Goal: Transaction & Acquisition: Obtain resource

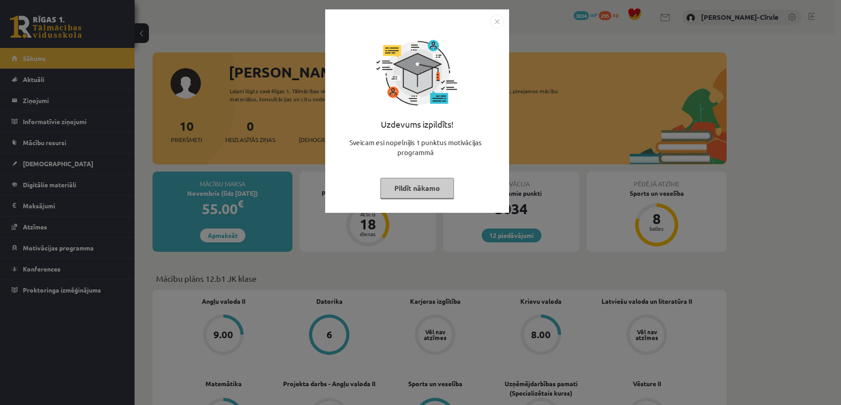
click at [413, 193] on button "Pildīt nākamo" at bounding box center [417, 188] width 74 height 21
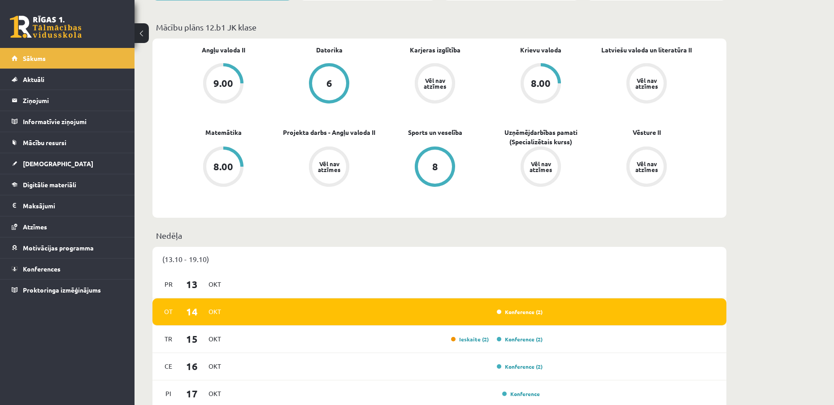
scroll to position [269, 0]
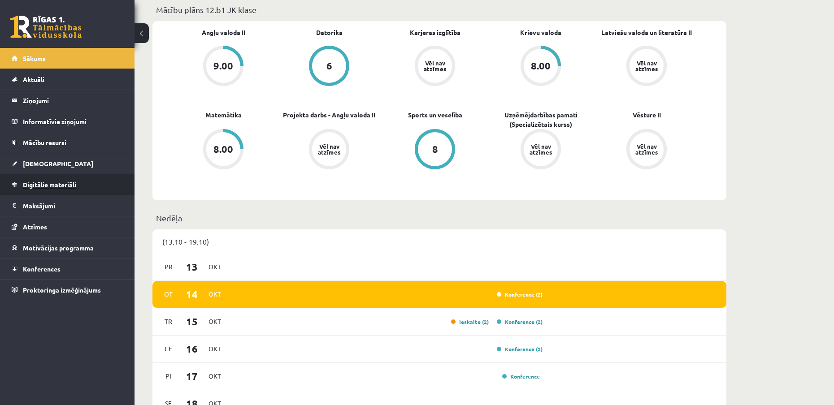
click at [86, 191] on link "Digitālie materiāli" at bounding box center [68, 184] width 112 height 21
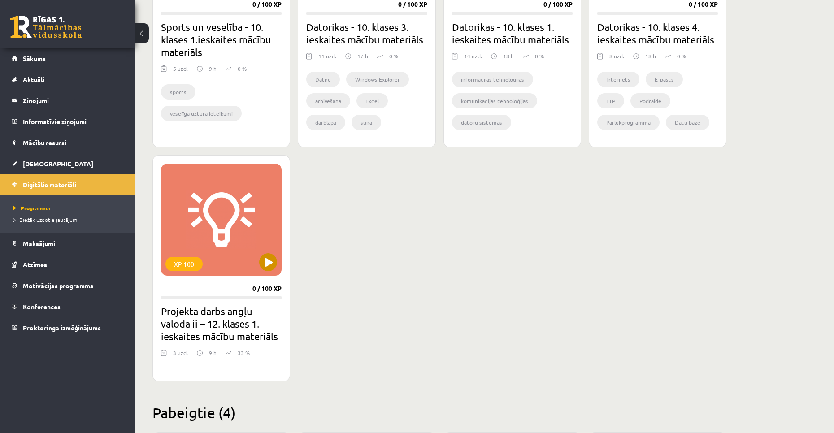
scroll to position [672, 0]
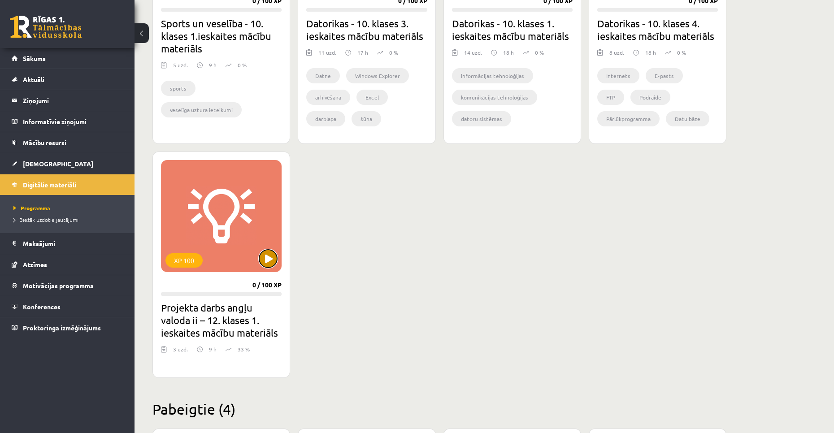
click at [270, 264] on button at bounding box center [268, 259] width 18 height 18
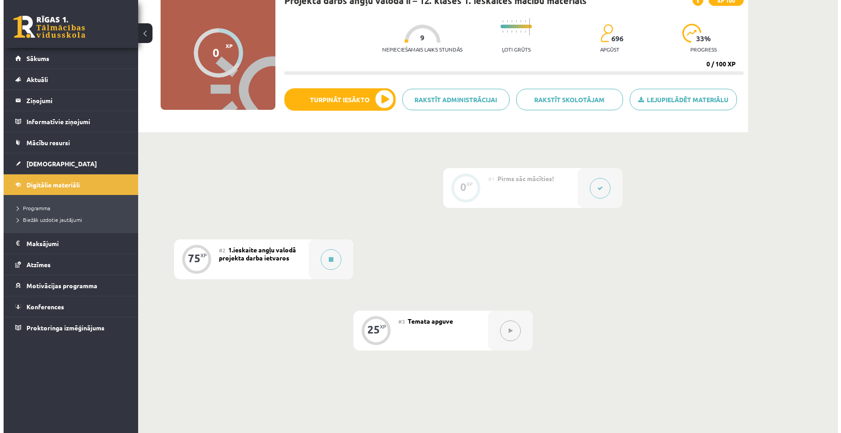
scroll to position [90, 0]
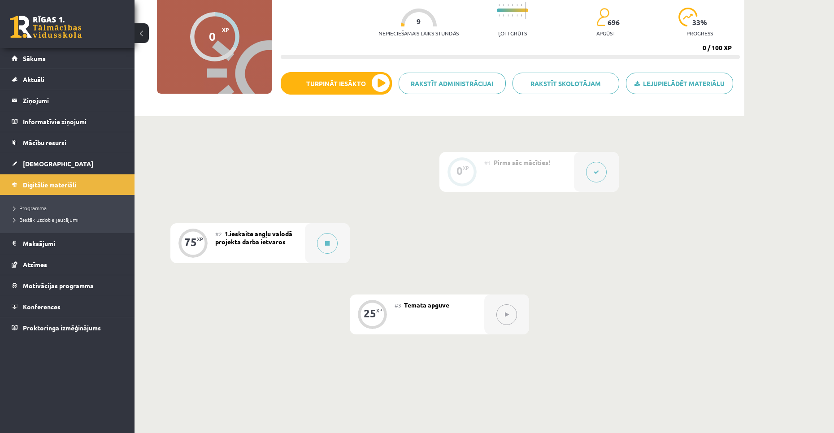
click at [593, 168] on button at bounding box center [596, 172] width 21 height 21
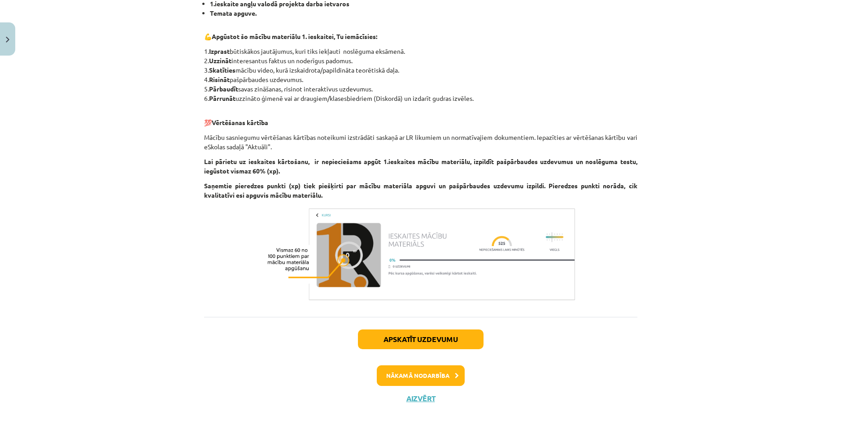
scroll to position [222, 0]
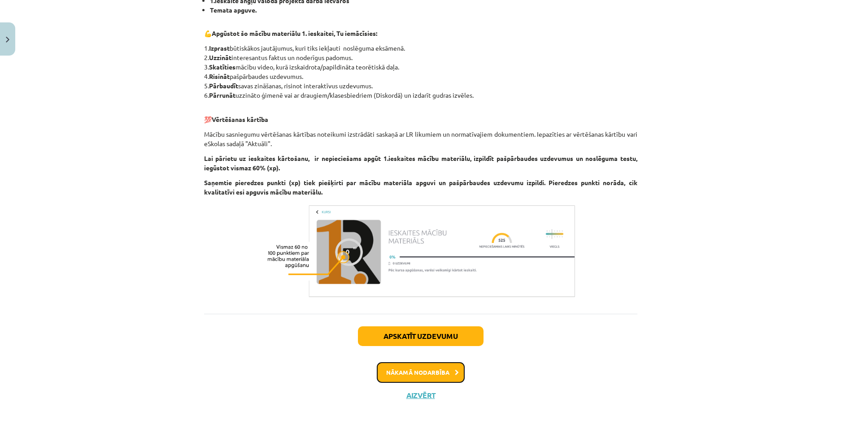
click at [402, 371] on button "Nākamā nodarbība" at bounding box center [421, 372] width 88 height 21
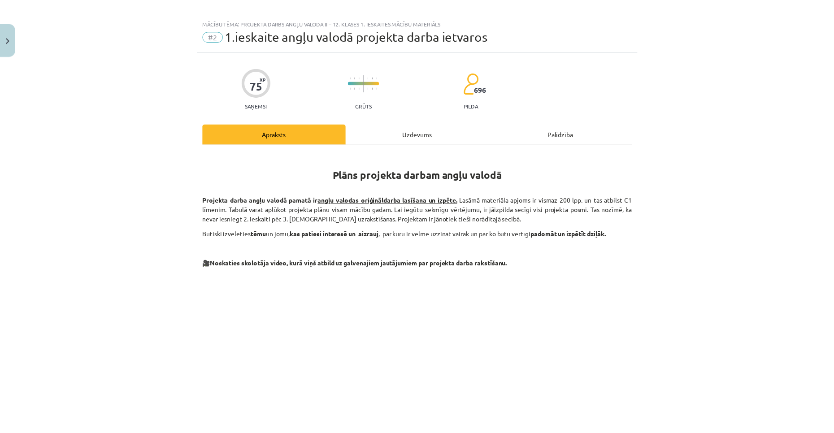
scroll to position [0, 0]
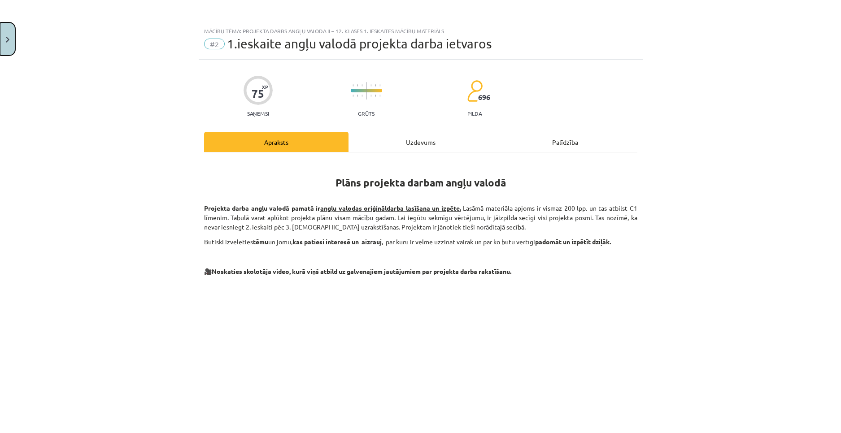
click at [4, 41] on button "Close" at bounding box center [7, 38] width 15 height 33
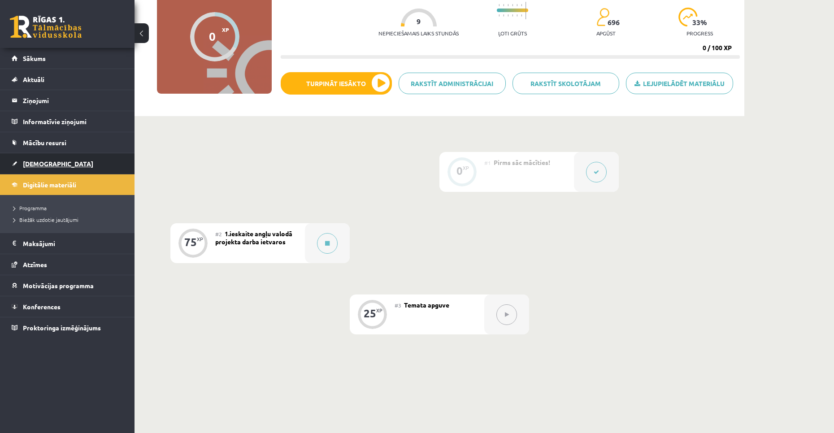
click at [61, 157] on link "[DEMOGRAPHIC_DATA]" at bounding box center [68, 163] width 112 height 21
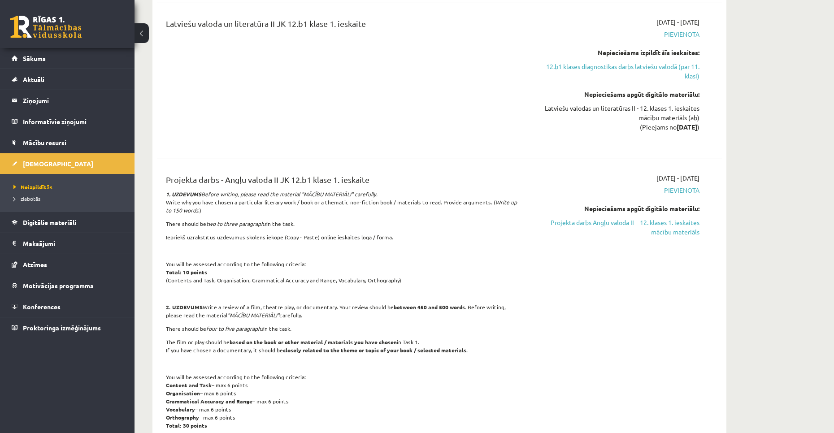
scroll to position [359, 0]
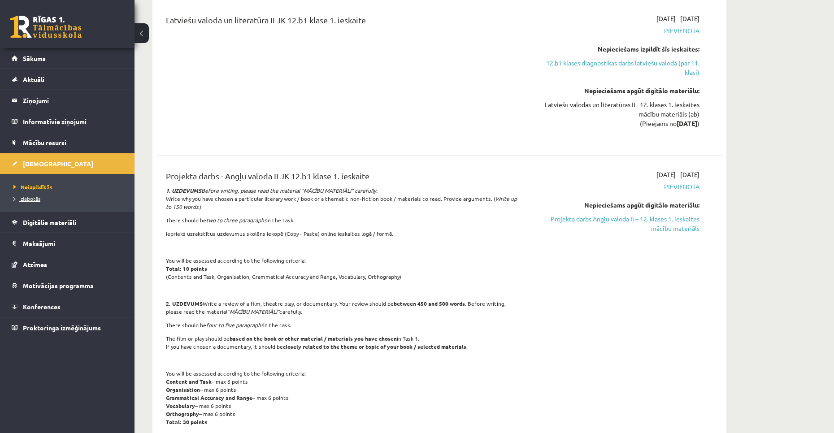
click at [33, 195] on span "Izlabotās" at bounding box center [26, 198] width 27 height 7
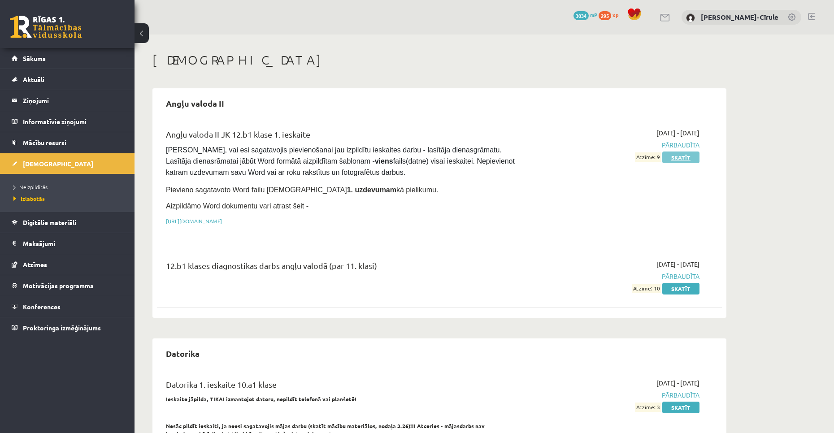
click at [690, 156] on link "Skatīt" at bounding box center [680, 158] width 37 height 12
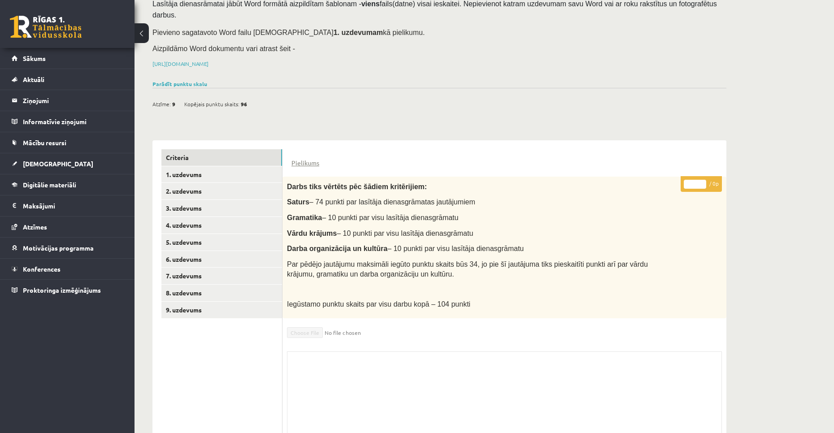
scroll to position [107, 0]
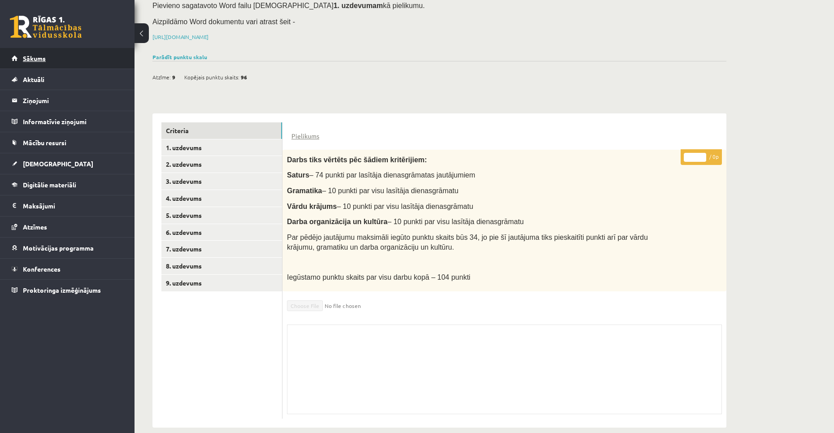
click at [40, 62] on link "Sākums" at bounding box center [68, 58] width 112 height 21
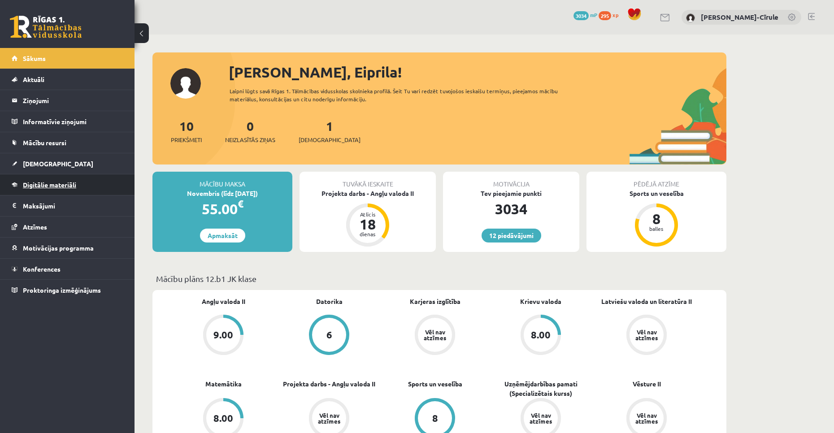
click at [43, 180] on link "Digitālie materiāli" at bounding box center [68, 184] width 112 height 21
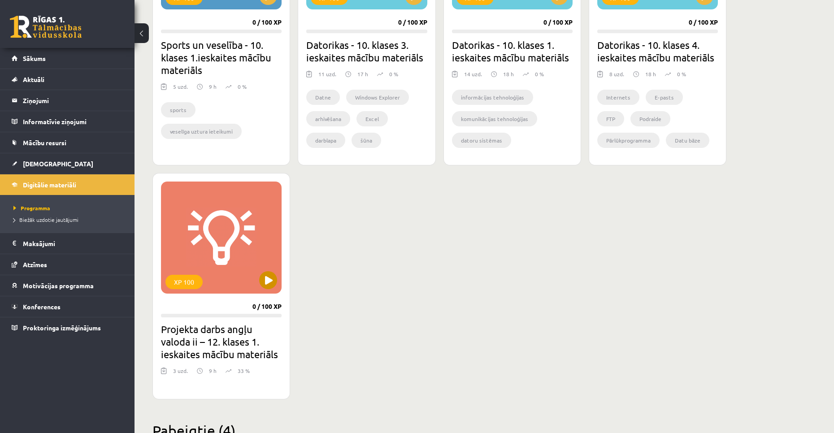
scroll to position [672, 0]
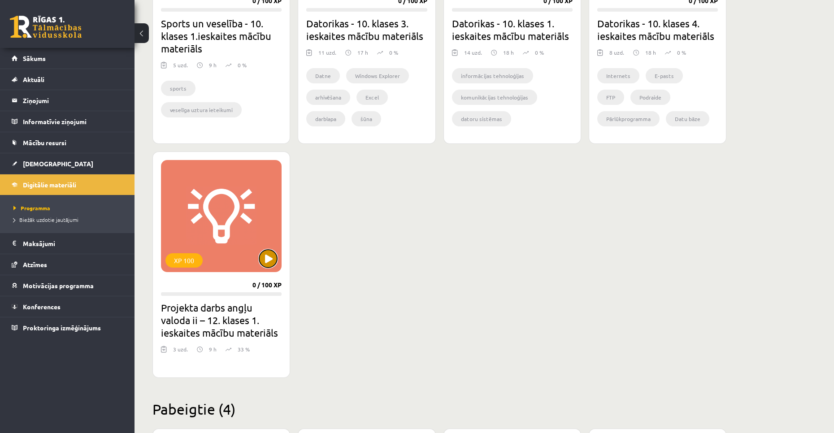
click at [265, 261] on button at bounding box center [268, 259] width 18 height 18
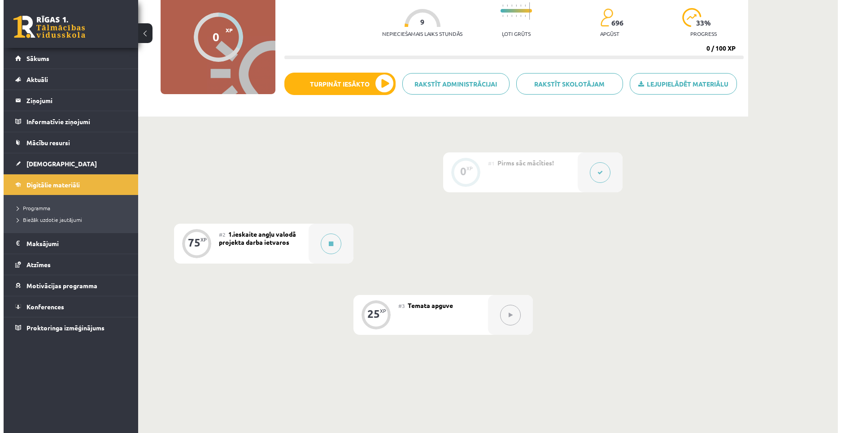
scroll to position [90, 0]
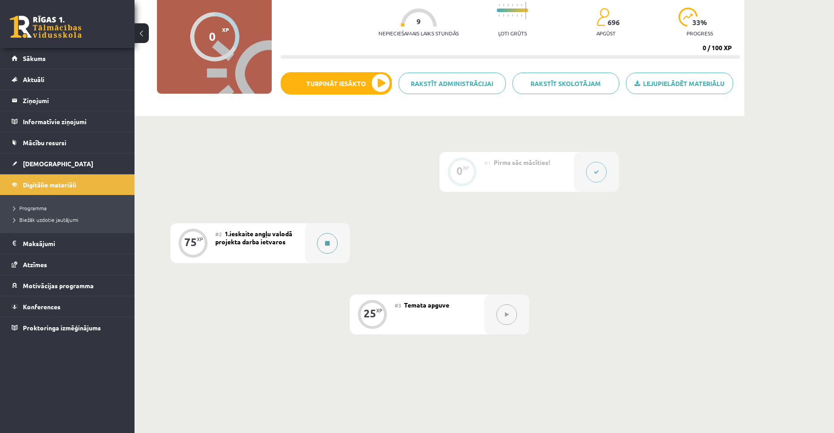
click at [317, 245] on button at bounding box center [327, 243] width 21 height 21
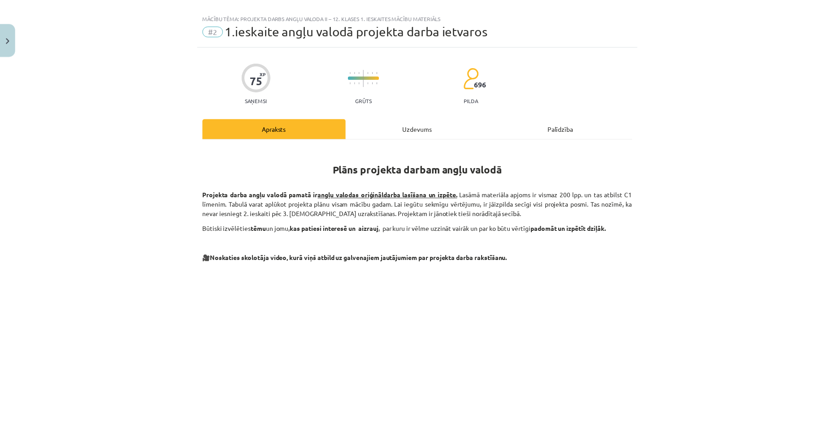
scroll to position [0, 0]
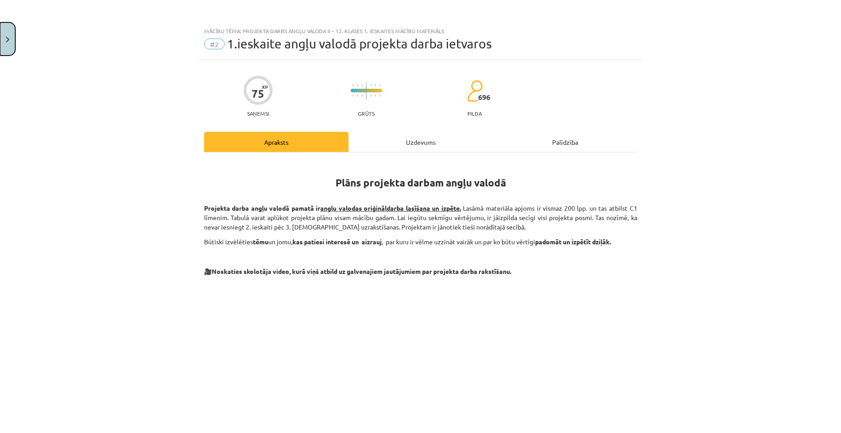
click at [8, 33] on button "Close" at bounding box center [7, 38] width 15 height 33
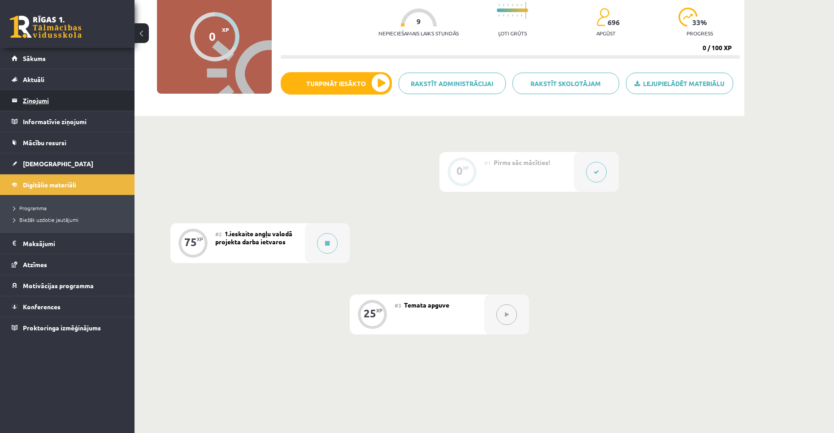
click at [42, 106] on legend "Ziņojumi 0" at bounding box center [73, 100] width 100 height 21
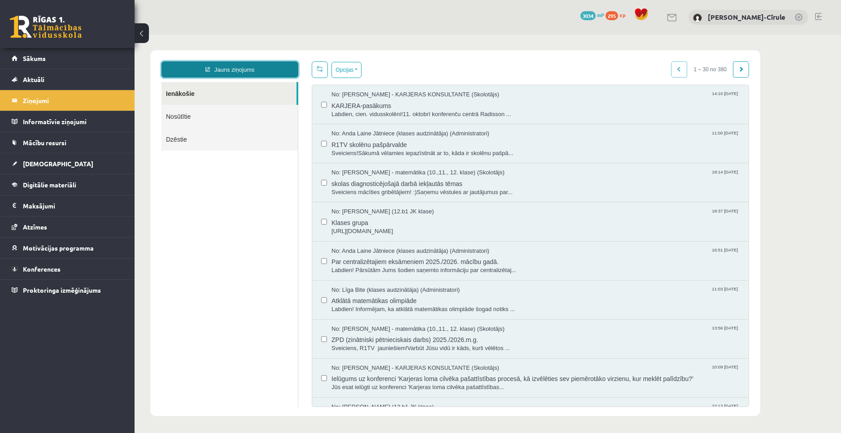
click at [253, 70] on link "Jauns ziņojums" at bounding box center [229, 69] width 137 height 16
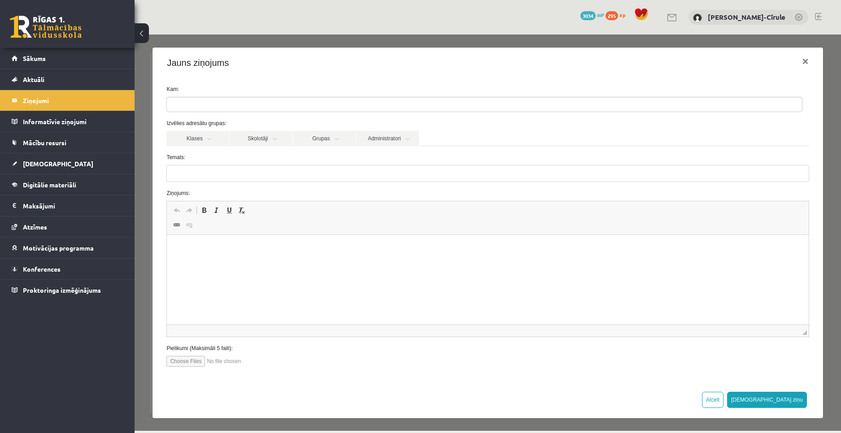
click at [220, 106] on ul at bounding box center [484, 104] width 635 height 14
click at [213, 143] on link "Klases" at bounding box center [197, 138] width 63 height 15
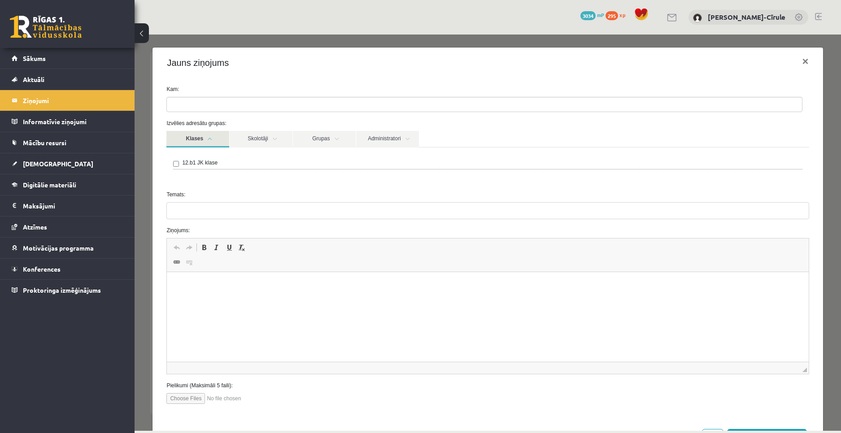
click at [213, 143] on link "Klases" at bounding box center [197, 139] width 63 height 17
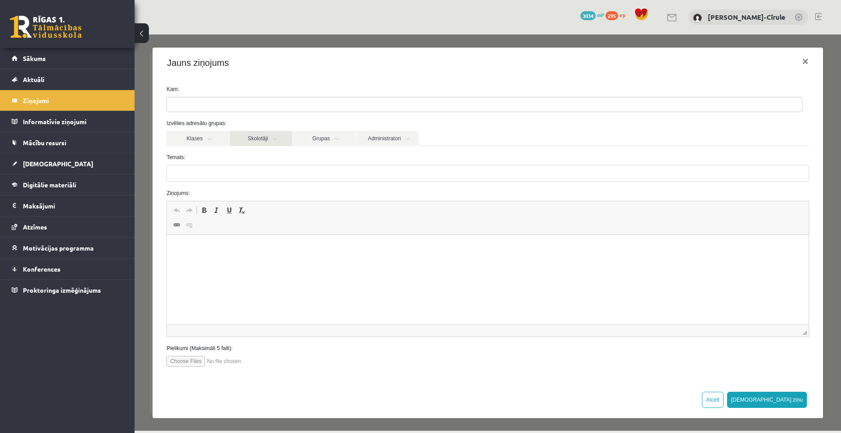
click at [250, 139] on link "Skolotāji" at bounding box center [261, 138] width 63 height 15
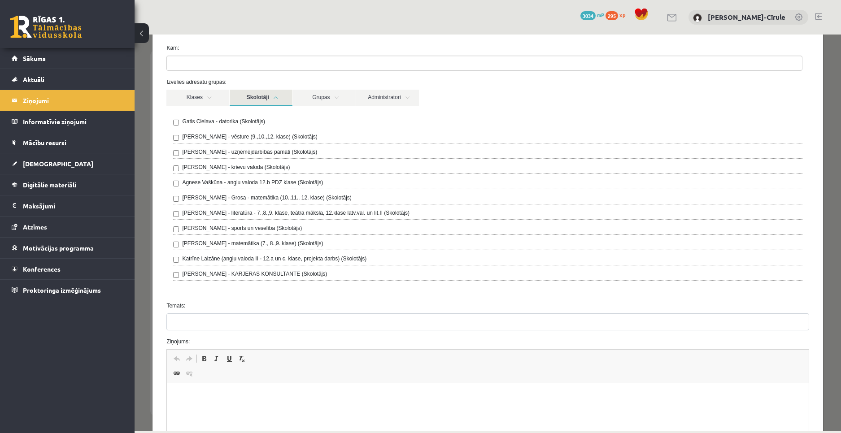
scroll to position [45, 0]
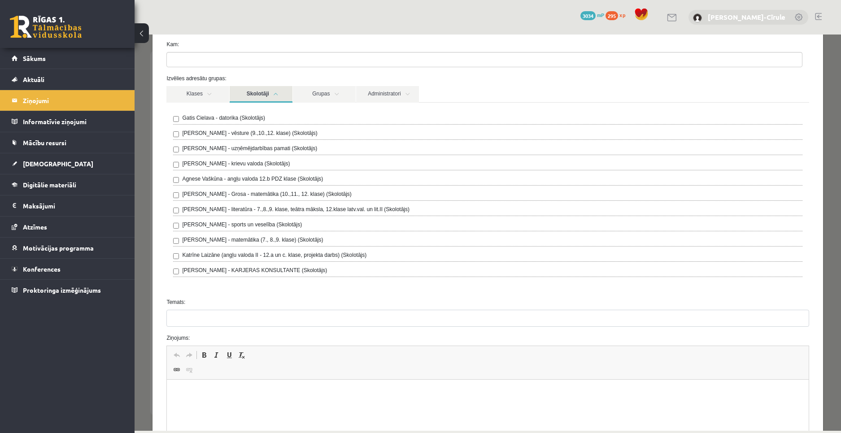
click at [712, 18] on link "[PERSON_NAME]-Cīrule" at bounding box center [746, 17] width 78 height 9
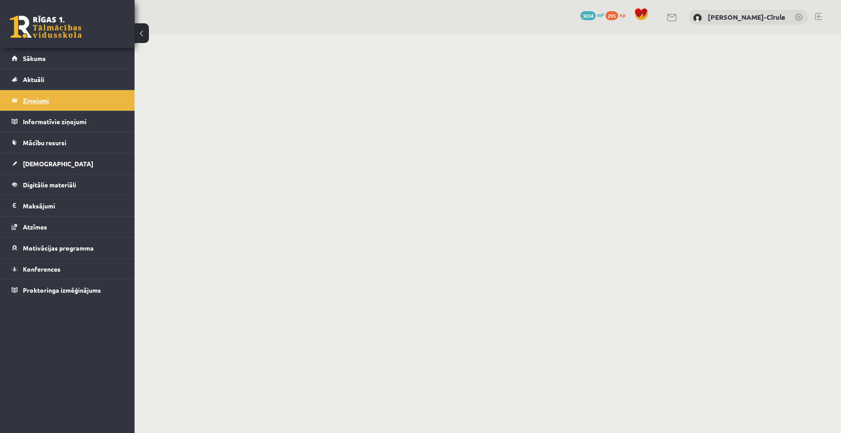
click at [51, 109] on legend "Ziņojumi 0" at bounding box center [73, 100] width 100 height 21
click at [29, 131] on legend "Informatīvie ziņojumi 0" at bounding box center [73, 121] width 100 height 21
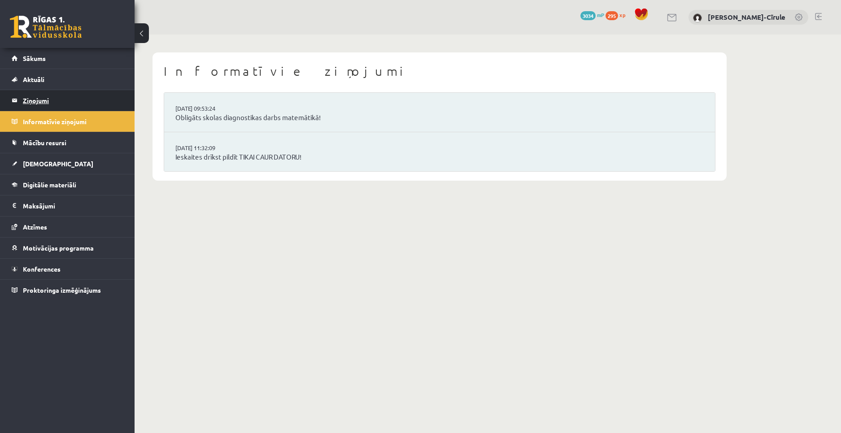
click at [43, 97] on legend "Ziņojumi 0" at bounding box center [73, 100] width 100 height 21
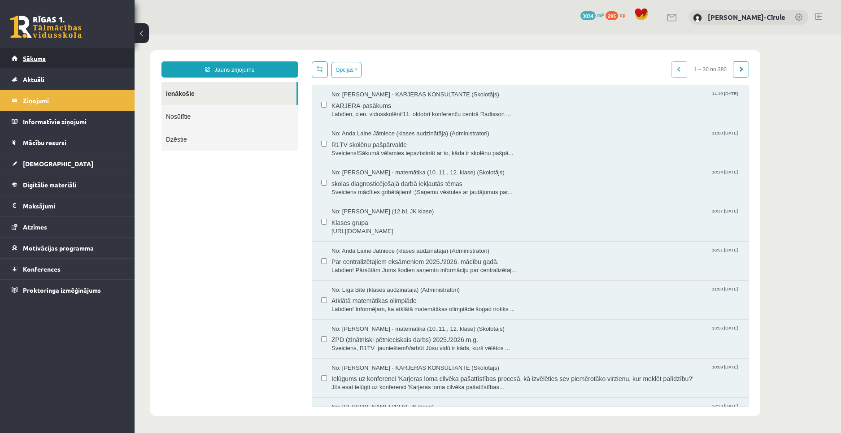
click at [67, 67] on link "Sākums" at bounding box center [68, 58] width 112 height 21
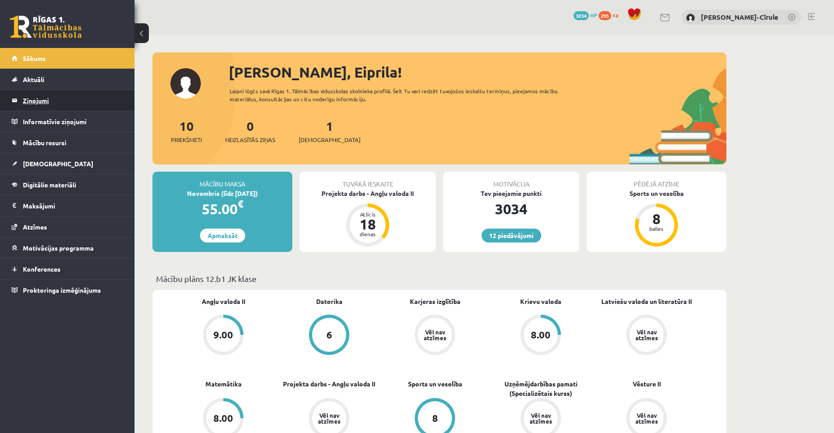
click at [36, 101] on legend "Ziņojumi 0" at bounding box center [73, 100] width 100 height 21
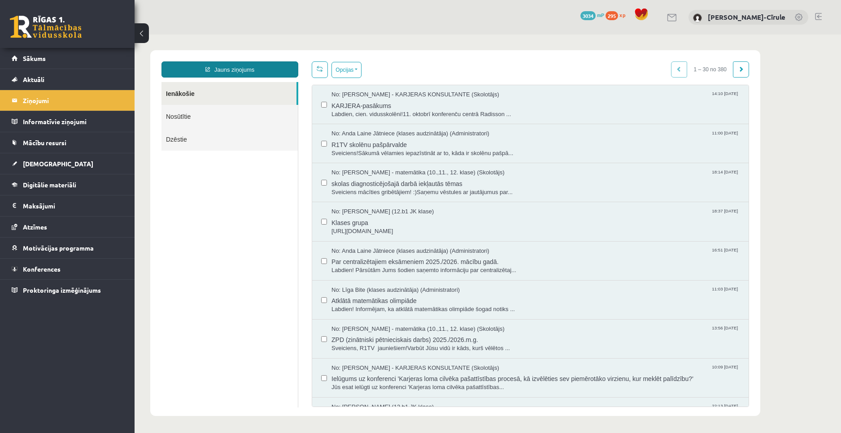
click at [255, 65] on link "Jauns ziņojums" at bounding box center [229, 69] width 137 height 16
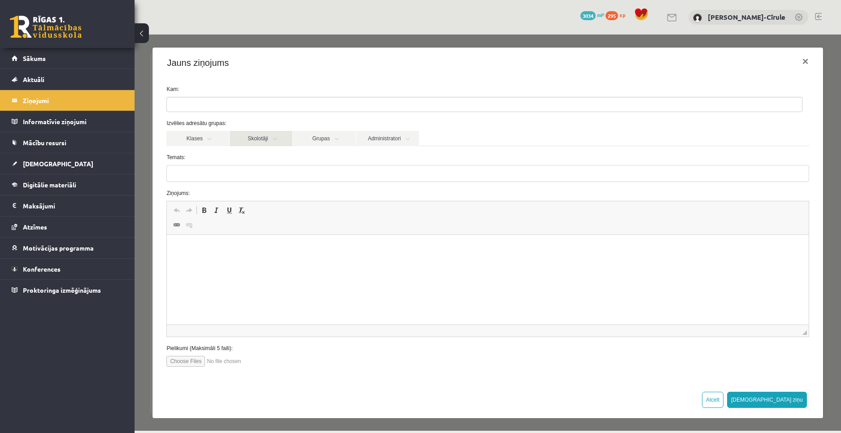
click at [247, 135] on link "Skolotāji" at bounding box center [261, 138] width 63 height 15
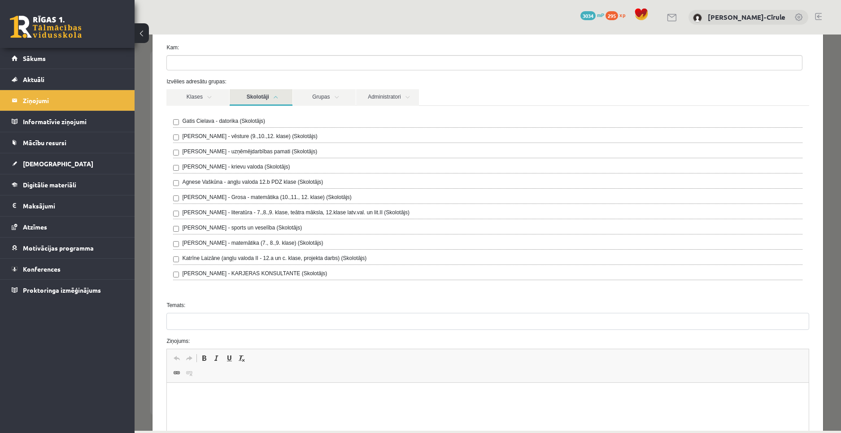
scroll to position [45, 0]
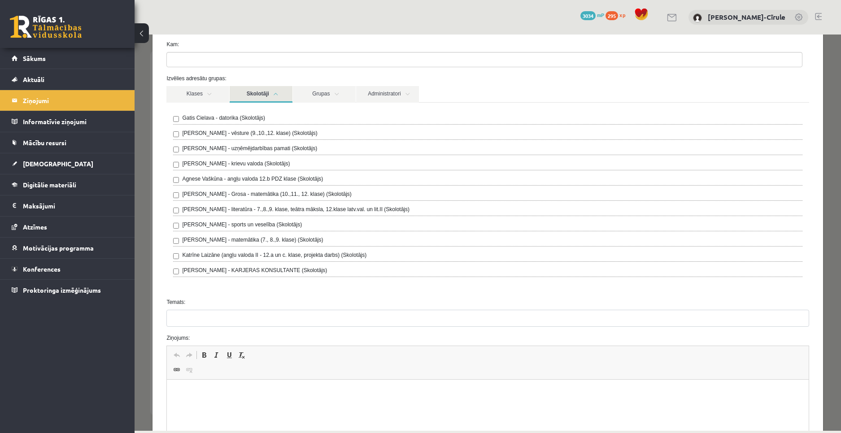
click at [276, 257] on label "Katrīne Laizāne (angļu valoda II - 12.a un c. klase, projekta darbs) (Skolotājs)" at bounding box center [274, 255] width 184 height 8
click at [279, 98] on link "Skolotāji" at bounding box center [261, 94] width 63 height 17
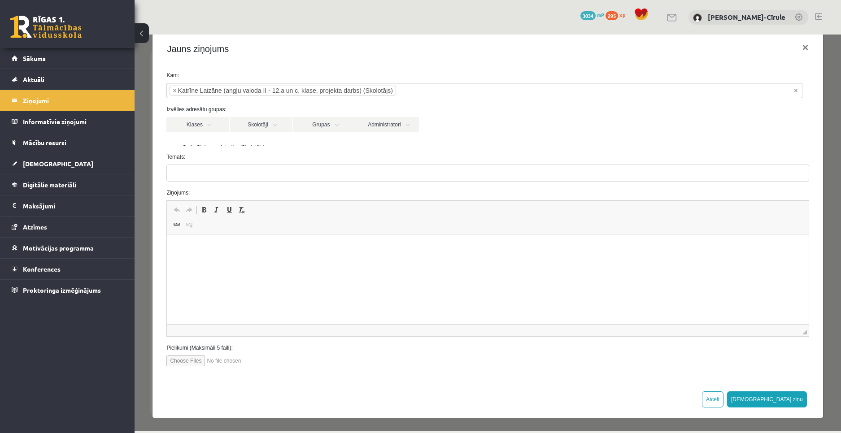
scroll to position [0, 0]
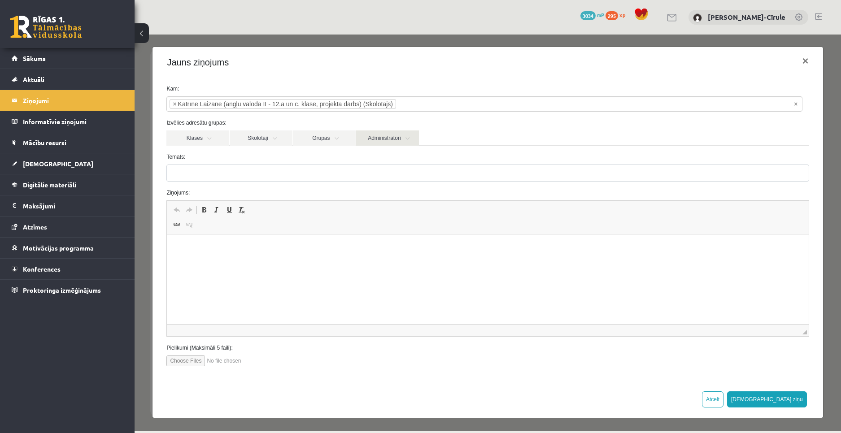
click at [403, 133] on link "Administratori" at bounding box center [387, 137] width 63 height 15
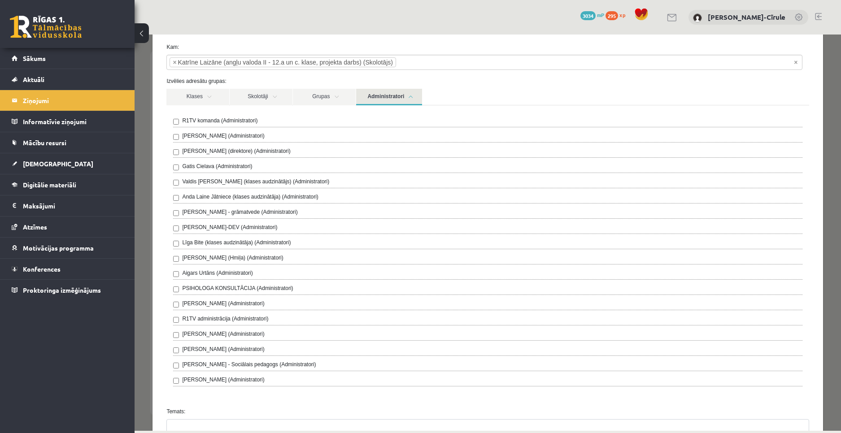
scroll to position [45, 0]
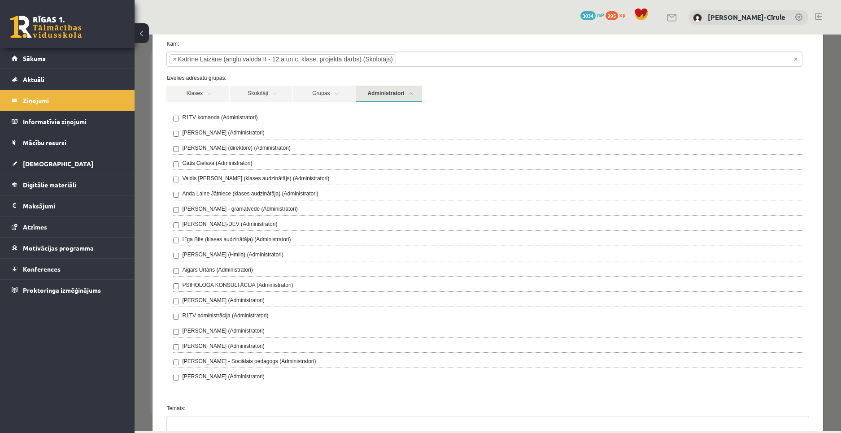
click at [381, 94] on link "Administratori" at bounding box center [389, 94] width 66 height 17
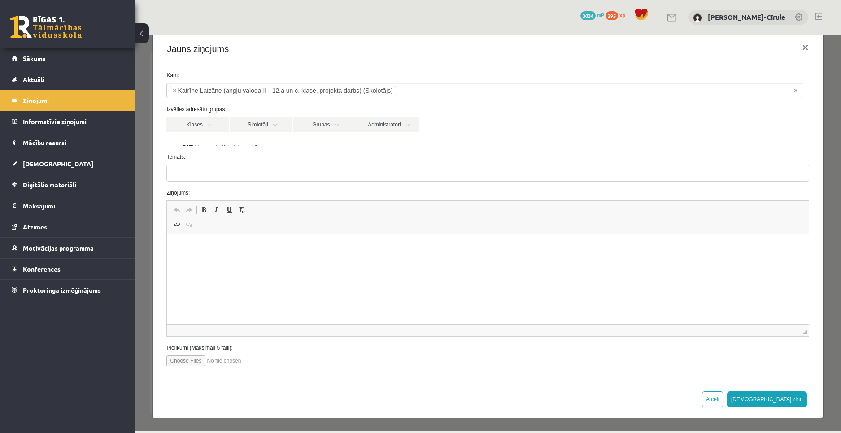
scroll to position [0, 0]
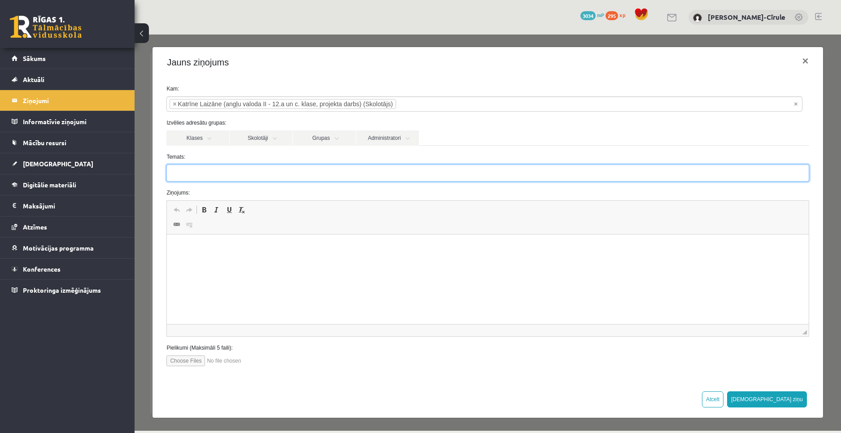
click at [243, 170] on input "Temats:" at bounding box center [487, 173] width 642 height 17
type input "*"
type input "**********"
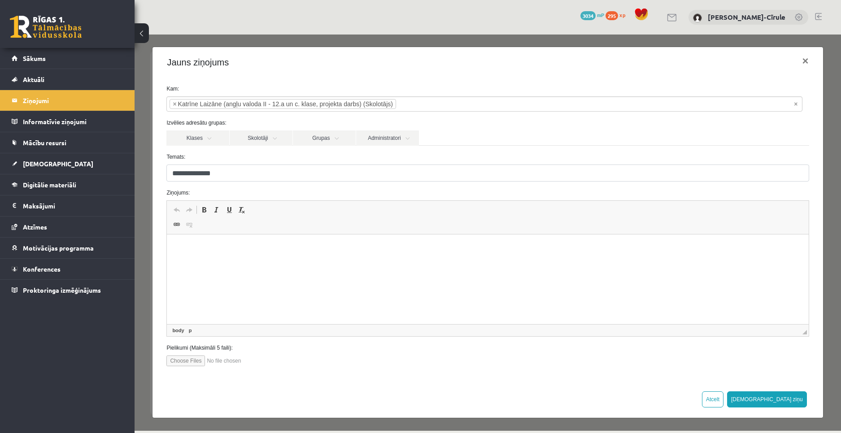
click at [230, 245] on p "Editor, wiswyg-editor-47434035692020-1760439519-488" at bounding box center [487, 247] width 623 height 9
click at [269, 249] on p "**********" at bounding box center [484, 247] width 617 height 9
click at [238, 172] on input "**********" at bounding box center [487, 173] width 642 height 17
click at [226, 257] on html "**********" at bounding box center [487, 247] width 641 height 27
click at [257, 245] on p "**********" at bounding box center [484, 247] width 617 height 9
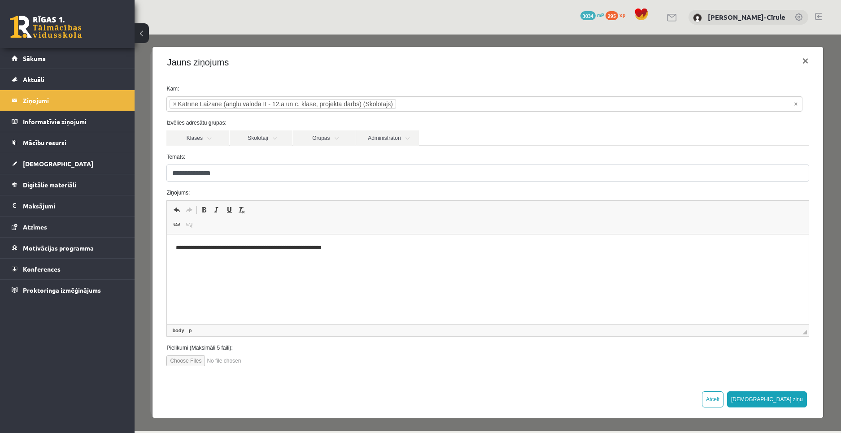
click at [402, 247] on p "**********" at bounding box center [484, 247] width 617 height 9
drag, startPoint x: 672, startPoint y: 252, endPoint x: 579, endPoint y: 253, distance: 92.8
click at [579, 253] on html "**********" at bounding box center [487, 247] width 641 height 27
click at [687, 247] on p "**********" at bounding box center [484, 247] width 617 height 9
drag, startPoint x: 683, startPoint y: 248, endPoint x: 635, endPoint y: 250, distance: 48.0
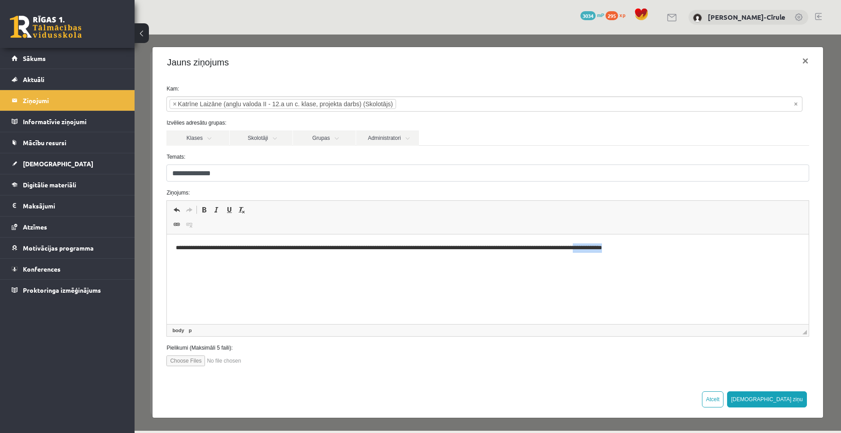
click at [635, 250] on p "**********" at bounding box center [484, 247] width 617 height 9
drag, startPoint x: 680, startPoint y: 367, endPoint x: 692, endPoint y: 374, distance: 13.8
click at [685, 370] on div "**********" at bounding box center [487, 229] width 670 height 303
click at [624, 262] on html "**********" at bounding box center [487, 247] width 641 height 27
click at [789, 397] on button "[DEMOGRAPHIC_DATA] ziņu" at bounding box center [767, 399] width 80 height 16
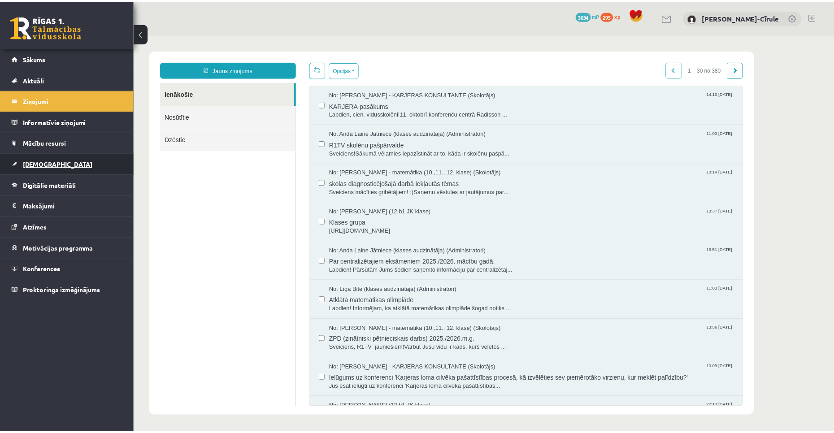
scroll to position [0, 0]
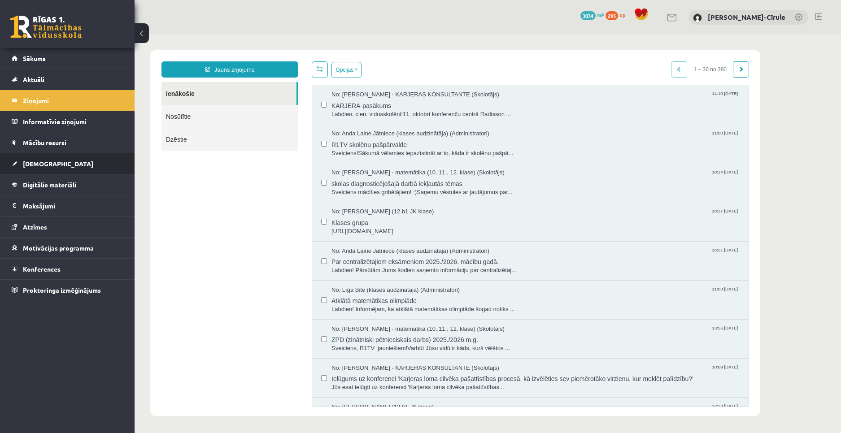
click at [52, 157] on link "[DEMOGRAPHIC_DATA]" at bounding box center [68, 163] width 112 height 21
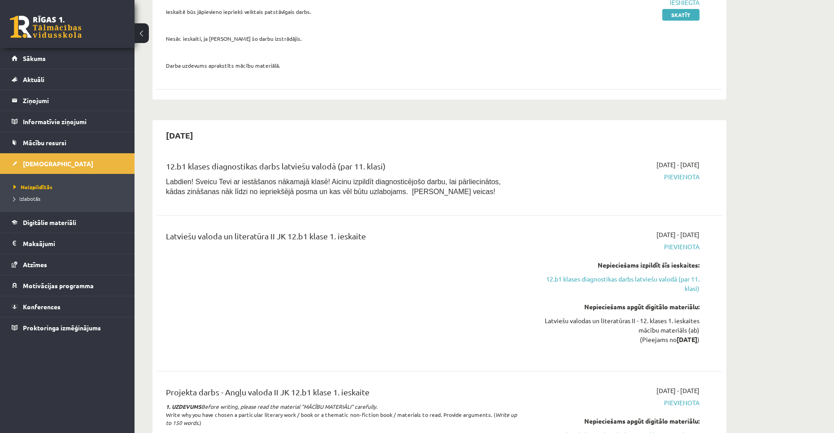
scroll to position [179, 0]
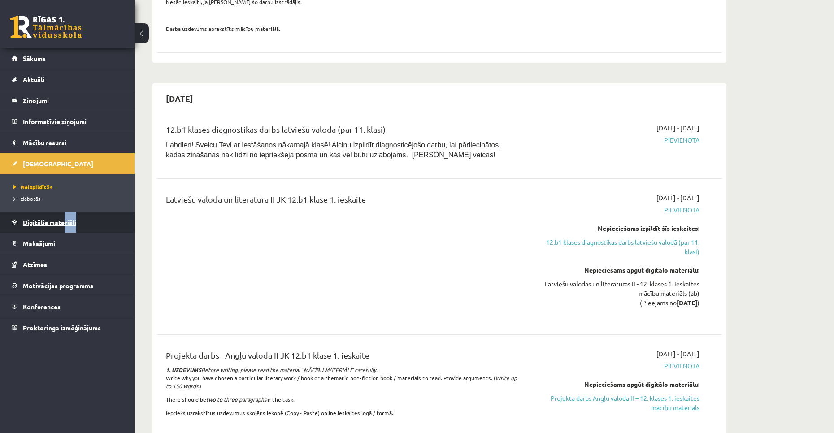
drag, startPoint x: 66, startPoint y: 222, endPoint x: 77, endPoint y: 228, distance: 12.1
click at [72, 221] on span "Digitālie materiāli" at bounding box center [49, 222] width 53 height 8
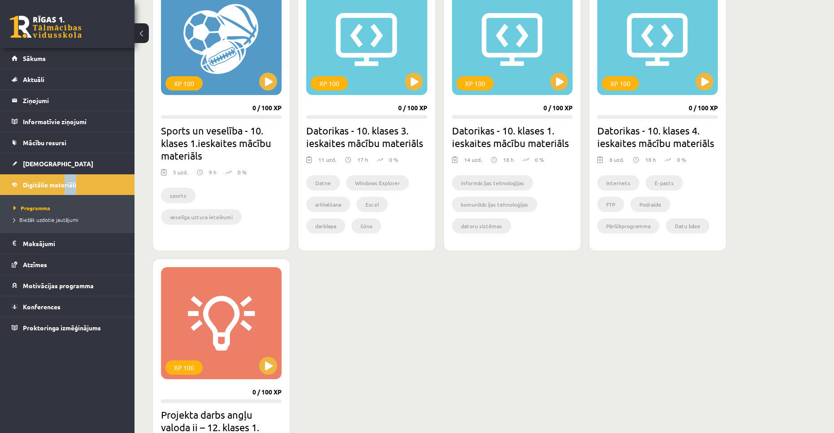
scroll to position [583, 0]
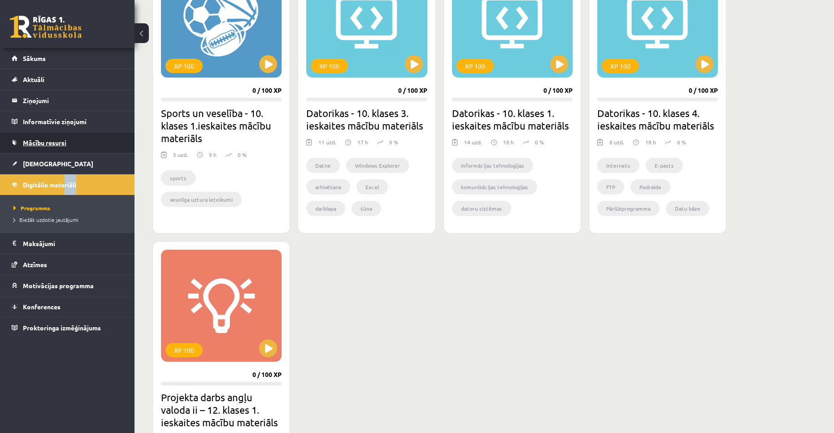
click at [45, 142] on span "Mācību resursi" at bounding box center [44, 143] width 43 height 8
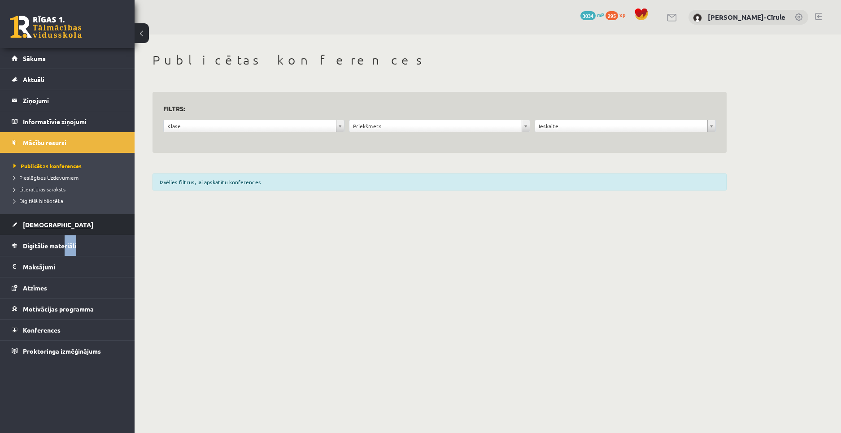
click at [86, 217] on link "[DEMOGRAPHIC_DATA]" at bounding box center [68, 224] width 112 height 21
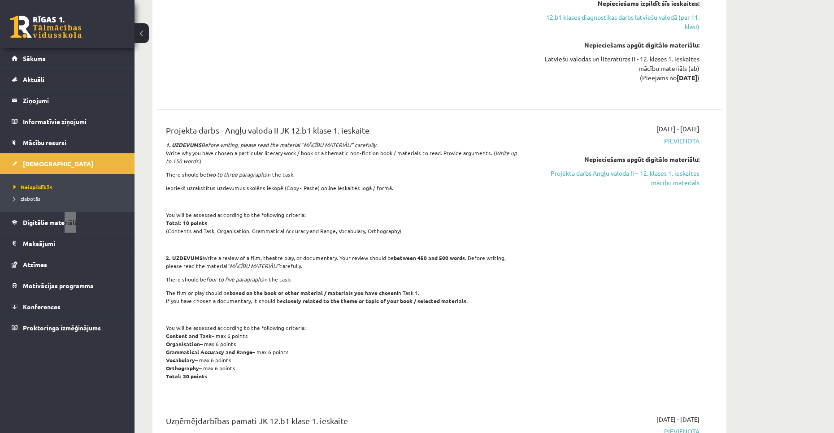
scroll to position [448, 0]
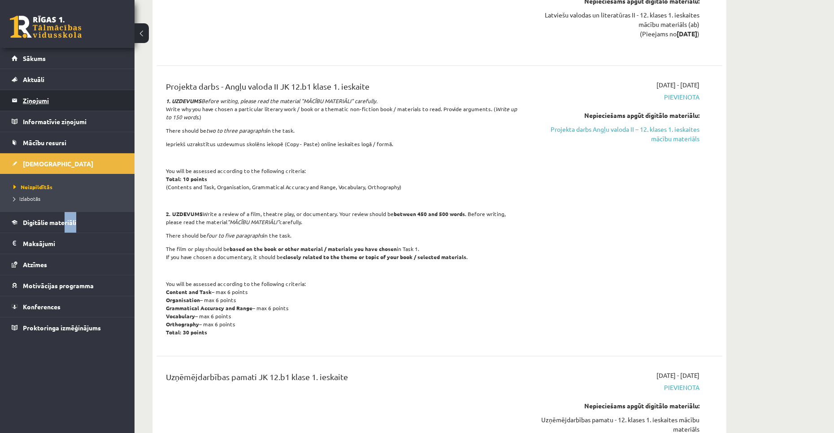
click at [44, 104] on legend "Ziņojumi 0" at bounding box center [73, 100] width 100 height 21
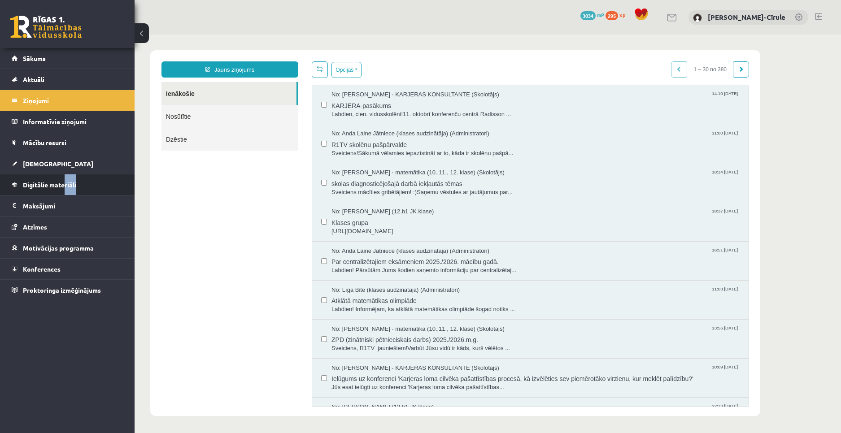
click at [55, 193] on link "Digitālie materiāli" at bounding box center [68, 184] width 112 height 21
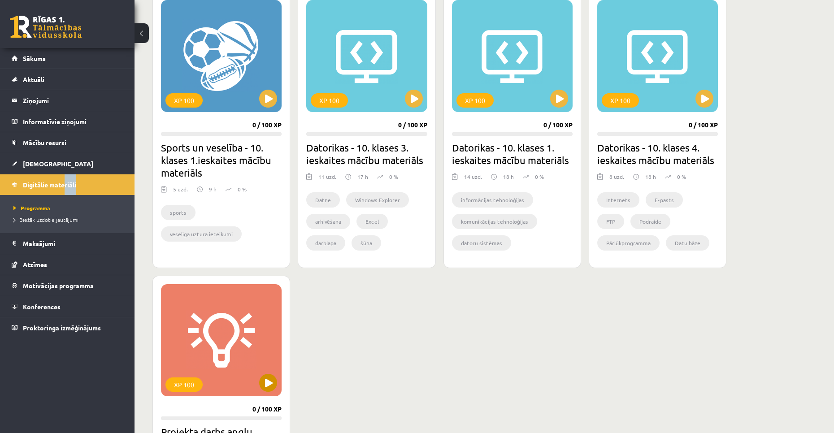
scroll to position [583, 0]
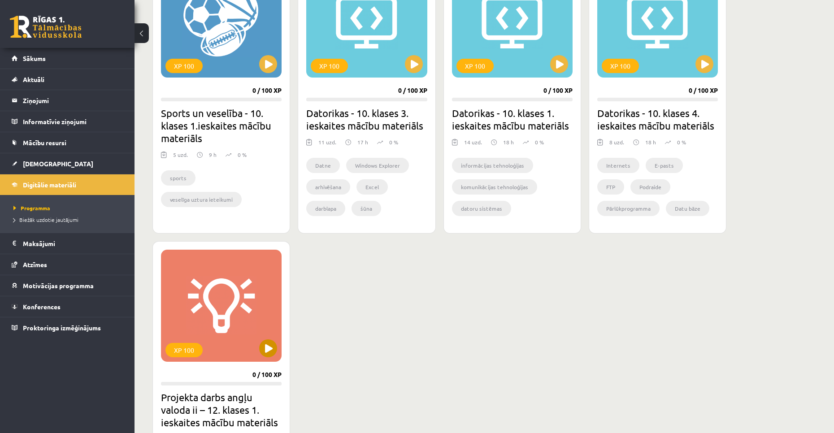
click at [262, 306] on div "XP 100" at bounding box center [221, 306] width 121 height 112
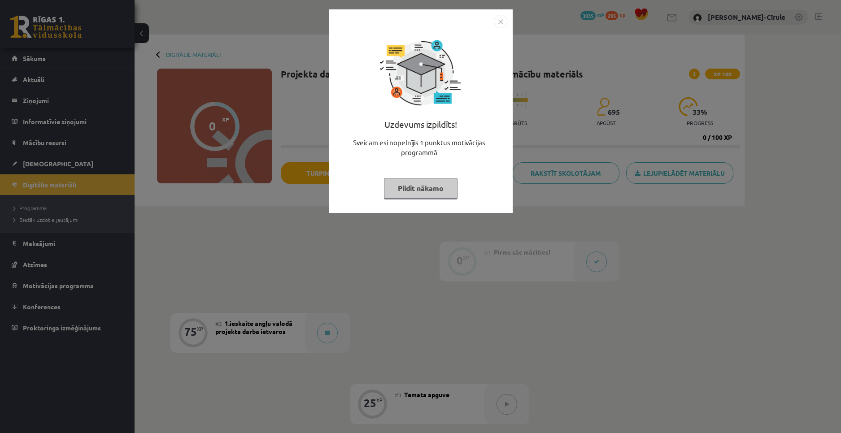
click at [436, 187] on button "Pildīt nākamo" at bounding box center [421, 188] width 74 height 21
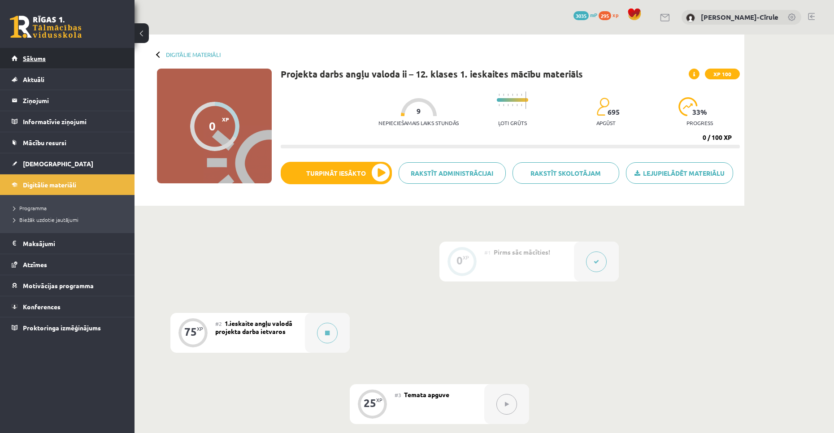
click at [33, 52] on link "Sākums" at bounding box center [68, 58] width 112 height 21
click at [576, 17] on span "3035" at bounding box center [580, 15] width 15 height 9
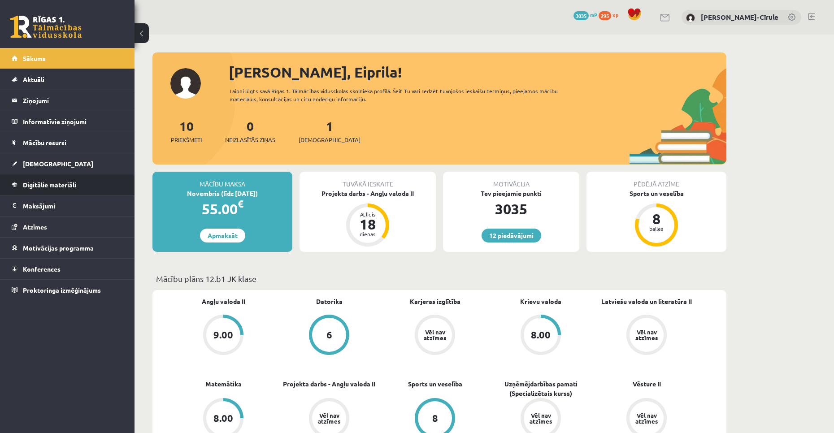
click at [44, 181] on link "Digitālie materiāli" at bounding box center [68, 184] width 112 height 21
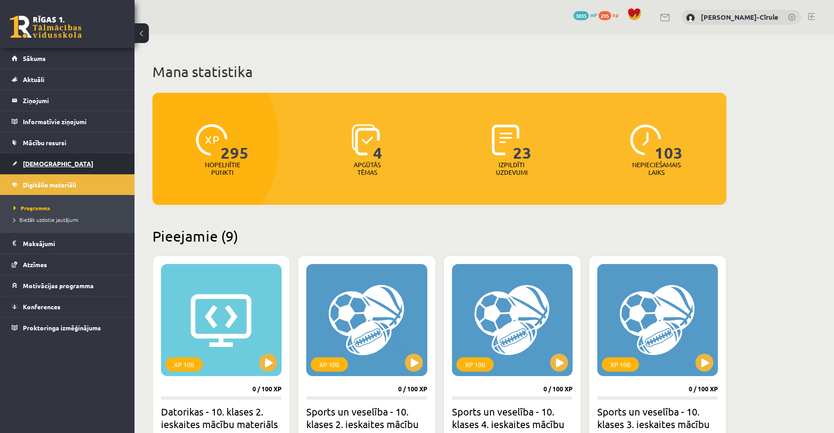
click at [35, 166] on span "[DEMOGRAPHIC_DATA]" at bounding box center [58, 164] width 70 height 8
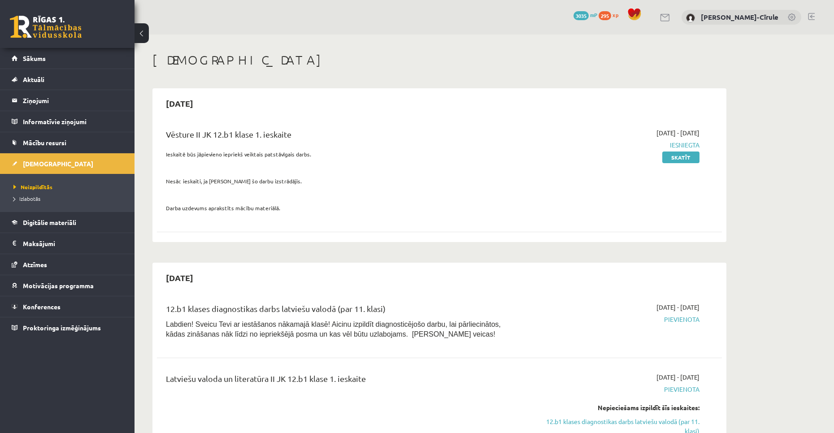
click at [581, 16] on span "3035" at bounding box center [580, 15] width 15 height 9
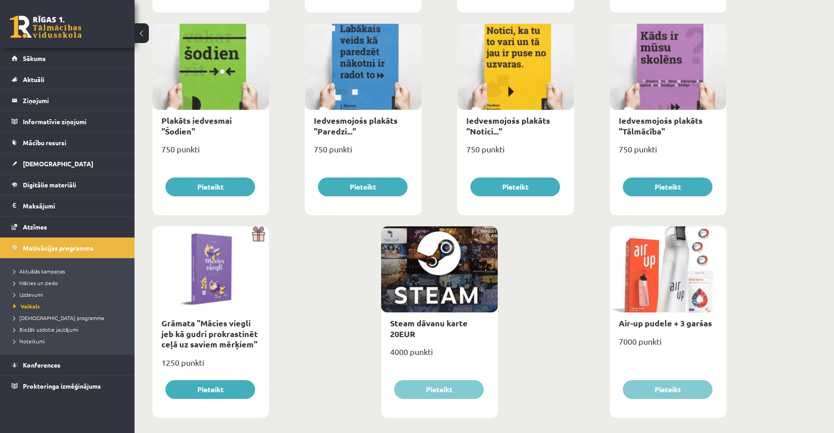
scroll to position [944, 0]
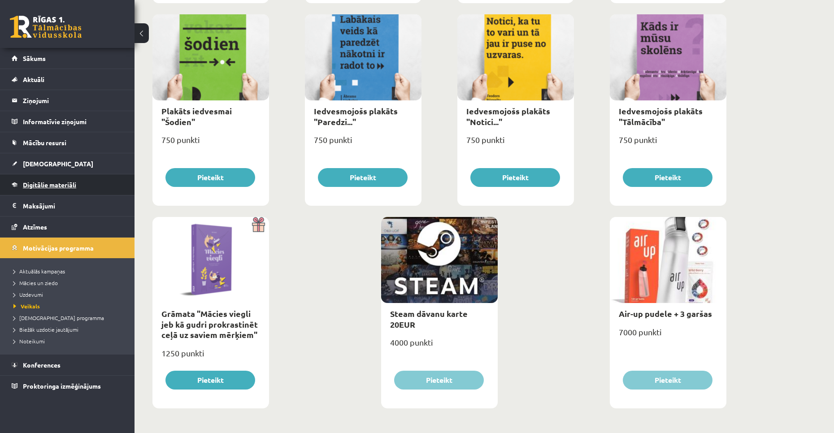
click at [49, 182] on span "Digitālie materiāli" at bounding box center [49, 185] width 53 height 8
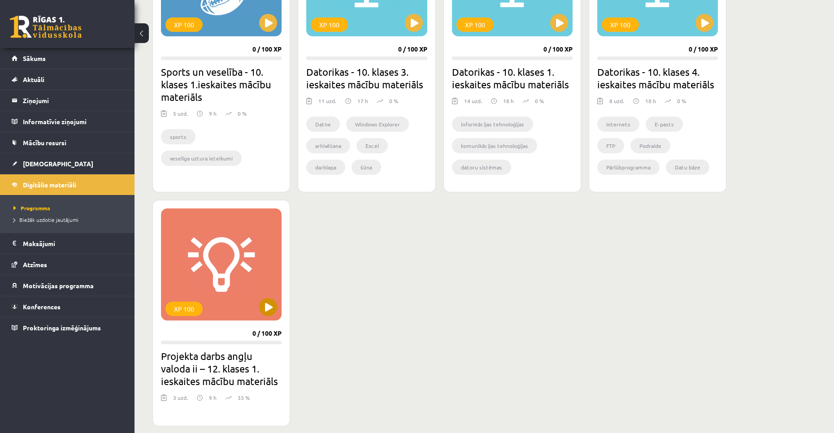
scroll to position [616, 0]
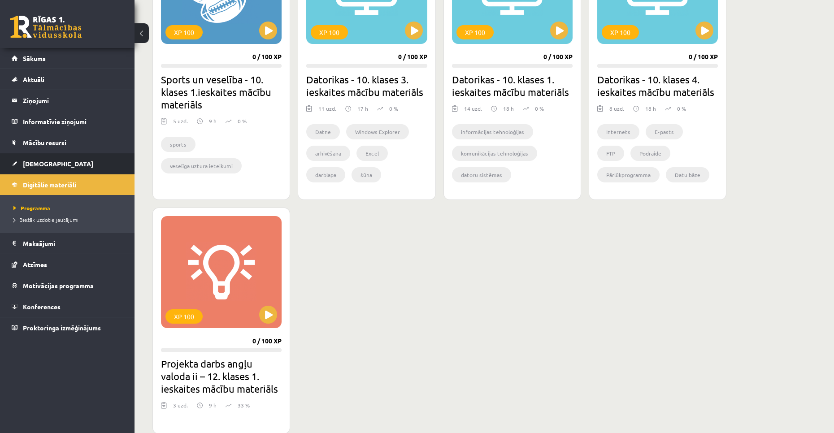
click at [54, 168] on link "[DEMOGRAPHIC_DATA]" at bounding box center [68, 163] width 112 height 21
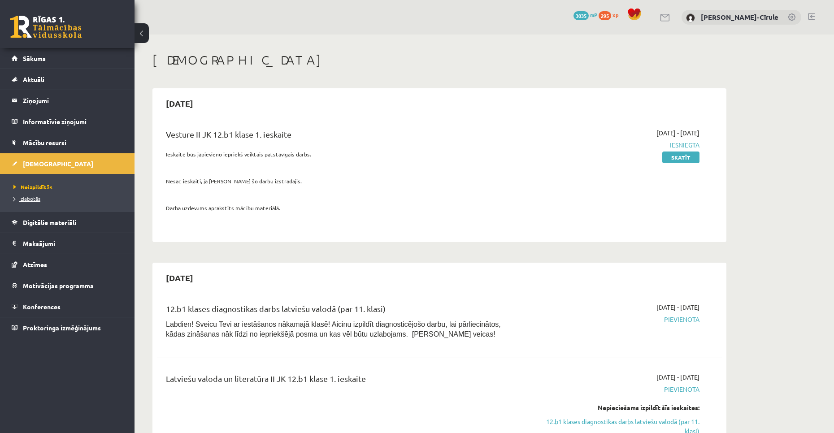
click at [30, 197] on span "Izlabotās" at bounding box center [26, 198] width 27 height 7
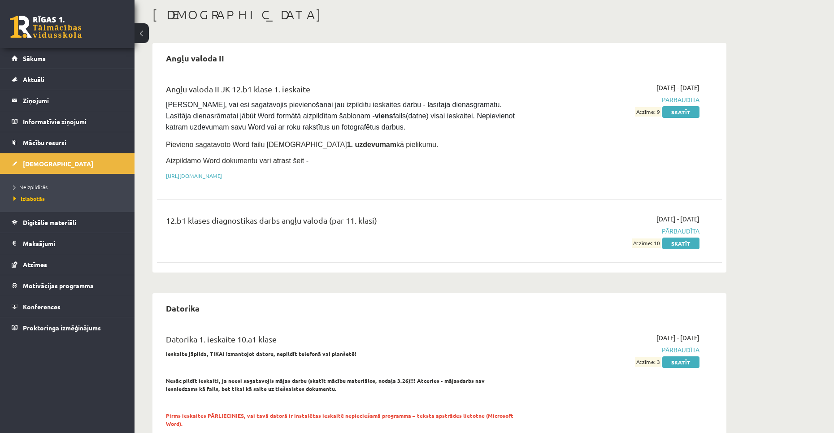
scroll to position [45, 0]
click at [672, 117] on link "Skatīt" at bounding box center [680, 113] width 37 height 12
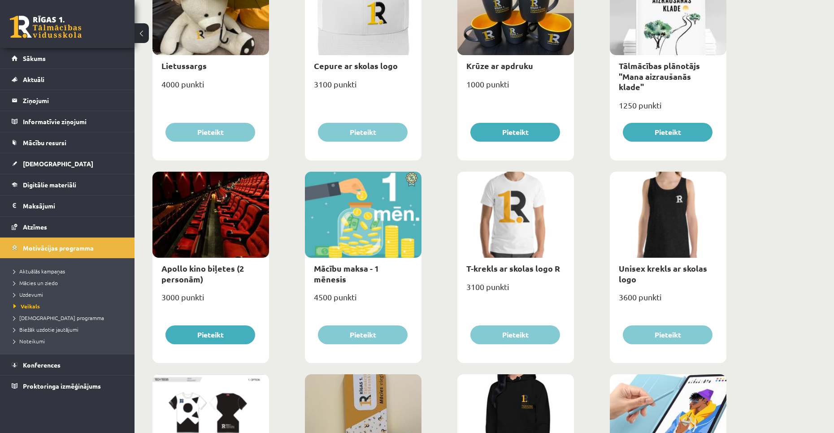
scroll to position [179, 0]
click at [203, 287] on div "Apollo kino biļetes (2 personām)" at bounding box center [210, 273] width 117 height 32
click at [189, 277] on link "Apollo kino biļetes (2 personām)" at bounding box center [202, 273] width 82 height 21
select select "**********"
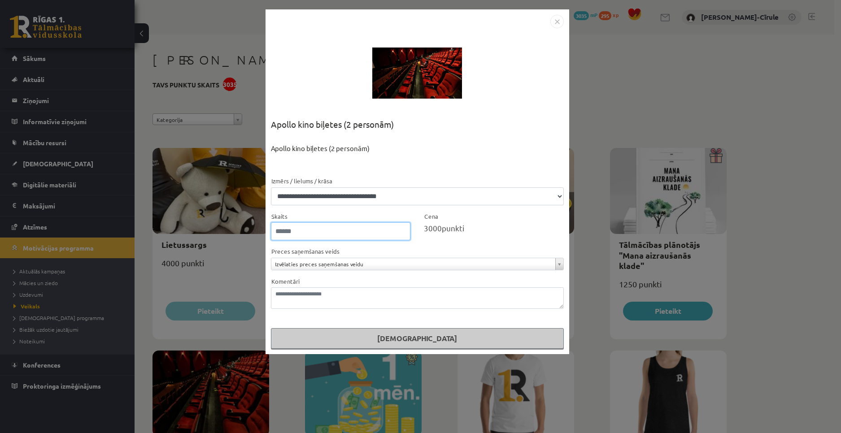
click at [321, 226] on input "*" at bounding box center [341, 231] width 140 height 18
click at [402, 230] on input "*" at bounding box center [341, 231] width 140 height 18
type input "*"
click at [403, 234] on input "*" at bounding box center [341, 231] width 140 height 18
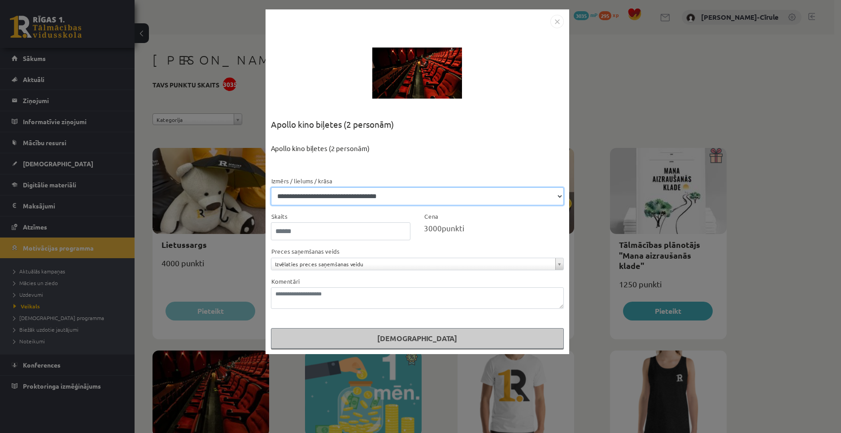
click at [351, 197] on select "**********" at bounding box center [417, 196] width 293 height 18
select select "**********"
click at [271, 187] on select "**********" at bounding box center [417, 196] width 293 height 18
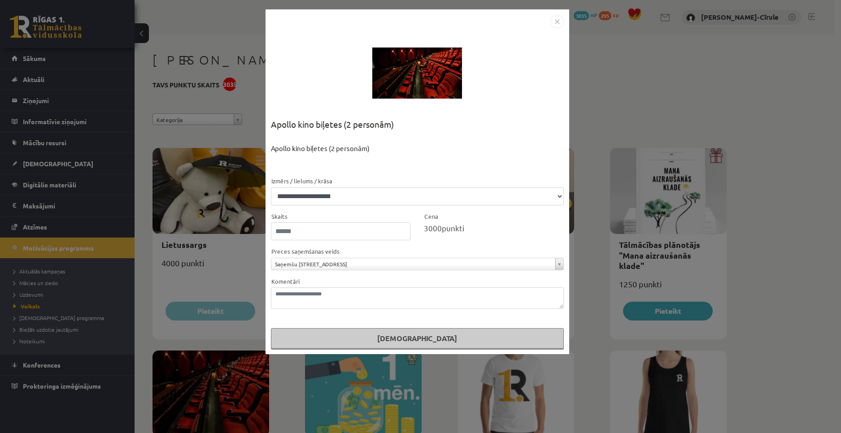
click at [558, 26] on img "Close" at bounding box center [556, 21] width 13 height 13
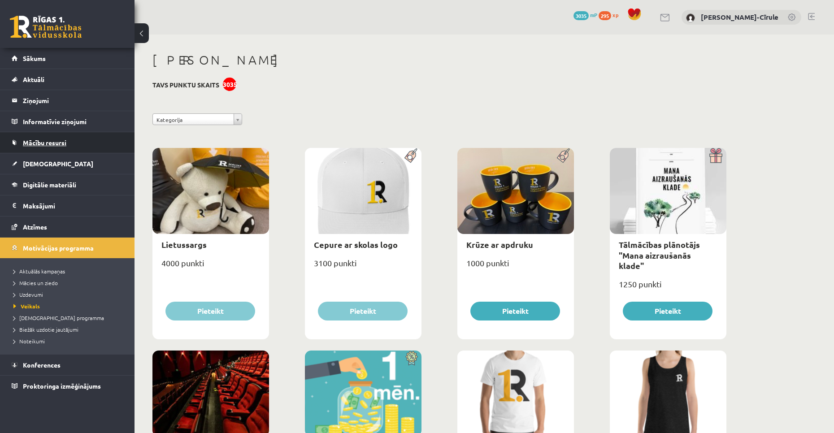
click at [50, 145] on span "Mācību resursi" at bounding box center [44, 143] width 43 height 8
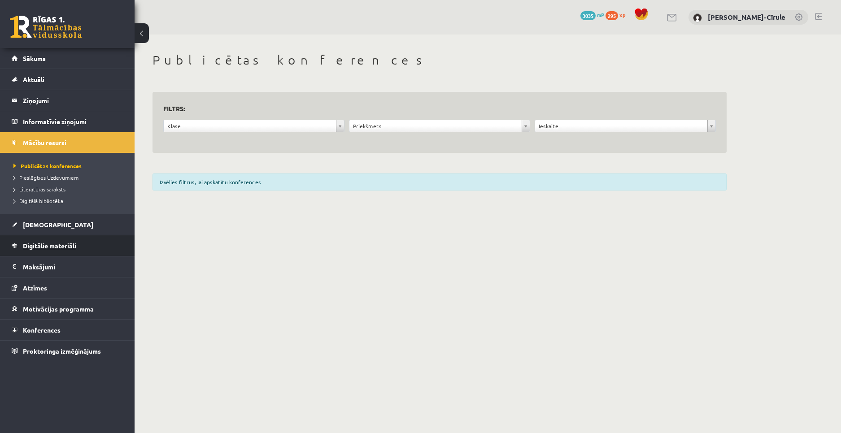
click at [46, 246] on span "Digitālie materiāli" at bounding box center [49, 246] width 53 height 8
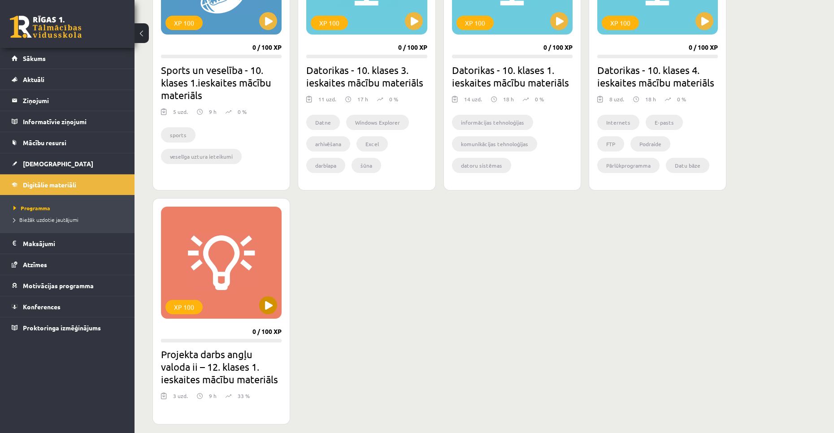
scroll to position [628, 0]
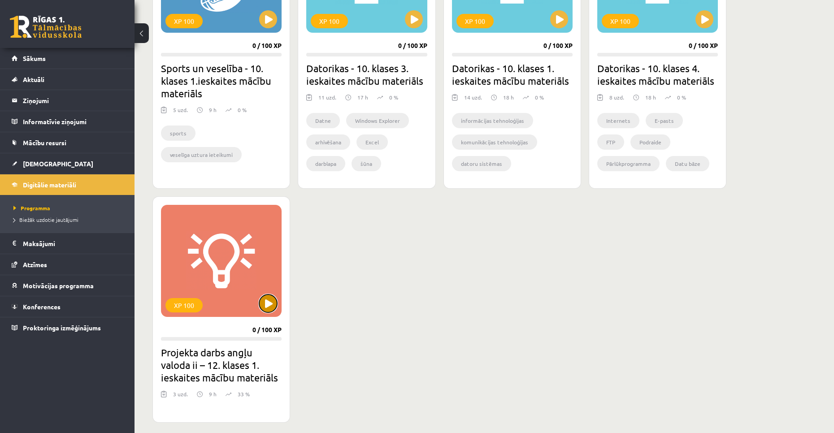
click at [270, 304] on button at bounding box center [268, 304] width 18 height 18
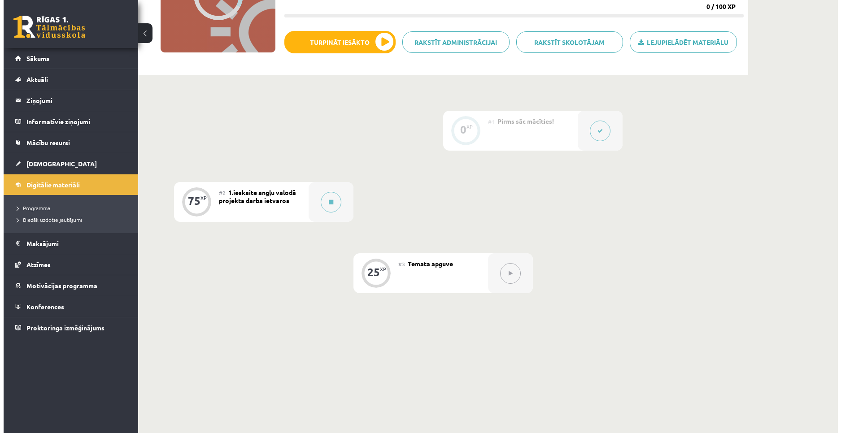
scroll to position [134, 0]
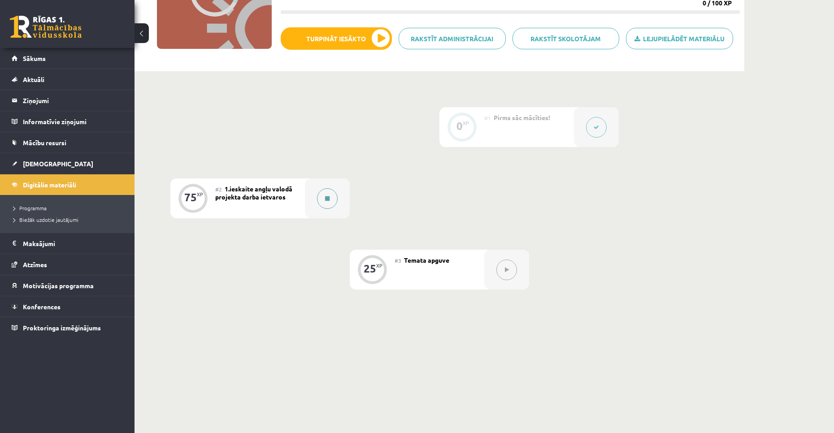
click at [327, 204] on button at bounding box center [327, 198] width 21 height 21
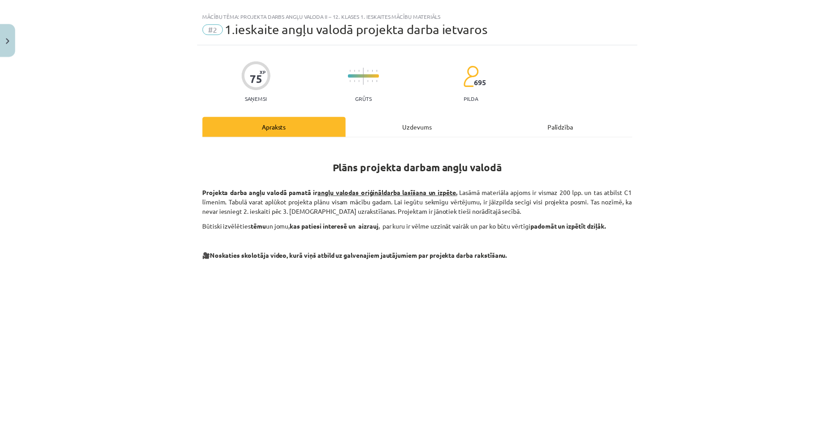
scroll to position [0, 0]
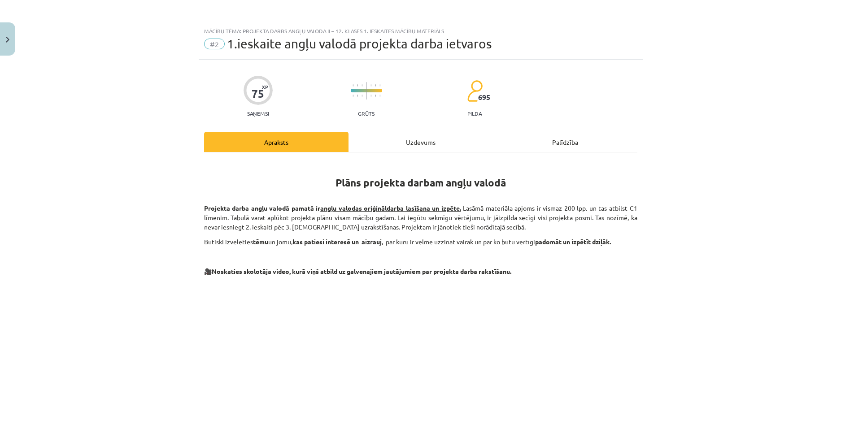
click at [389, 140] on div "Uzdevums" at bounding box center [420, 142] width 144 height 20
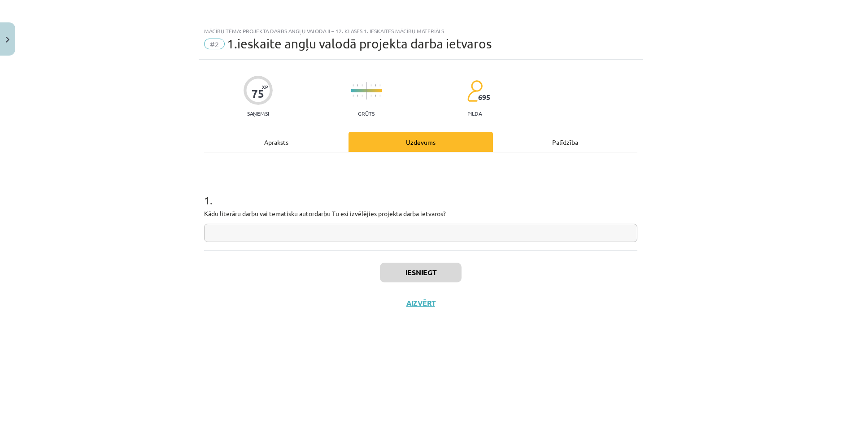
click at [285, 145] on div "Apraksts" at bounding box center [276, 142] width 144 height 20
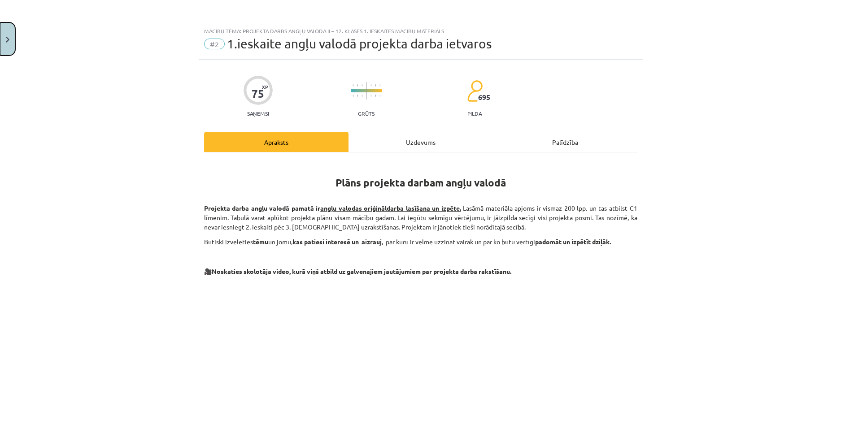
click at [12, 48] on button "Close" at bounding box center [7, 38] width 15 height 33
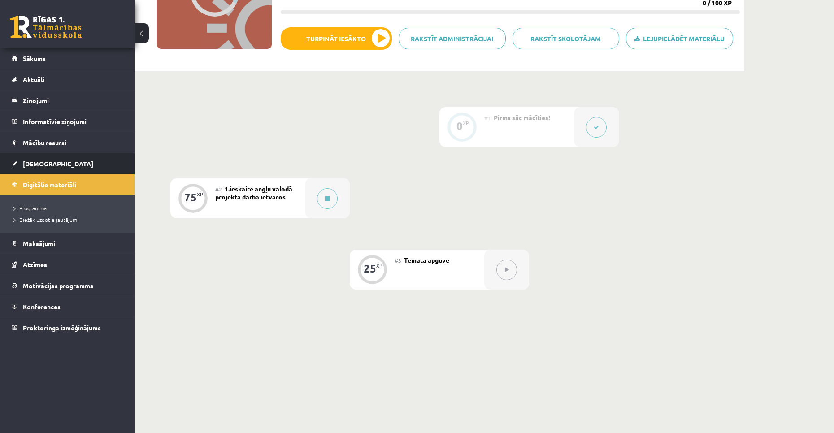
click at [69, 160] on link "[DEMOGRAPHIC_DATA]" at bounding box center [68, 163] width 112 height 21
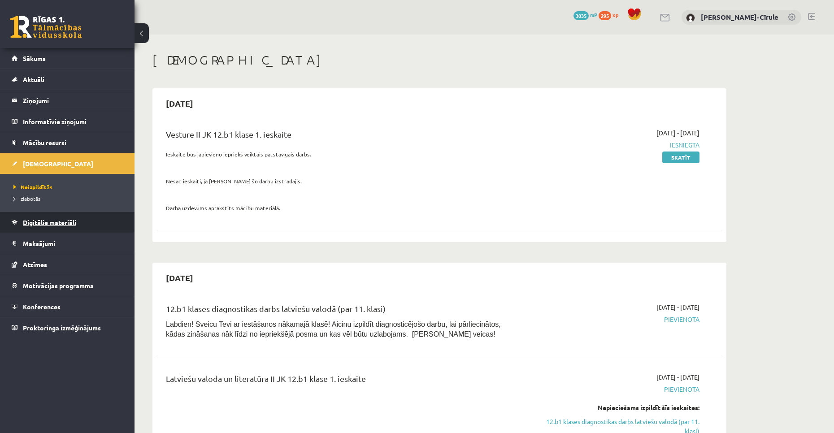
click at [51, 227] on link "Digitālie materiāli" at bounding box center [68, 222] width 112 height 21
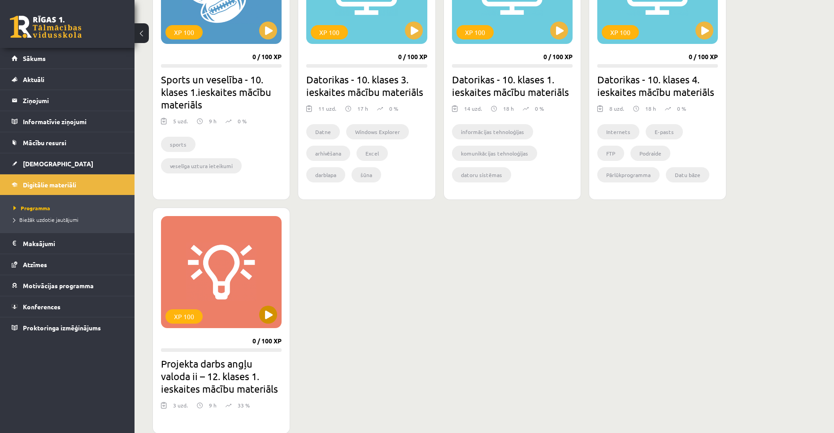
scroll to position [628, 0]
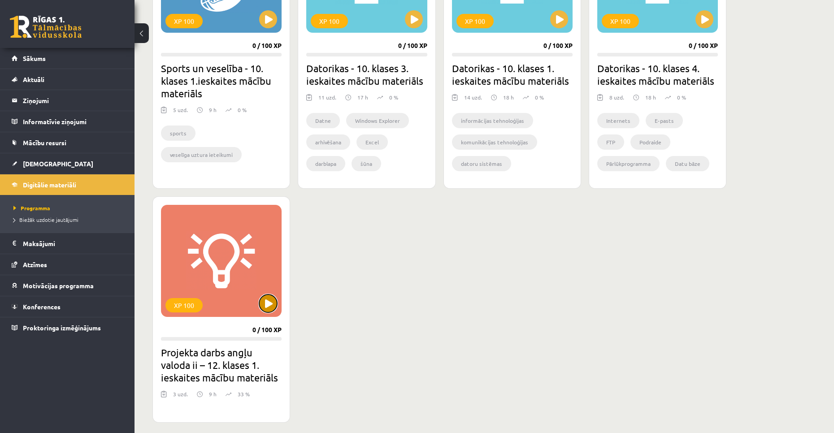
click at [260, 300] on button at bounding box center [268, 304] width 18 height 18
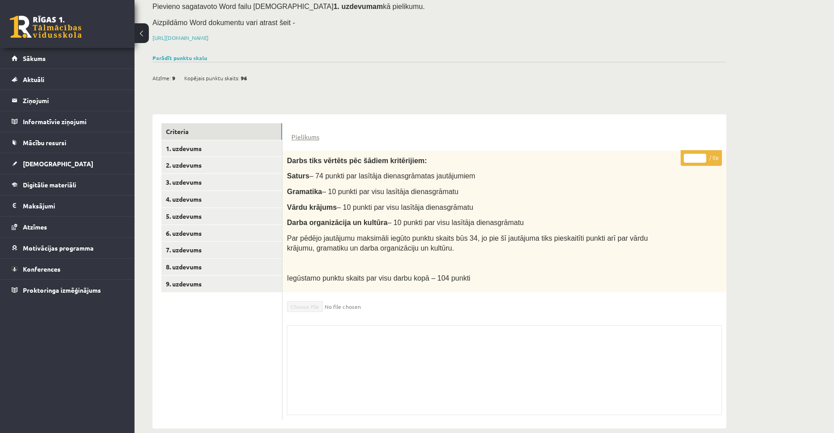
scroll to position [107, 0]
click at [230, 139] on link "1. uzdevums" at bounding box center [221, 147] width 121 height 17
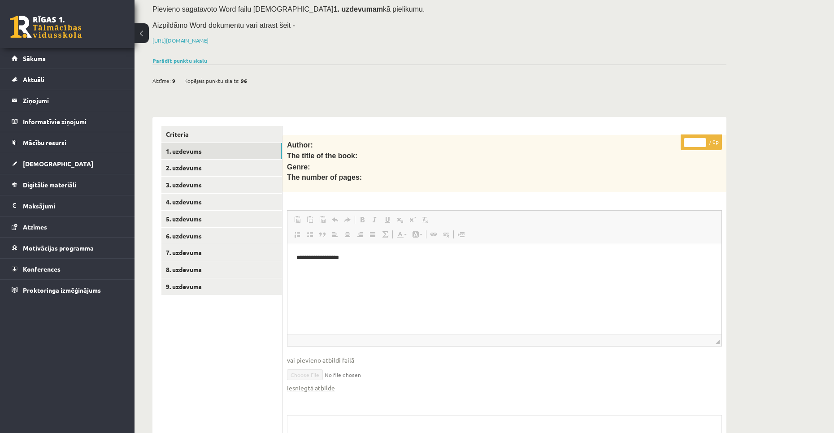
scroll to position [0, 0]
click at [324, 383] on link "Iesniegtā atbilde" at bounding box center [311, 387] width 48 height 9
click at [65, 58] on link "Sākums" at bounding box center [68, 58] width 112 height 21
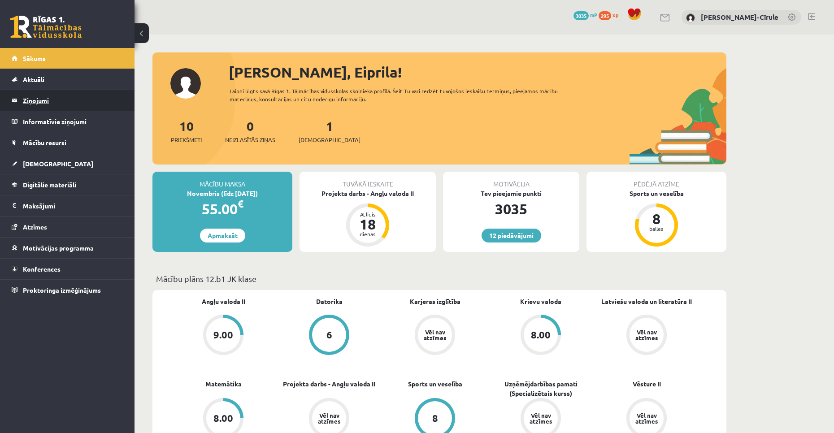
click at [54, 96] on legend "Ziņojumi 0" at bounding box center [73, 100] width 100 height 21
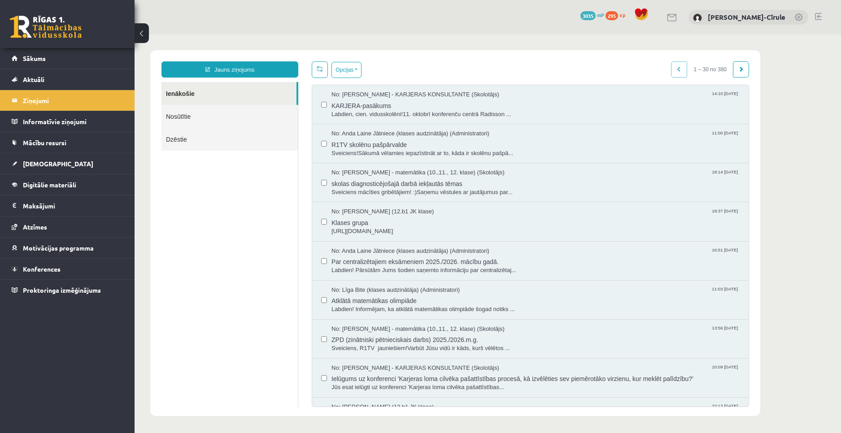
click at [246, 116] on link "Nosūtītie" at bounding box center [229, 116] width 136 height 23
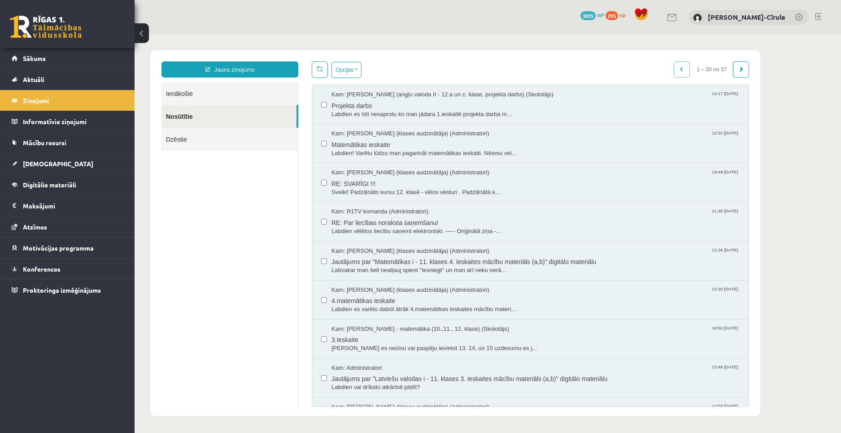
click at [219, 91] on link "Ienākošie" at bounding box center [229, 93] width 136 height 23
click at [188, 91] on link "Ienākošie" at bounding box center [229, 93] width 136 height 23
click at [199, 91] on link "Ienākošie" at bounding box center [229, 93] width 136 height 23
click at [185, 91] on link "Ienākošie" at bounding box center [229, 93] width 136 height 23
click at [197, 93] on link "Ienākošie" at bounding box center [229, 93] width 136 height 23
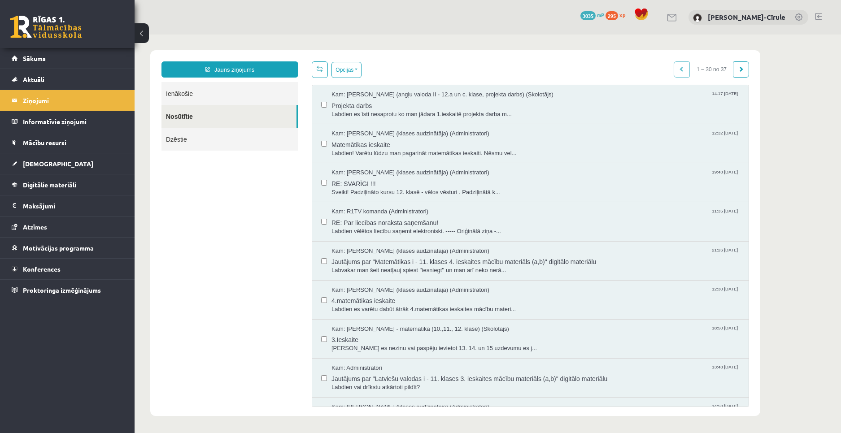
click at [197, 93] on link "Ienākošie" at bounding box center [229, 93] width 136 height 23
click at [100, 94] on legend "Ziņojumi 0" at bounding box center [73, 100] width 100 height 21
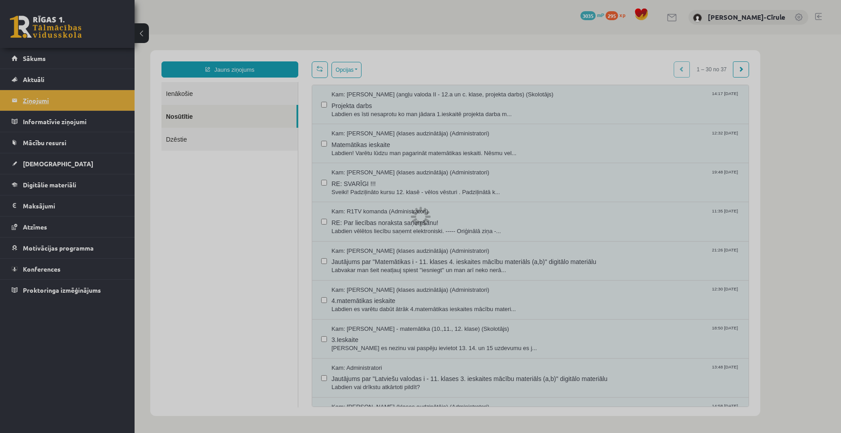
click at [100, 94] on div at bounding box center [420, 216] width 841 height 433
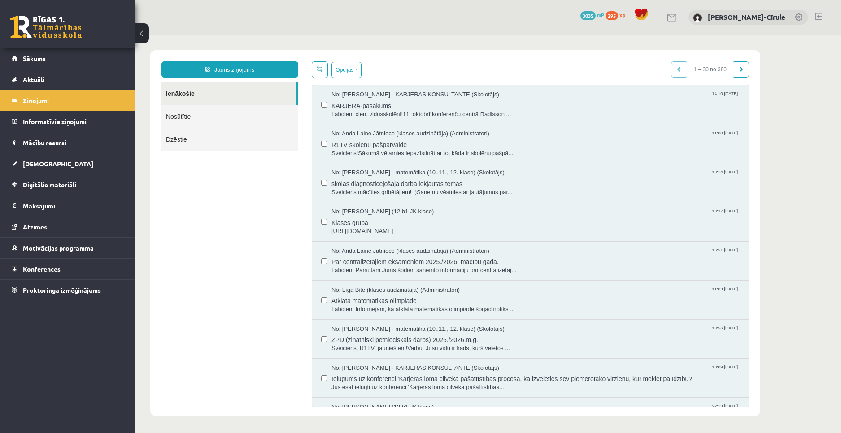
click at [590, 17] on span "3035" at bounding box center [587, 15] width 15 height 9
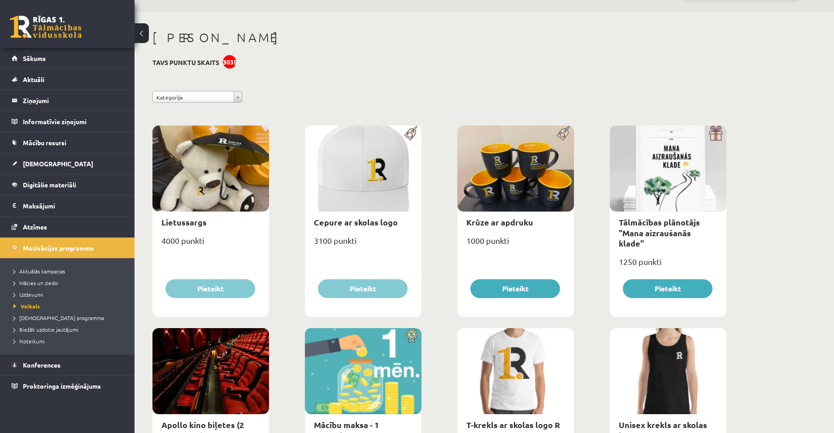
scroll to position [224, 0]
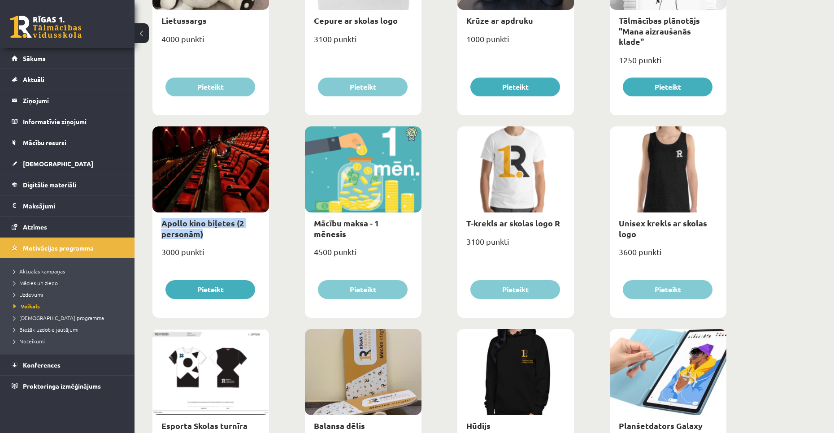
drag, startPoint x: 160, startPoint y: 224, endPoint x: 213, endPoint y: 239, distance: 55.0
click at [213, 239] on div "Apollo kino biļetes (2 personām)" at bounding box center [210, 228] width 117 height 32
copy link "Apollo kino biļetes (2 personām)"
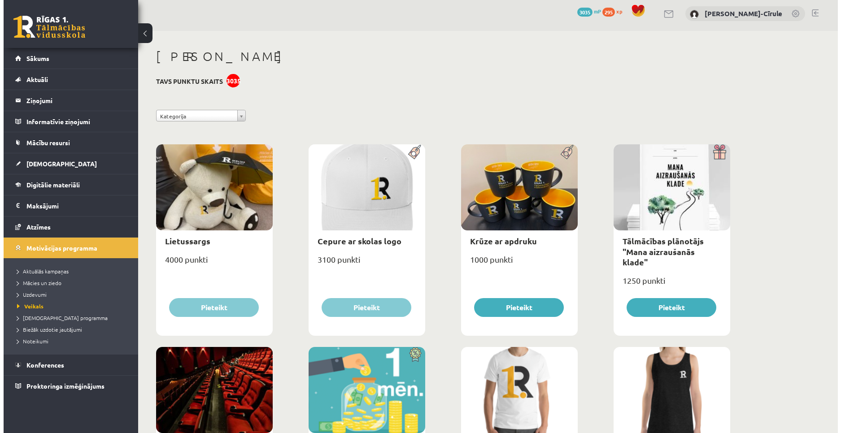
scroll to position [0, 0]
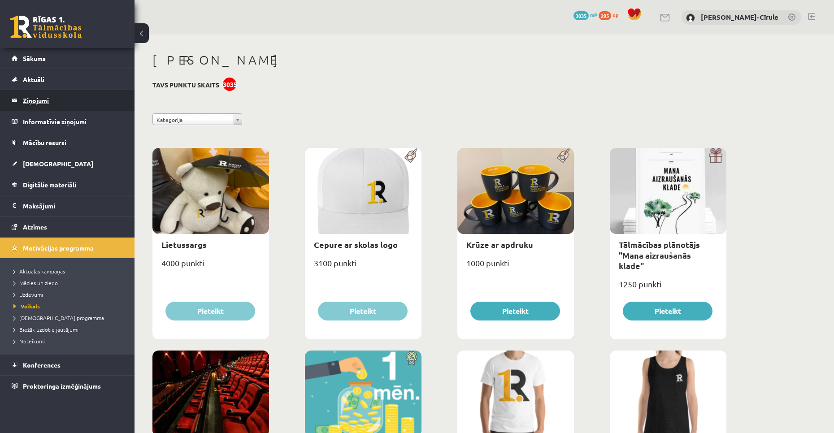
click at [43, 97] on legend "Ziņojumi 0" at bounding box center [73, 100] width 100 height 21
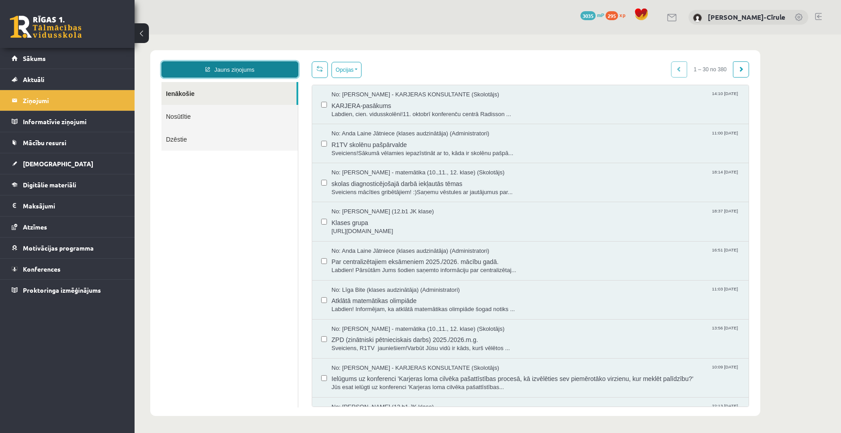
click at [225, 65] on link "Jauns ziņojums" at bounding box center [229, 69] width 137 height 16
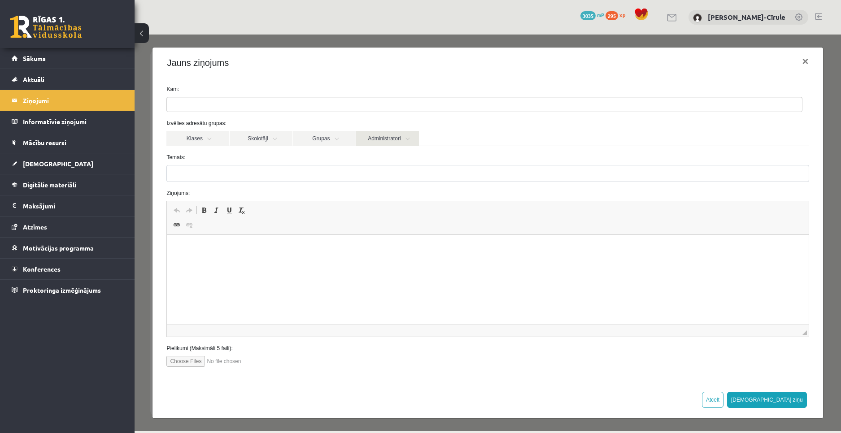
click at [388, 141] on link "Administratori" at bounding box center [387, 138] width 63 height 15
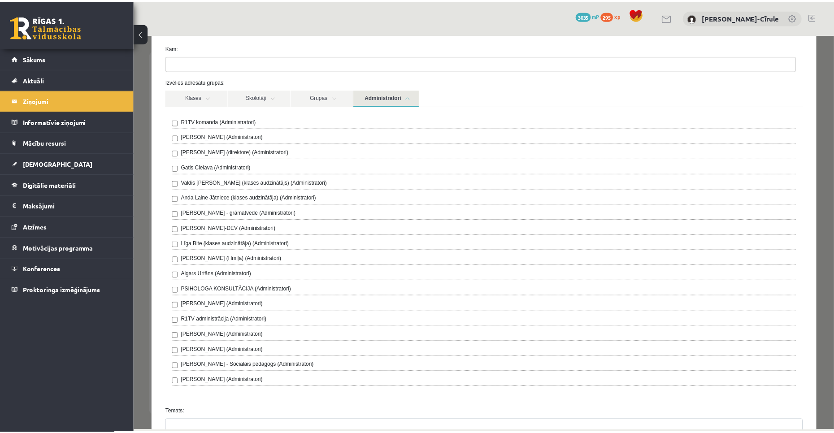
scroll to position [45, 0]
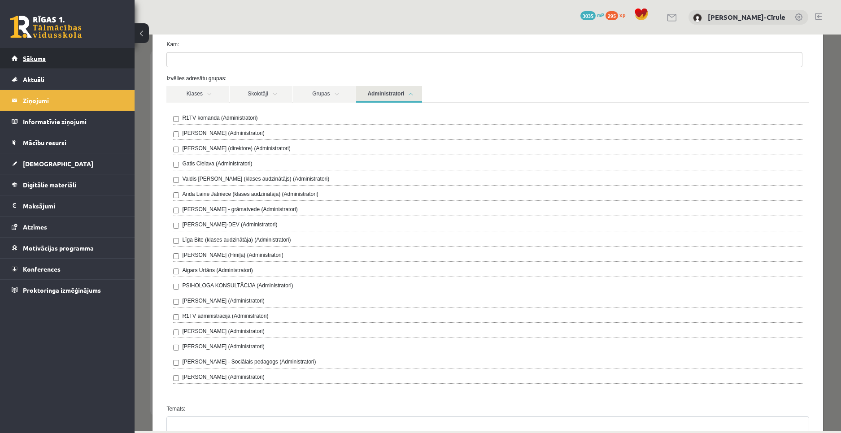
click at [54, 60] on link "Sākums" at bounding box center [68, 58] width 112 height 21
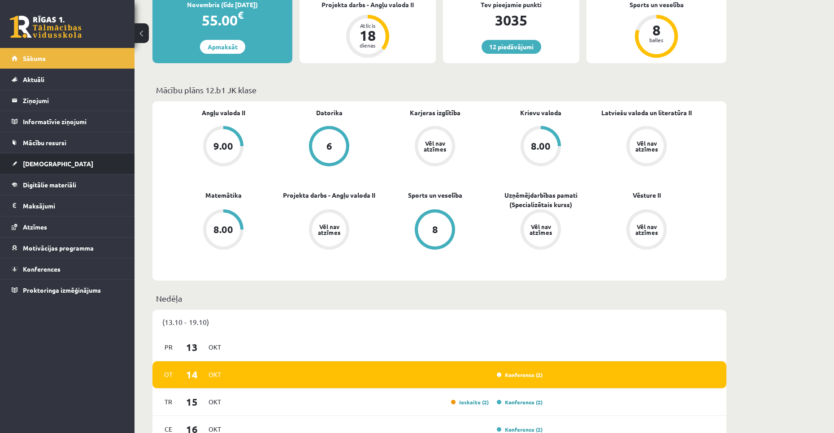
scroll to position [179, 0]
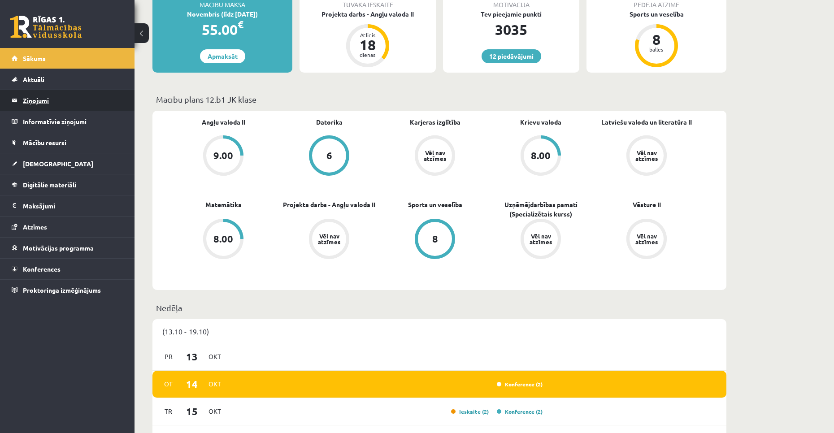
click at [31, 105] on legend "Ziņojumi 0" at bounding box center [73, 100] width 100 height 21
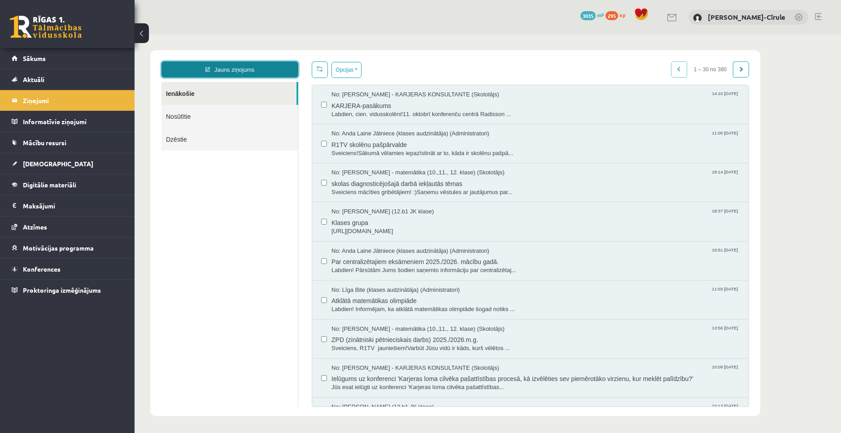
click at [229, 73] on link "Jauns ziņojums" at bounding box center [229, 69] width 137 height 16
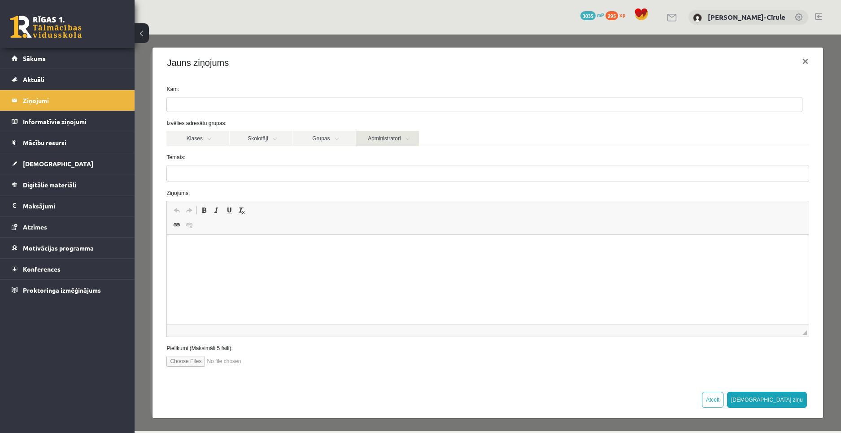
click at [375, 139] on link "Administratori" at bounding box center [387, 138] width 63 height 15
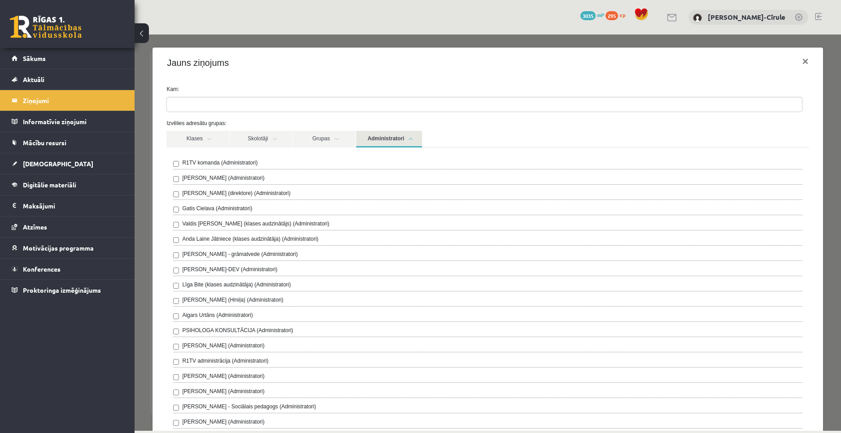
click at [225, 239] on label "Anda Laine Jātniece (klases audzinātāja) (Administratori)" at bounding box center [250, 239] width 136 height 8
click at [379, 132] on link "Administratori" at bounding box center [389, 139] width 66 height 17
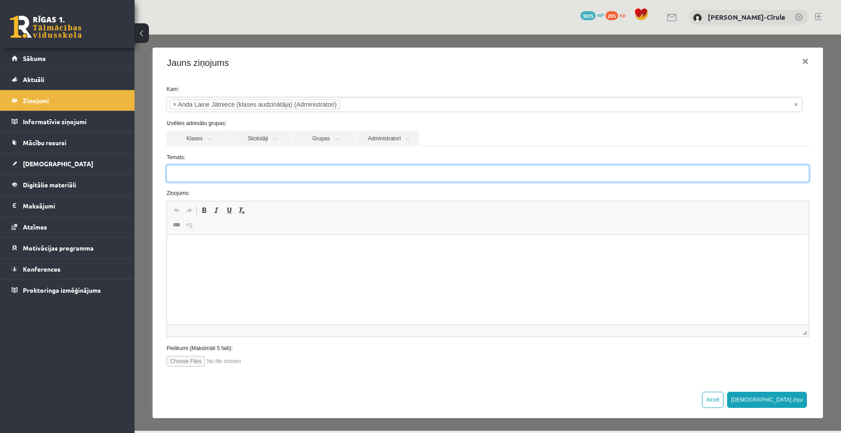
click at [233, 176] on input "Temats:" at bounding box center [487, 173] width 642 height 17
type input "**********"
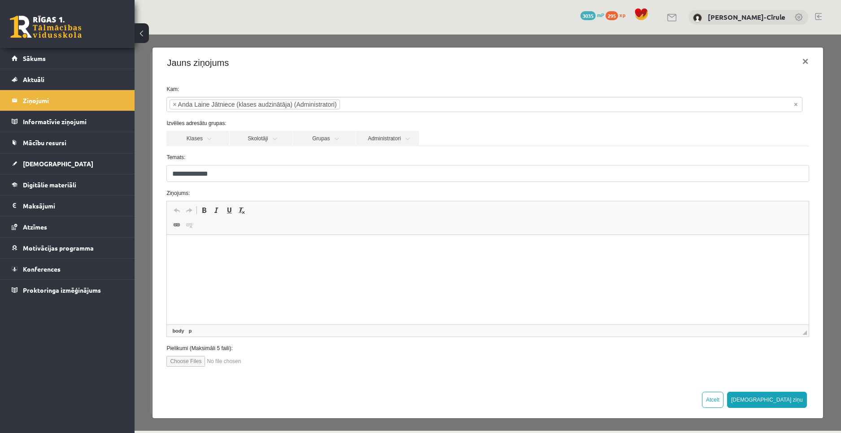
click at [238, 249] on p "Editor, wiswyg-editor-47433763238640-1760442461-957" at bounding box center [487, 248] width 623 height 9
drag, startPoint x: 284, startPoint y: 248, endPoint x: 198, endPoint y: 251, distance: 86.6
click at [198, 251] on p "**********" at bounding box center [484, 248] width 617 height 9
click at [192, 224] on span at bounding box center [189, 224] width 7 height 7
click at [206, 212] on span at bounding box center [203, 210] width 7 height 7
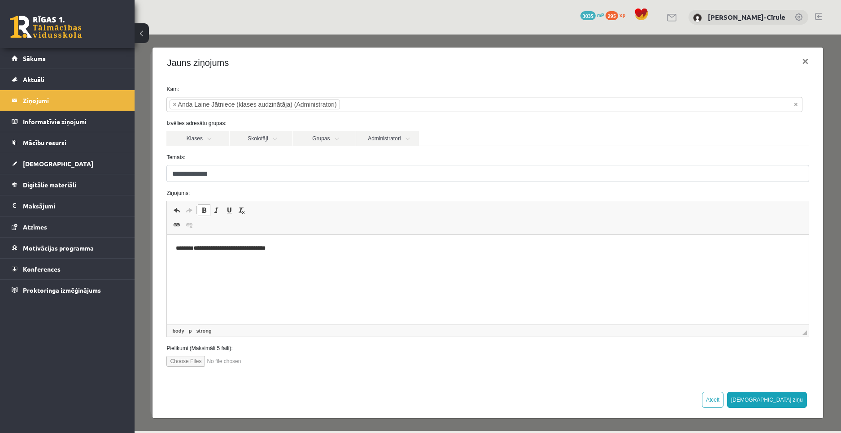
click at [206, 212] on span at bounding box center [203, 210] width 7 height 7
click at [288, 257] on html "**********" at bounding box center [487, 248] width 641 height 27
click at [196, 245] on p "**********" at bounding box center [484, 248] width 617 height 9
click at [386, 253] on p "**********" at bounding box center [484, 248] width 617 height 9
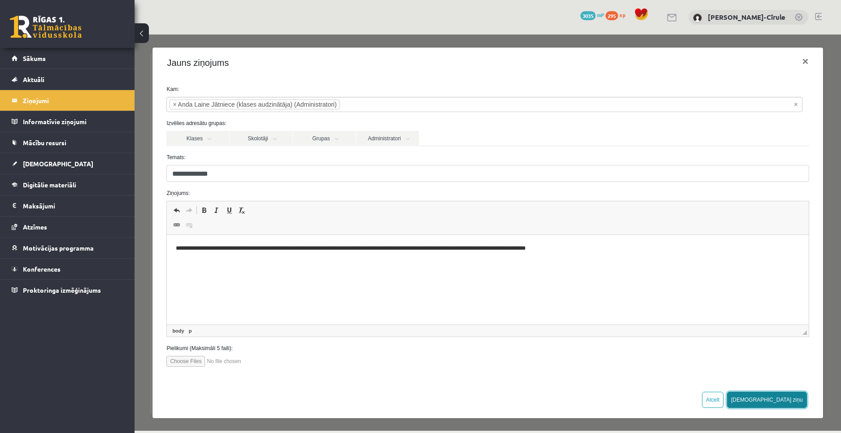
click at [785, 400] on button "Sūtīt ziņu" at bounding box center [767, 400] width 80 height 16
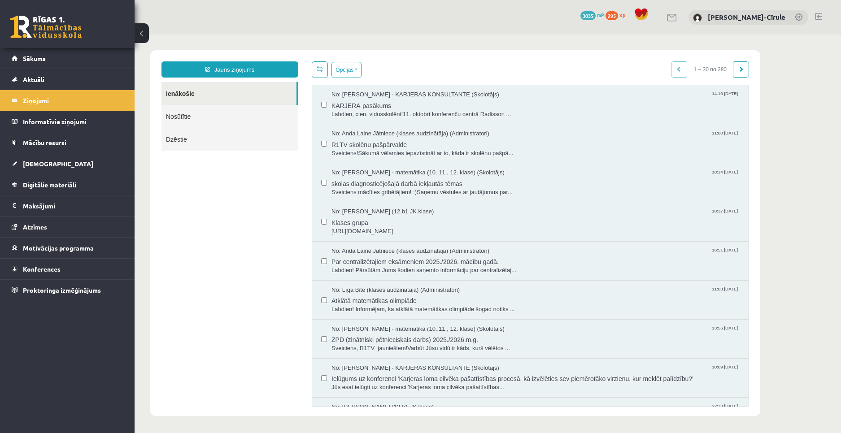
click at [583, 16] on span "3035" at bounding box center [587, 15] width 15 height 9
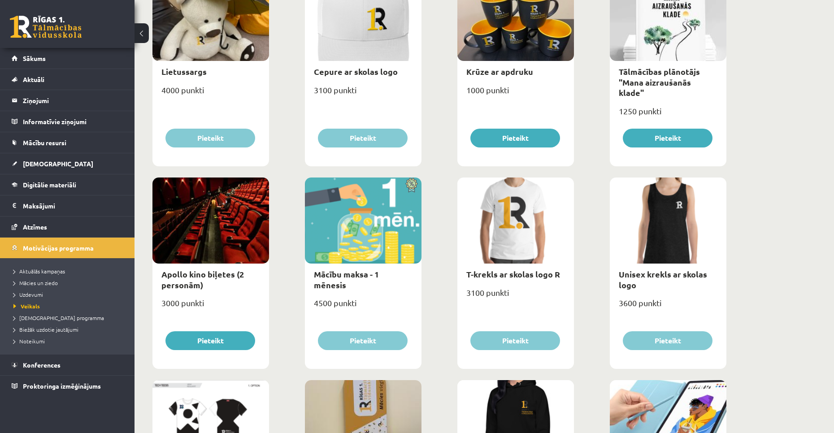
scroll to position [179, 0]
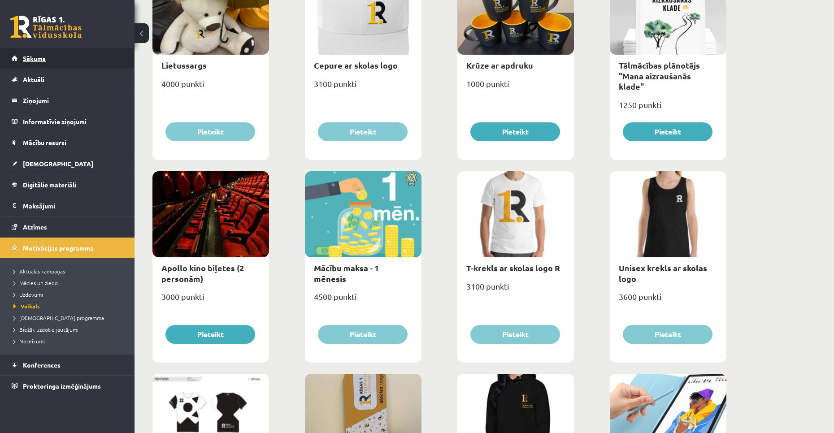
click at [53, 58] on link "Sākums" at bounding box center [68, 58] width 112 height 21
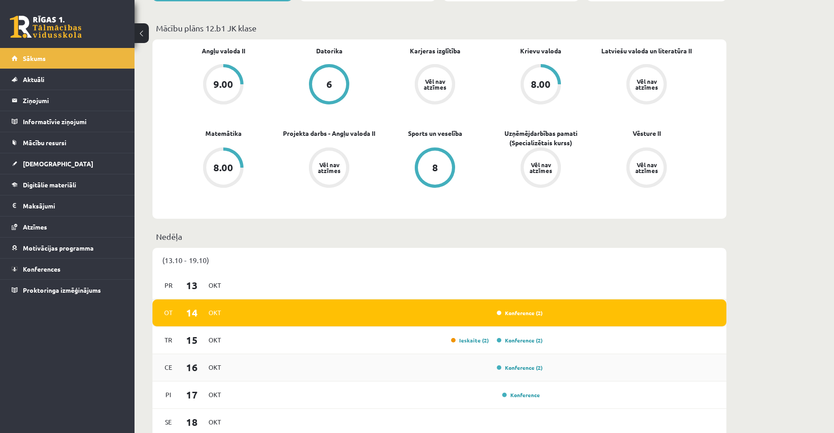
scroll to position [314, 0]
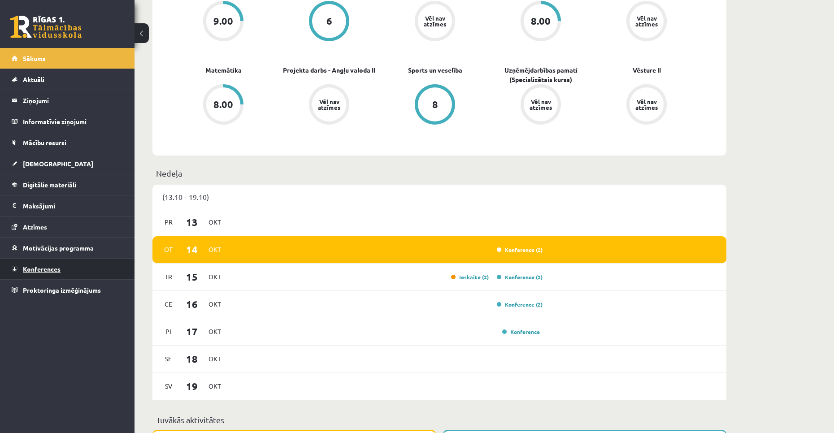
click at [38, 268] on span "Konferences" at bounding box center [42, 269] width 38 height 8
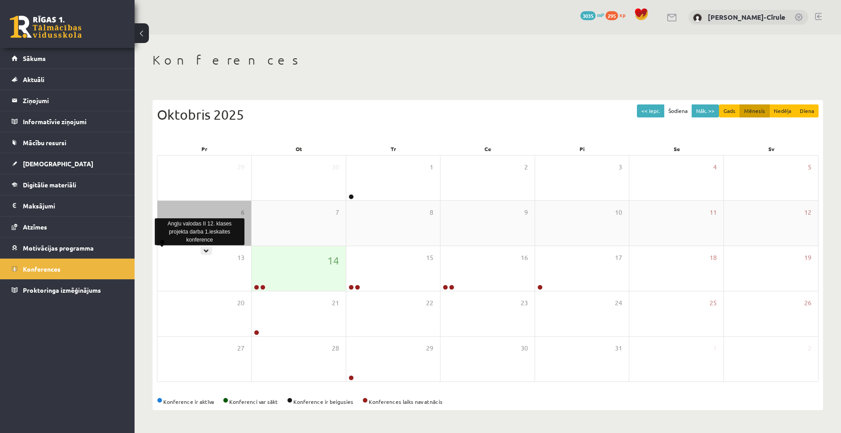
click at [161, 242] on link at bounding box center [162, 241] width 5 height 5
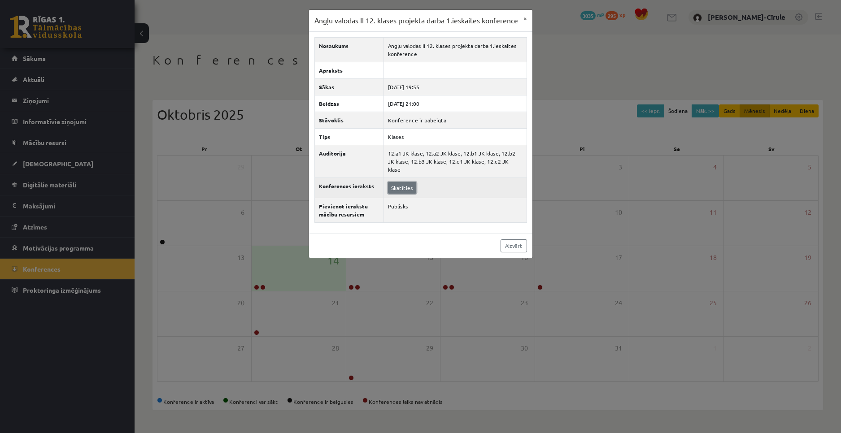
click at [414, 191] on link "Skatīties" at bounding box center [402, 188] width 28 height 12
click at [526, 18] on button "×" at bounding box center [525, 18] width 14 height 17
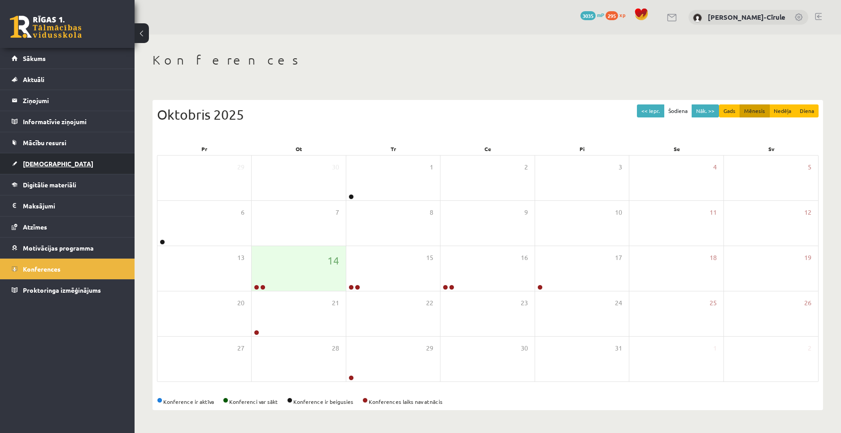
click at [82, 156] on link "[DEMOGRAPHIC_DATA]" at bounding box center [68, 163] width 112 height 21
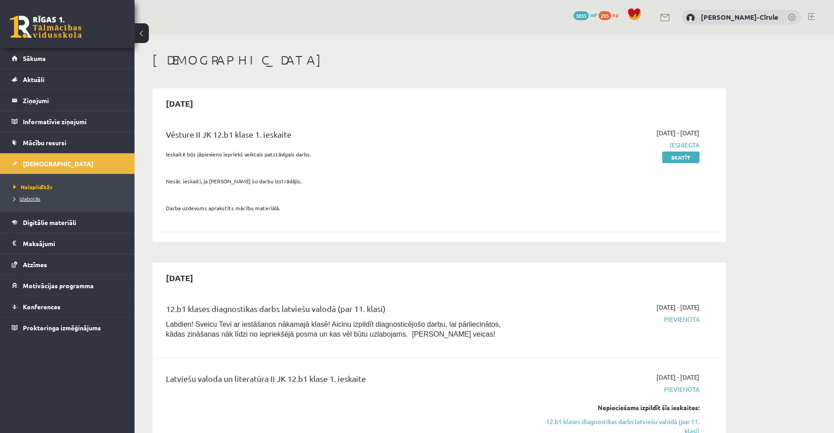
click at [31, 198] on span "Izlabotās" at bounding box center [26, 198] width 27 height 7
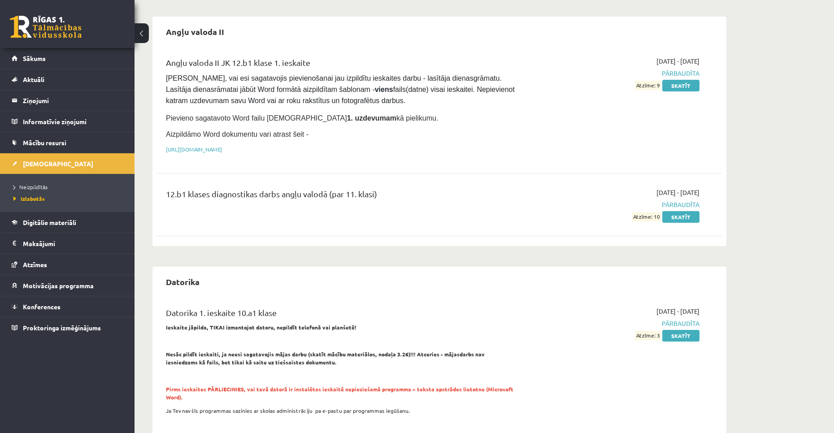
scroll to position [90, 0]
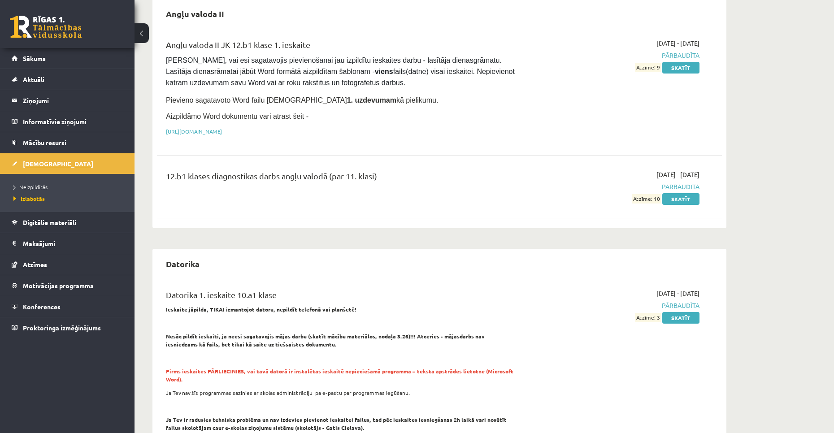
click at [28, 165] on span "[DEMOGRAPHIC_DATA]" at bounding box center [58, 164] width 70 height 8
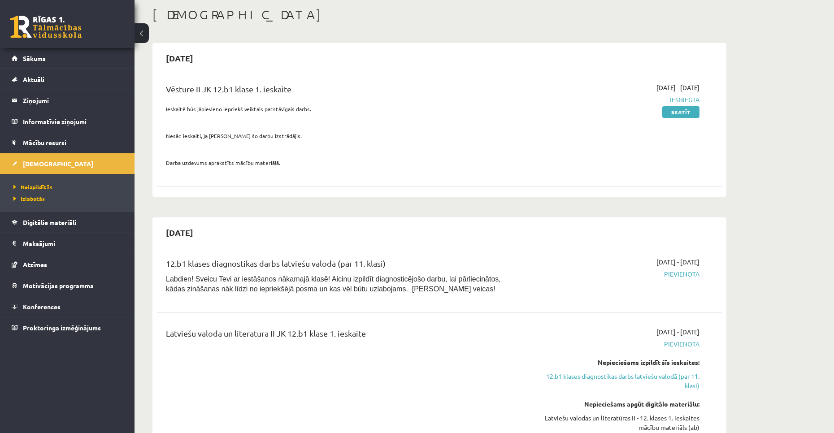
scroll to position [45, 0]
click at [54, 98] on legend "Ziņojumi 0" at bounding box center [73, 100] width 100 height 21
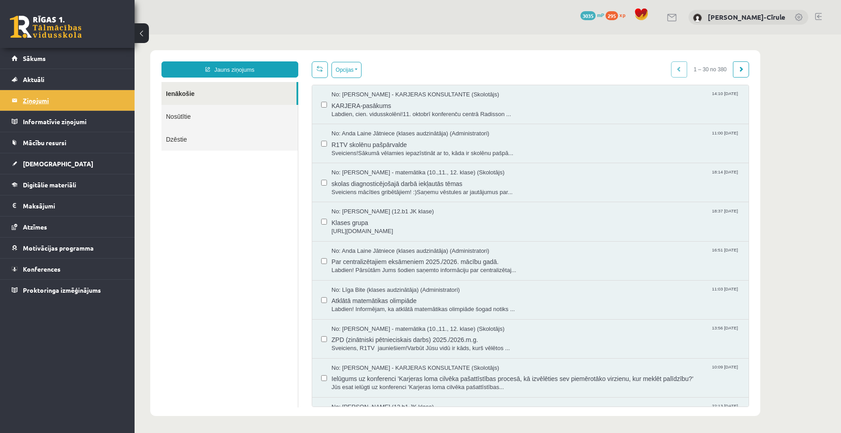
click at [87, 103] on legend "Ziņojumi 0" at bounding box center [73, 100] width 100 height 21
drag, startPoint x: 380, startPoint y: 11, endPoint x: 388, endPoint y: 11, distance: 8.5
click at [53, 104] on legend "Ziņojumi 0" at bounding box center [73, 100] width 100 height 21
click at [242, 282] on ul "Ienākošie Nosūtītie Dzēstie" at bounding box center [229, 244] width 137 height 325
click at [77, 103] on legend "Ziņojumi 0" at bounding box center [73, 100] width 100 height 21
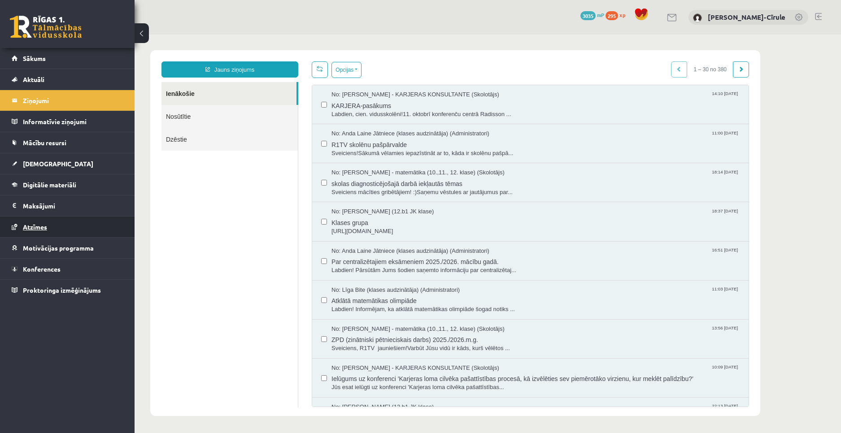
click at [65, 222] on link "Atzīmes" at bounding box center [68, 227] width 112 height 21
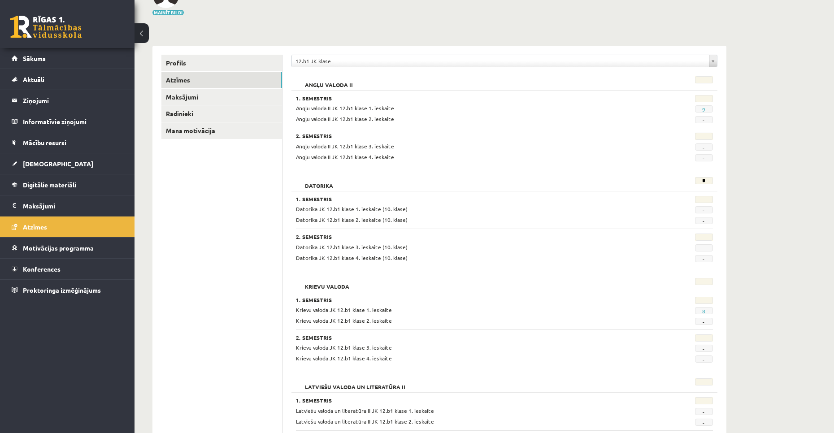
scroll to position [90, 0]
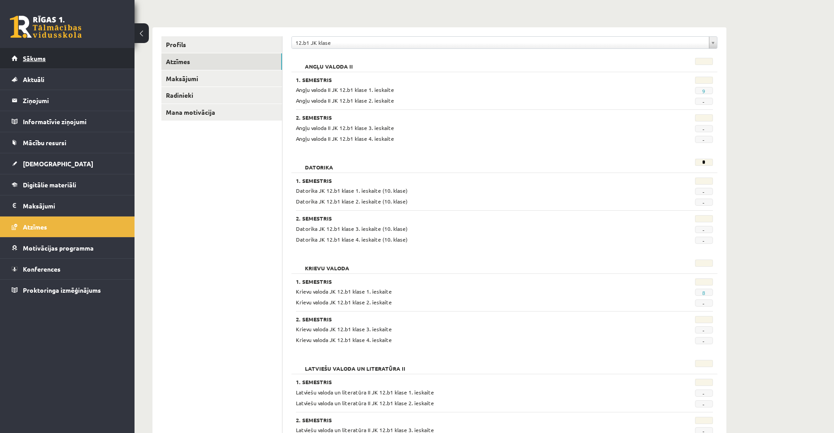
click at [41, 56] on span "Sākums" at bounding box center [34, 58] width 23 height 8
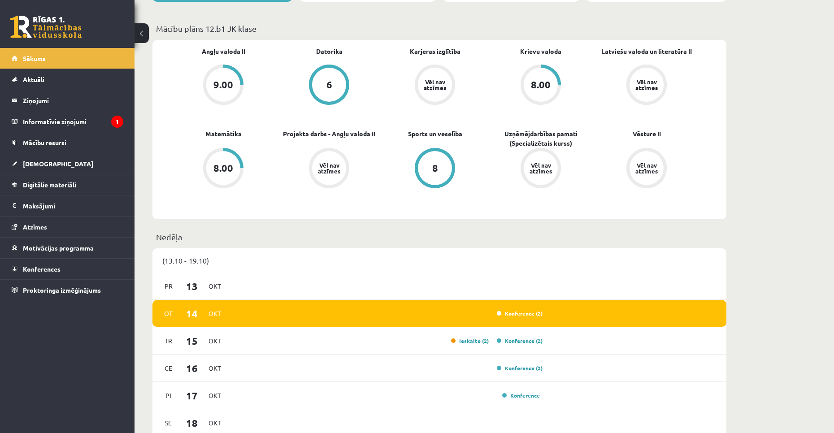
scroll to position [314, 0]
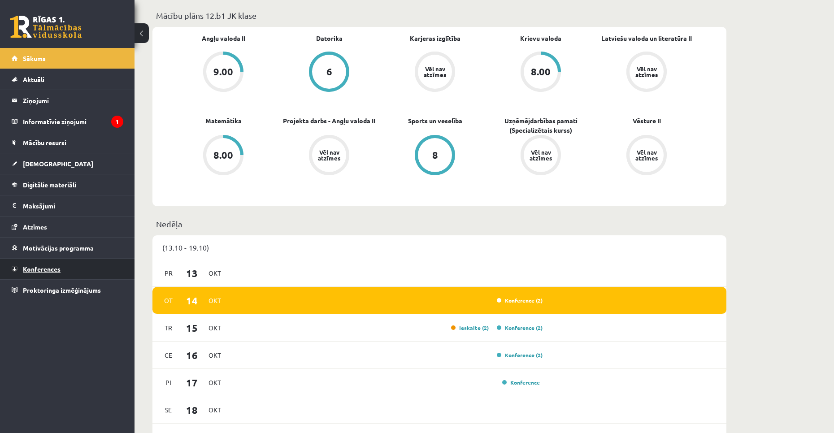
drag, startPoint x: 65, startPoint y: 265, endPoint x: 59, endPoint y: 267, distance: 6.1
click at [53, 266] on span "Konferences" at bounding box center [42, 269] width 38 height 8
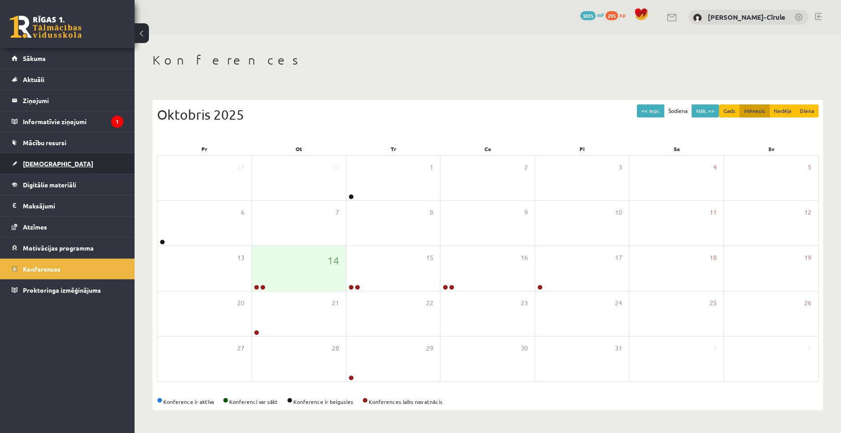
click at [39, 161] on span "[DEMOGRAPHIC_DATA]" at bounding box center [58, 164] width 70 height 8
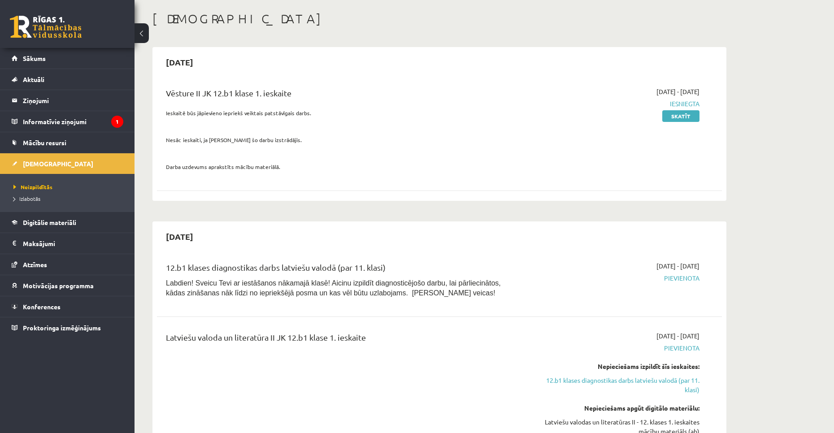
scroll to position [45, 0]
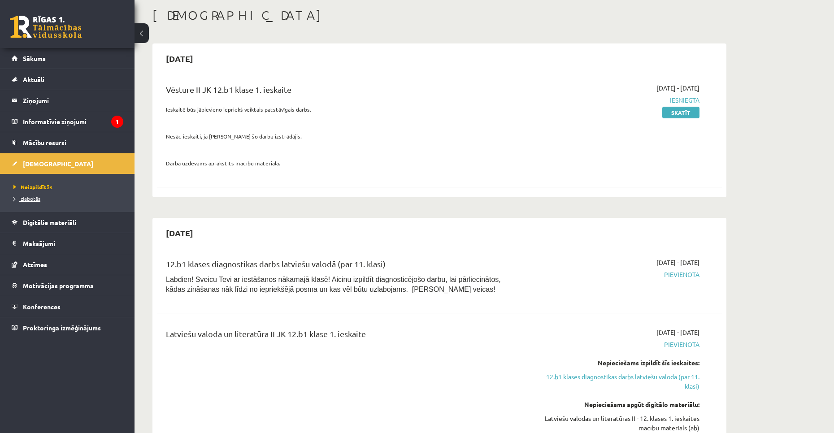
click at [37, 198] on span "Izlabotās" at bounding box center [26, 198] width 27 height 7
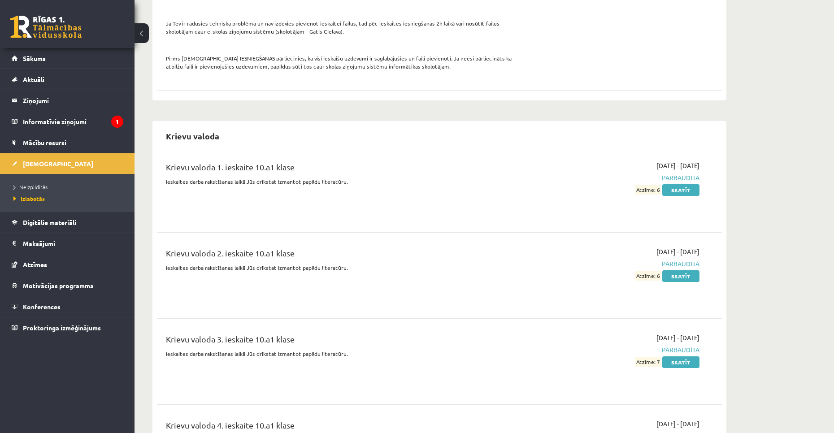
scroll to position [1300, 0]
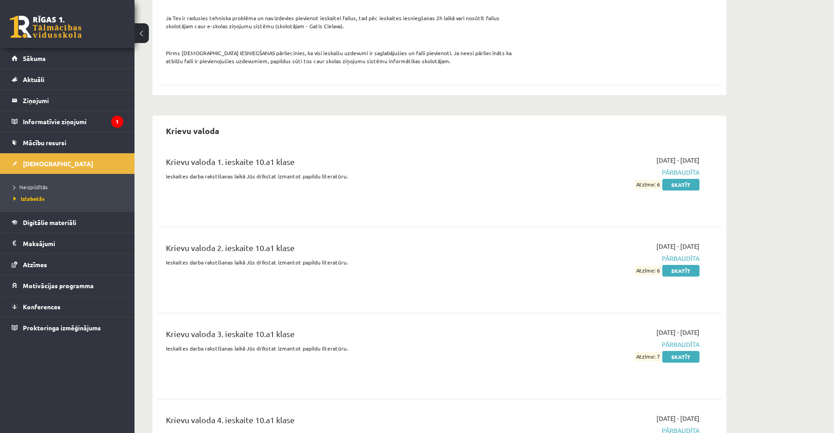
drag, startPoint x: 299, startPoint y: 153, endPoint x: 166, endPoint y: 154, distance: 132.2
click at [166, 156] on div "Krievu valoda 1. ieskaite 10.a1 klase" at bounding box center [341, 164] width 351 height 17
click at [329, 156] on div "Krievu valoda 1. ieskaite 10.a1 klase" at bounding box center [341, 164] width 351 height 17
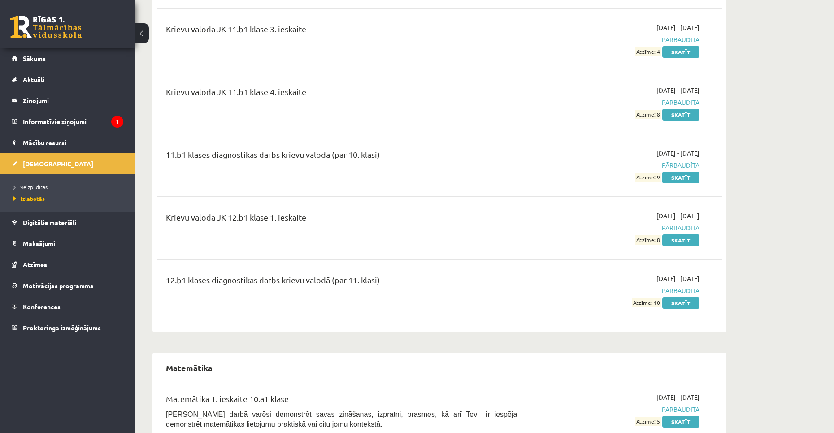
scroll to position [1883, 0]
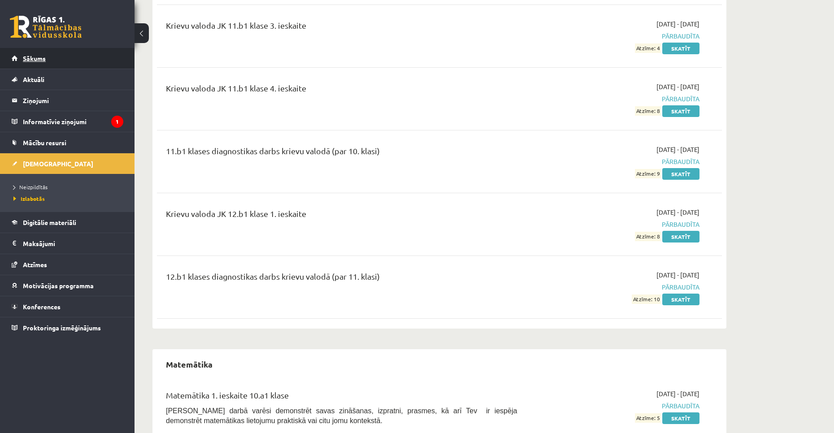
click at [32, 52] on link "Sākums" at bounding box center [68, 58] width 112 height 21
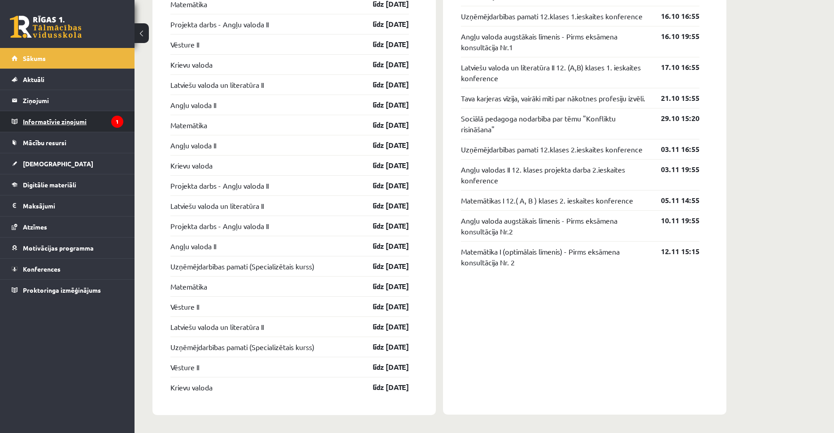
scroll to position [928, 0]
click at [81, 117] on legend "Informatīvie ziņojumi 1" at bounding box center [73, 121] width 100 height 21
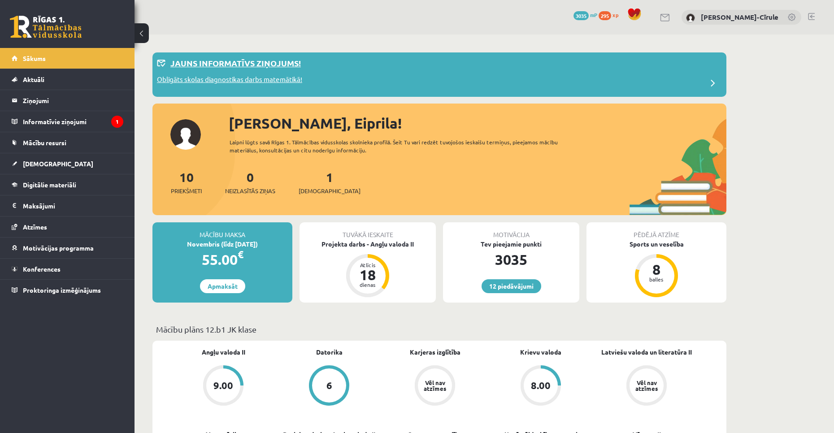
click at [336, 68] on div "Jauns informatīvs ziņojums!" at bounding box center [439, 65] width 565 height 17
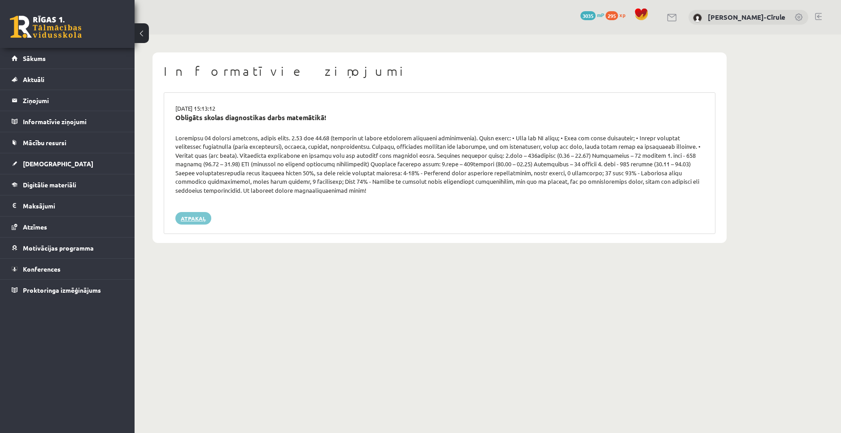
click at [191, 214] on link "Atpakaļ" at bounding box center [193, 218] width 36 height 13
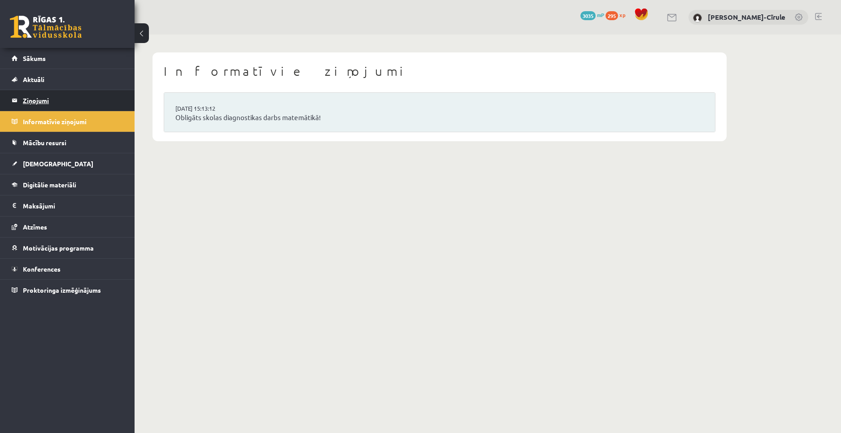
click at [68, 95] on legend "Ziņojumi 0" at bounding box center [73, 100] width 100 height 21
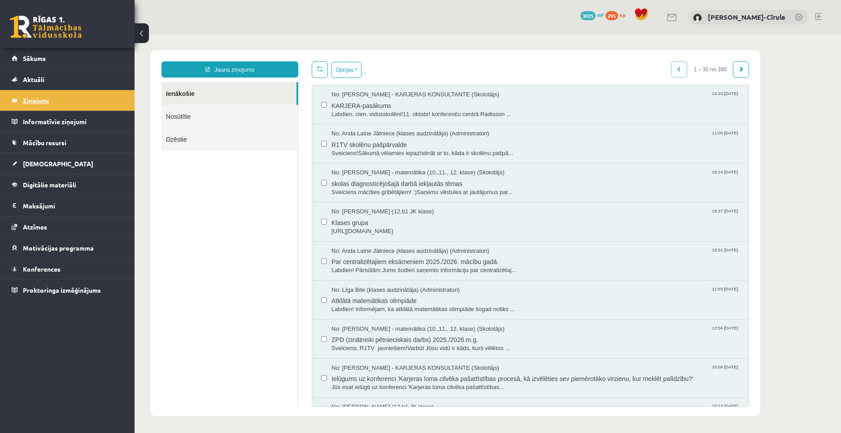
click at [68, 93] on legend "Ziņojumi 0" at bounding box center [73, 100] width 100 height 21
click at [72, 101] on legend "Ziņojumi 0" at bounding box center [73, 100] width 100 height 21
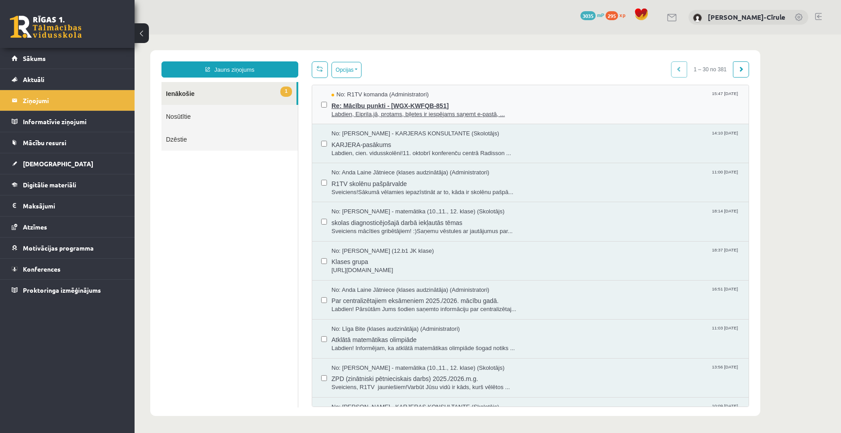
click at [372, 105] on span "Re: Mācību punkti - [WGX-KWFQB-851]" at bounding box center [535, 104] width 408 height 11
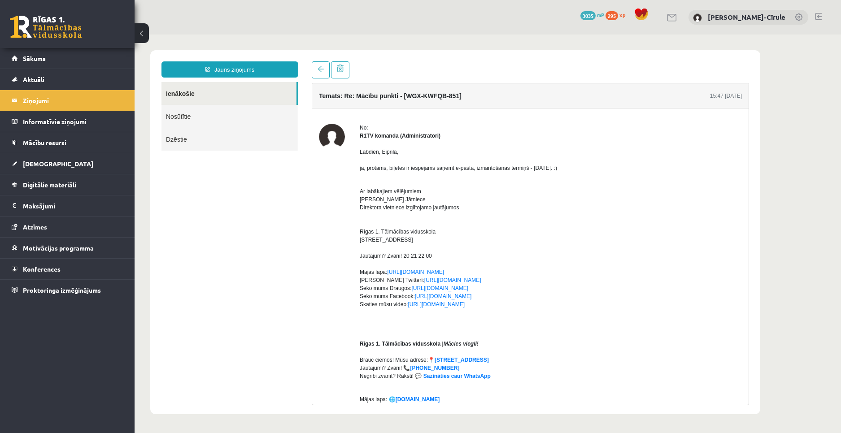
click at [585, 13] on span "3035" at bounding box center [587, 15] width 15 height 9
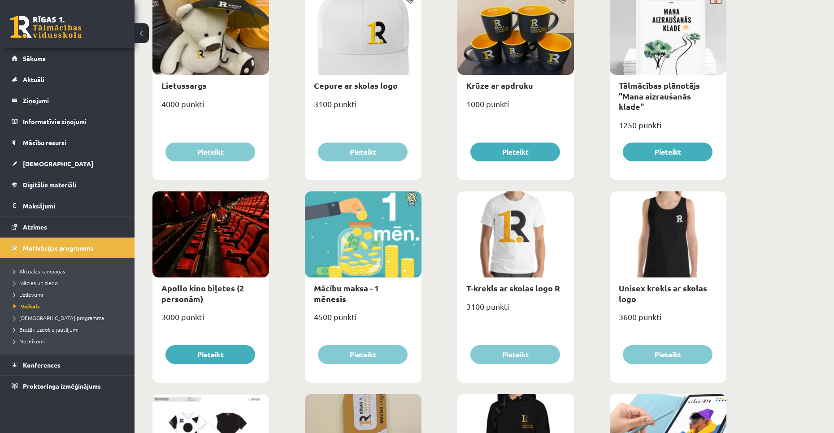
scroll to position [179, 0]
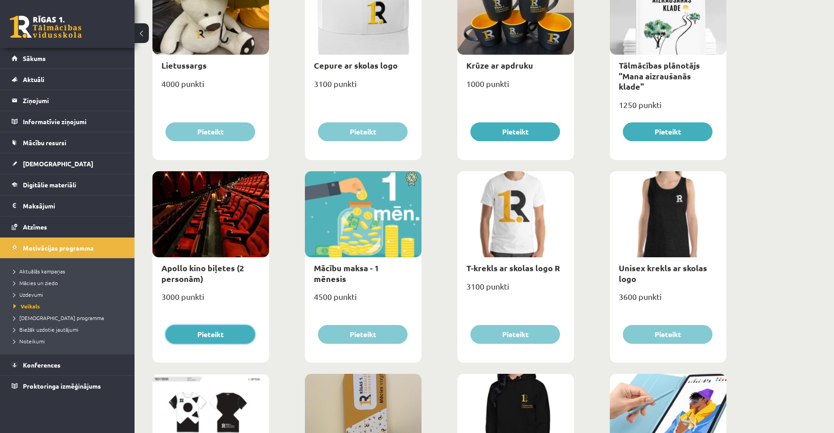
click at [206, 335] on button "Pieteikt" at bounding box center [210, 334] width 90 height 19
type input "*"
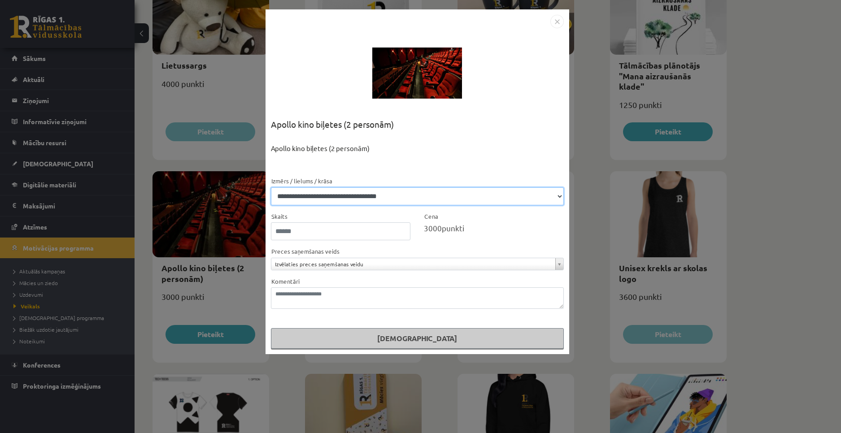
click at [340, 195] on select "**********" at bounding box center [417, 196] width 293 height 18
select select "**********"
click at [271, 187] on select "**********" at bounding box center [417, 196] width 293 height 18
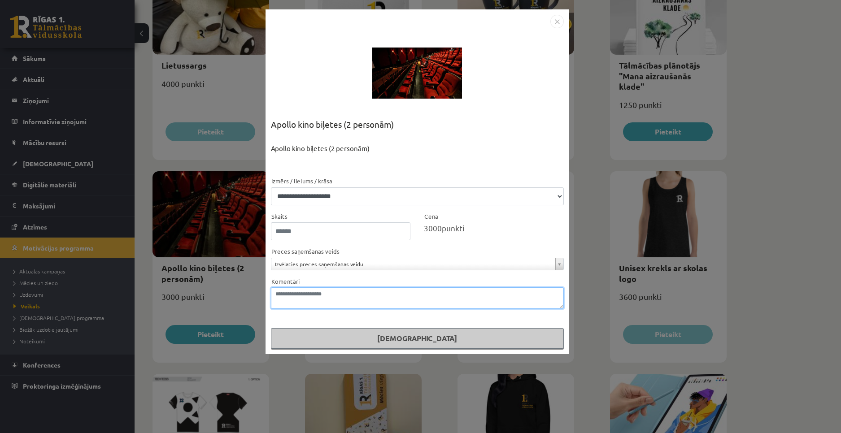
click at [357, 292] on textarea "Komentāri" at bounding box center [417, 298] width 293 height 22
type textarea "**********"
click at [377, 340] on button "[DEMOGRAPHIC_DATA]" at bounding box center [417, 338] width 293 height 21
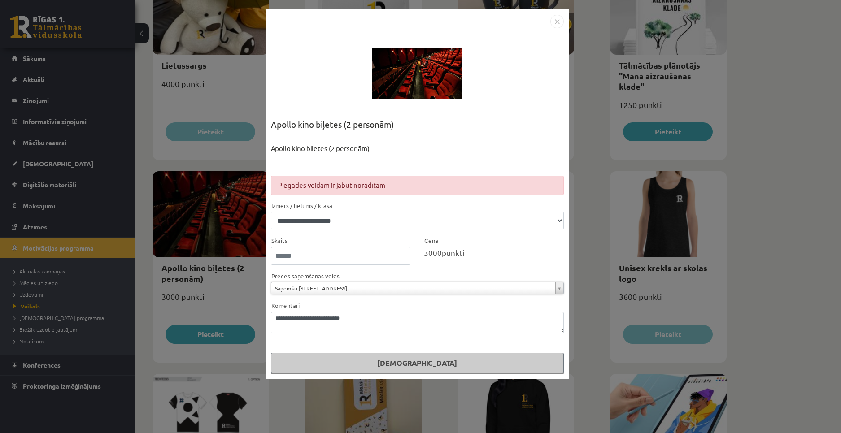
click at [337, 298] on form "**********" at bounding box center [417, 275] width 293 height 198
click at [335, 224] on select "**********" at bounding box center [417, 221] width 293 height 18
click at [271, 212] on select "**********" at bounding box center [417, 221] width 293 height 18
click at [339, 240] on div "Skaits *" at bounding box center [340, 250] width 153 height 30
click at [320, 361] on button "[DEMOGRAPHIC_DATA]" at bounding box center [417, 363] width 293 height 21
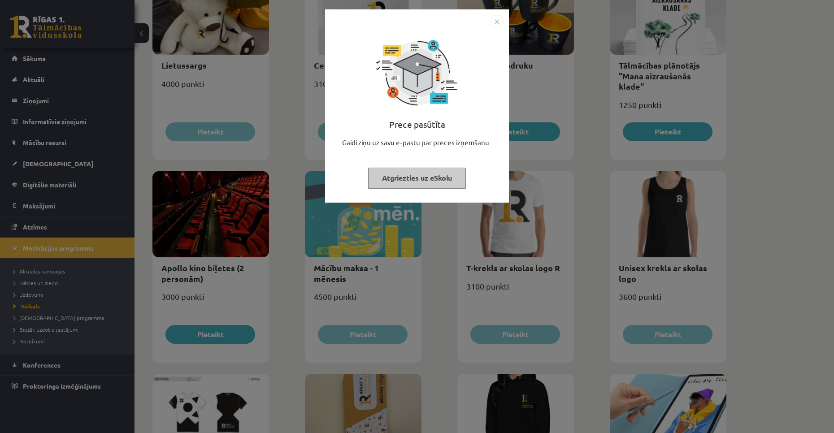
click at [416, 180] on button "Atgriezties uz eSkolu" at bounding box center [417, 178] width 98 height 21
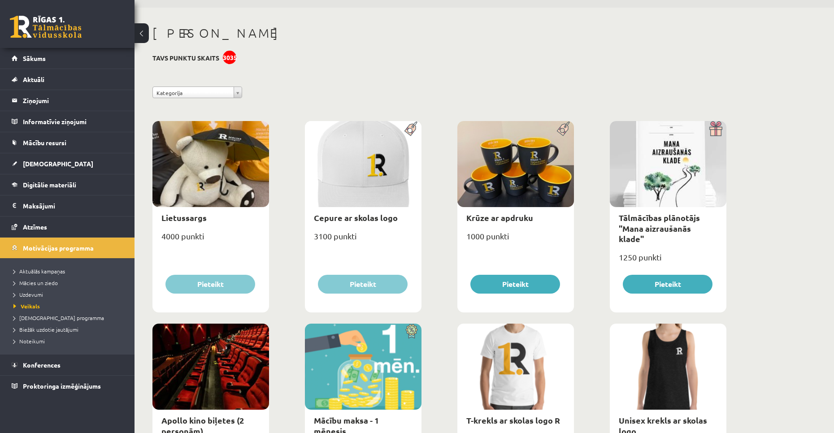
scroll to position [0, 0]
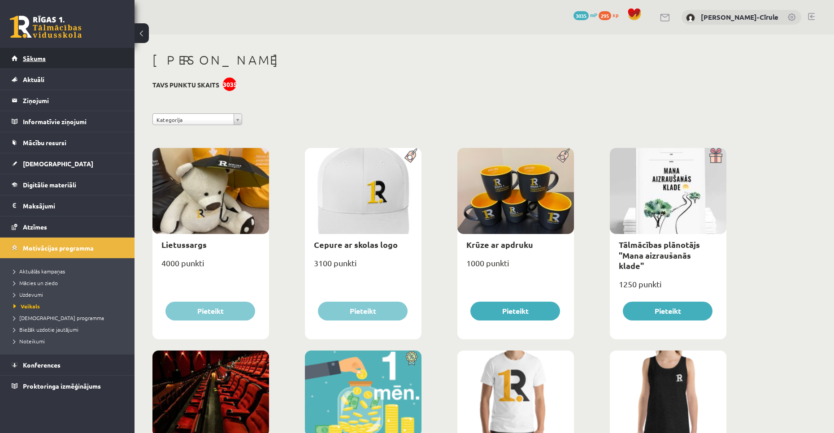
click at [75, 59] on link "Sākums" at bounding box center [68, 58] width 112 height 21
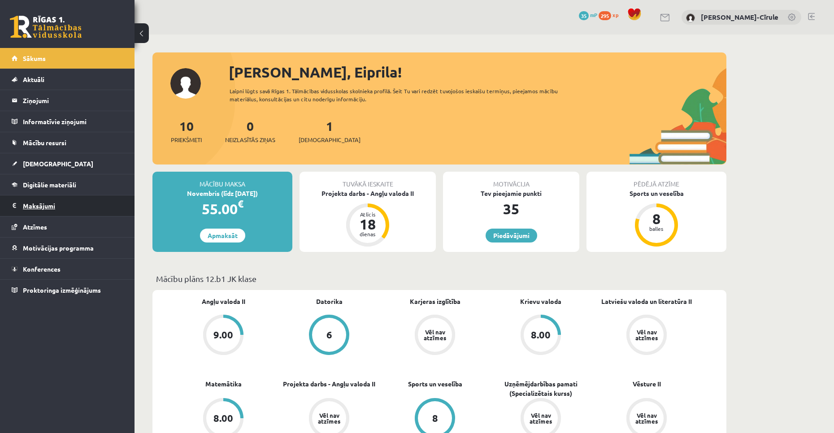
click at [54, 201] on legend "Maksājumi 0" at bounding box center [73, 205] width 100 height 21
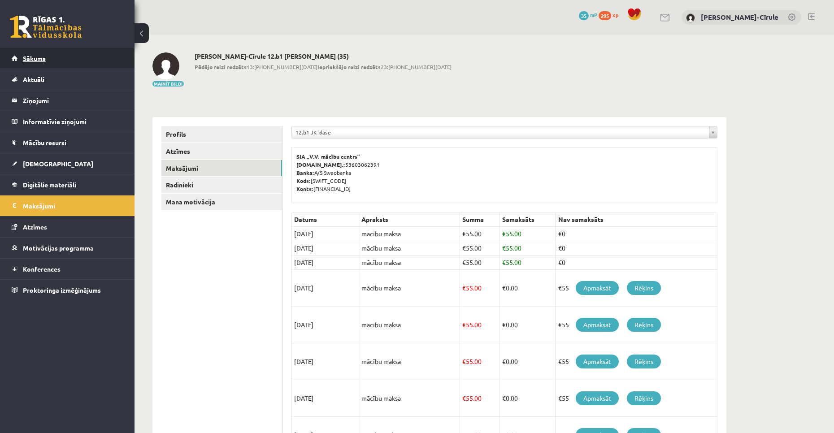
drag, startPoint x: -20, startPoint y: 209, endPoint x: 39, endPoint y: 57, distance: 163.1
click at [39, 57] on span "Sākums" at bounding box center [34, 58] width 23 height 8
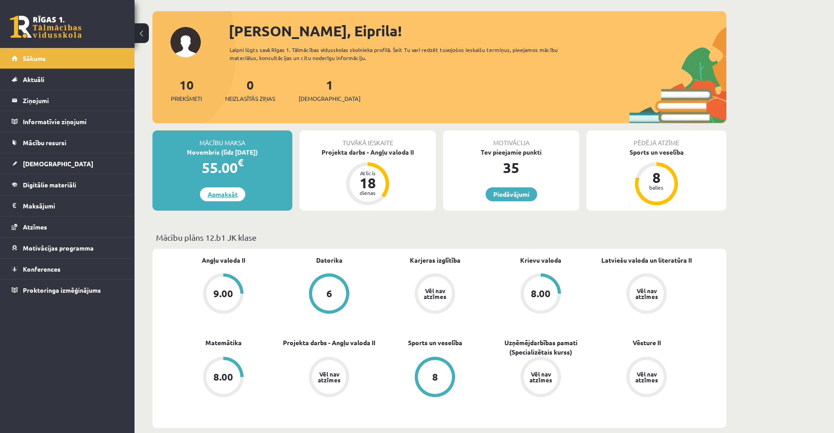
scroll to position [45, 0]
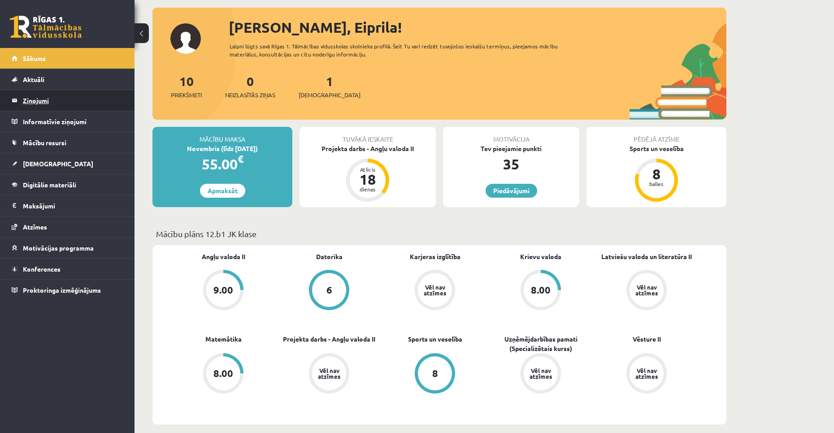
click at [117, 106] on legend "Ziņojumi 0" at bounding box center [73, 100] width 100 height 21
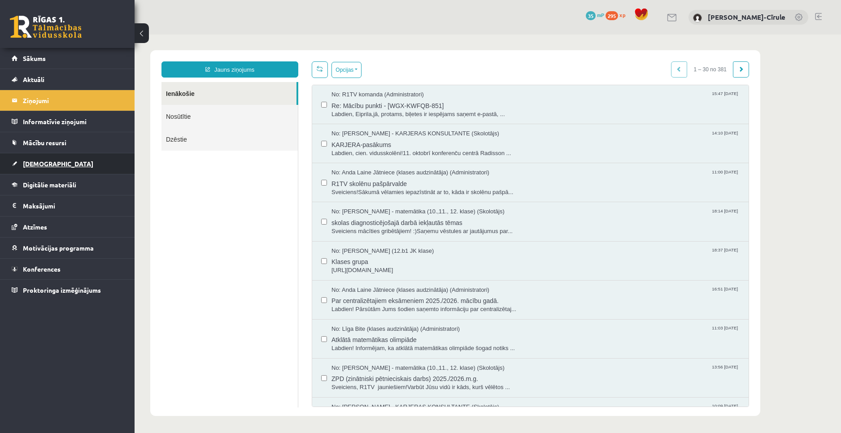
click at [88, 166] on link "[DEMOGRAPHIC_DATA]" at bounding box center [68, 163] width 112 height 21
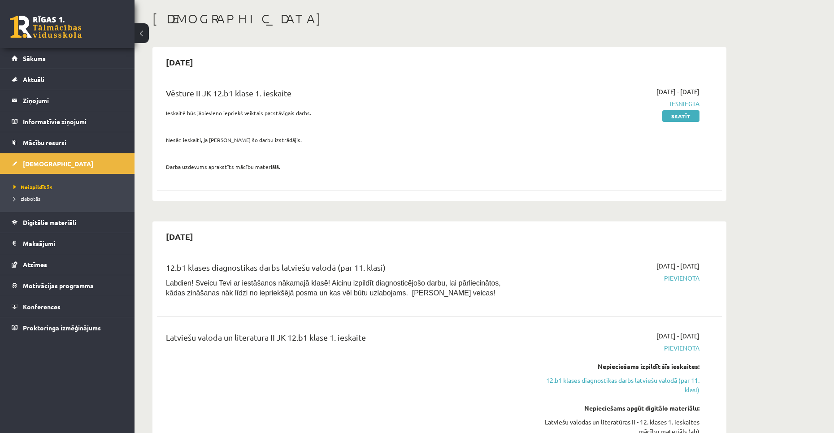
scroll to position [45, 0]
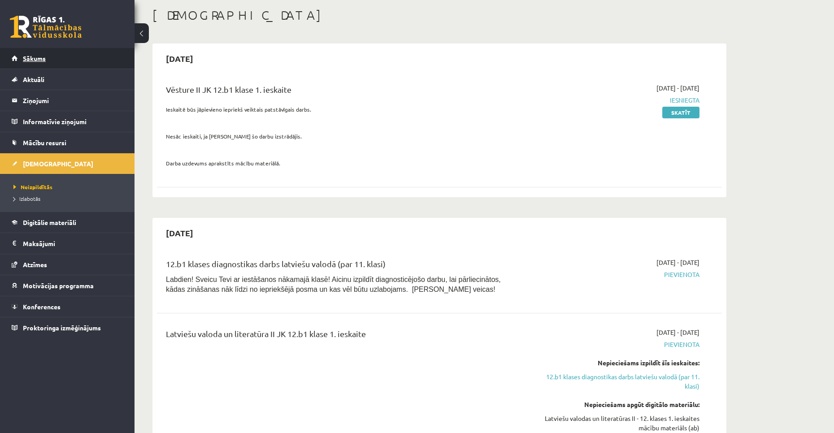
click at [27, 50] on link "Sākums" at bounding box center [68, 58] width 112 height 21
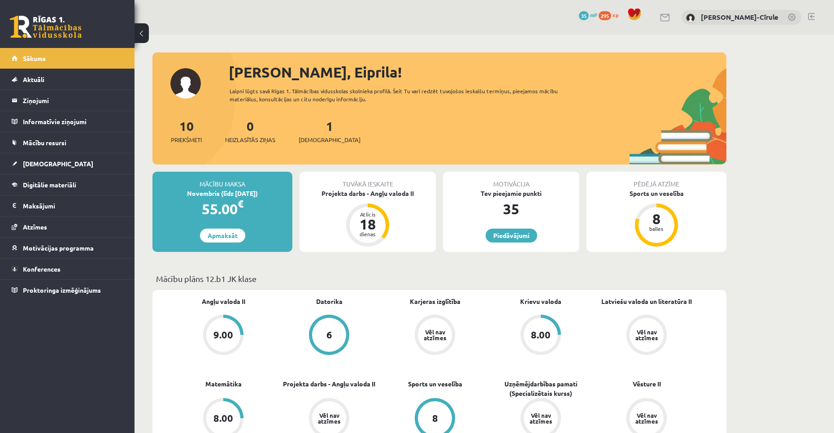
click at [585, 16] on span "35" at bounding box center [584, 15] width 10 height 9
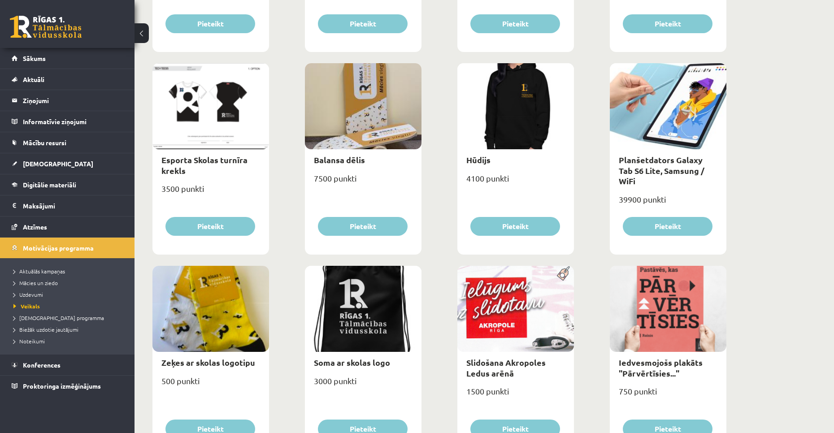
scroll to position [493, 0]
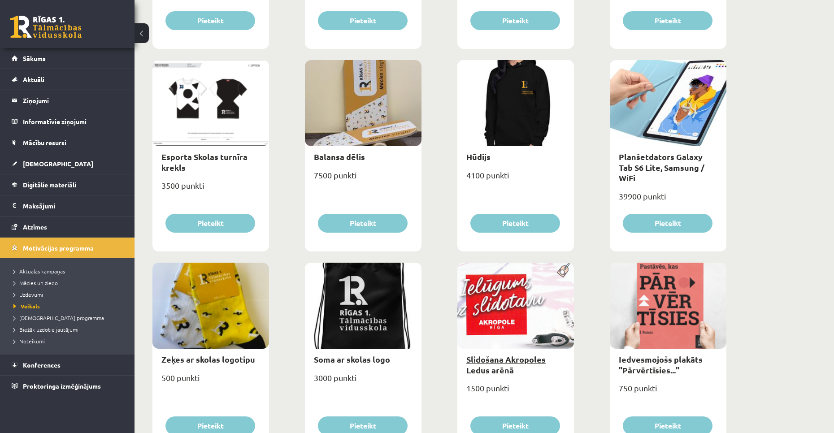
click at [498, 361] on link "Slidošana Akropoles Ledus arēnā" at bounding box center [505, 364] width 79 height 21
type input "*"
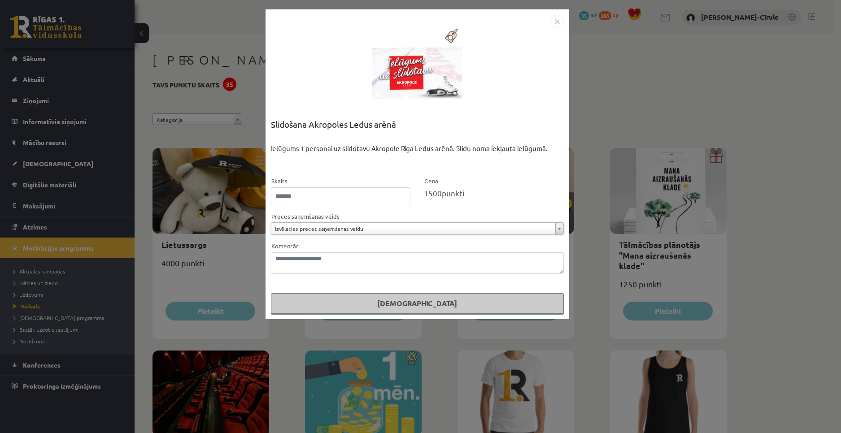
click at [560, 22] on img "Close" at bounding box center [556, 21] width 13 height 13
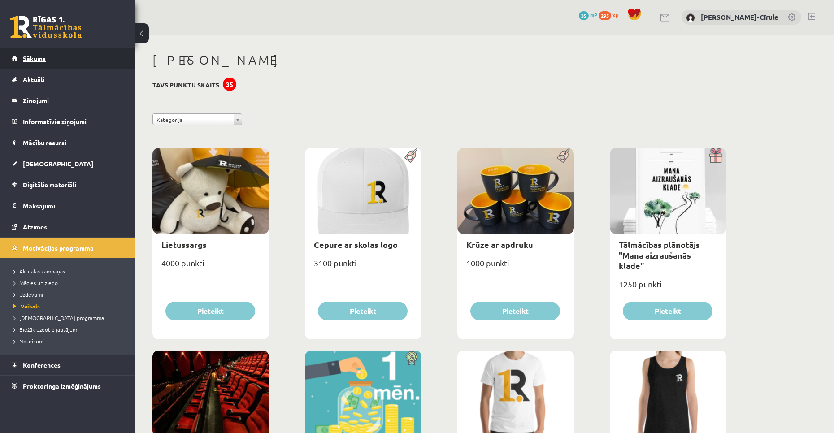
click at [49, 55] on link "Sākums" at bounding box center [68, 58] width 112 height 21
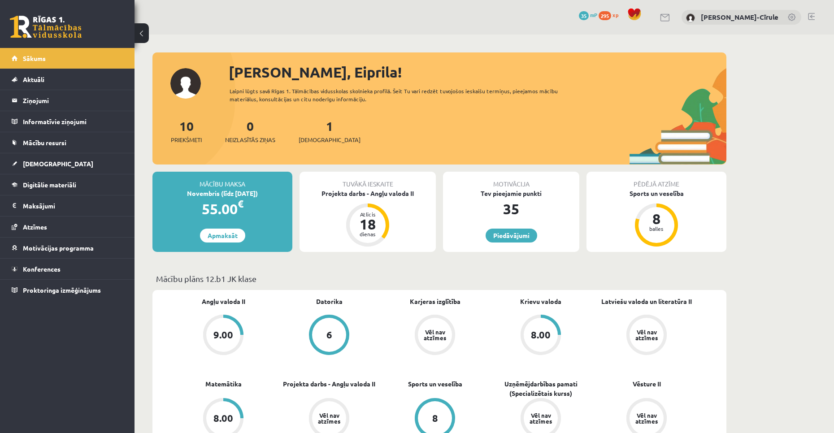
click at [587, 17] on span "35" at bounding box center [584, 15] width 10 height 9
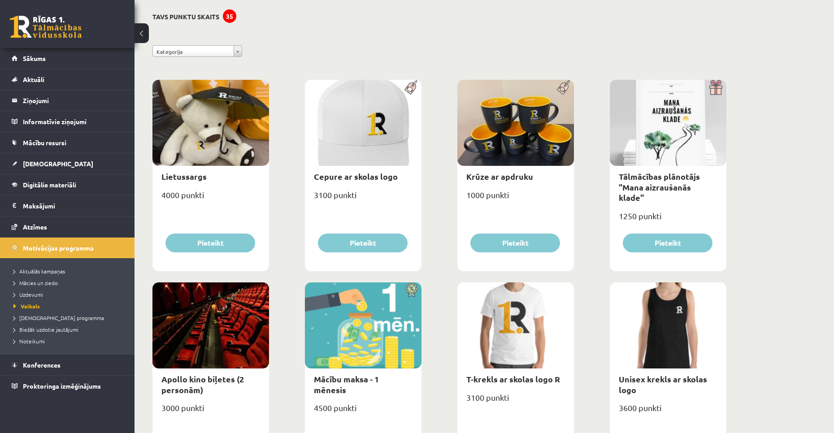
scroll to position [90, 0]
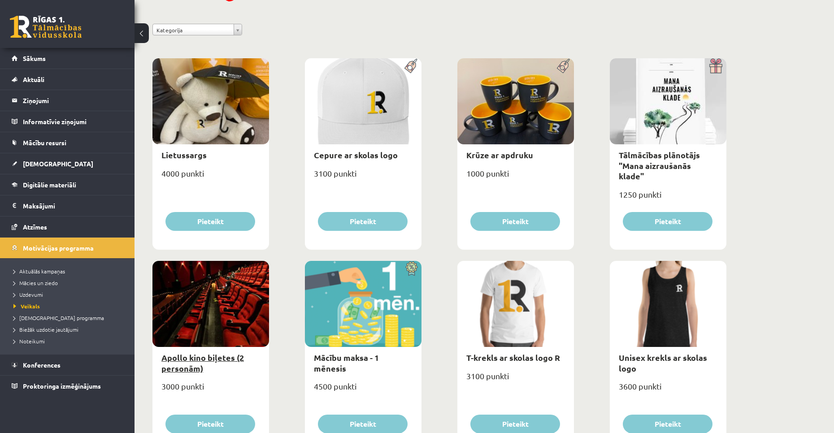
click at [194, 363] on link "Apollo kino biļetes (2 personām)" at bounding box center [202, 362] width 82 height 21
type input "*"
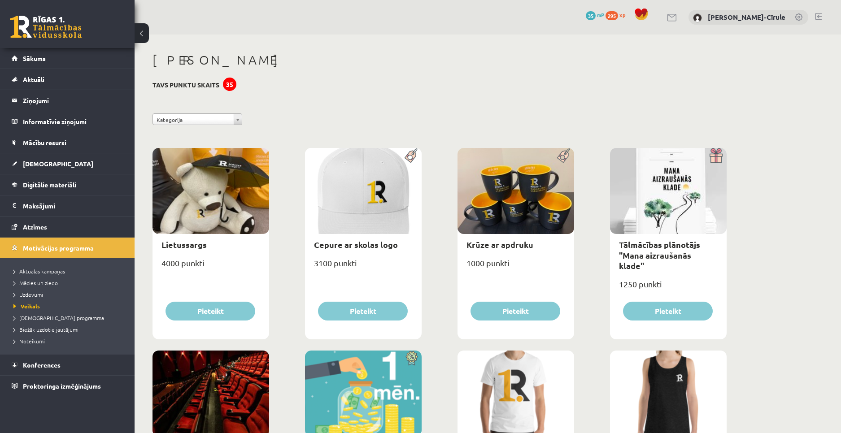
select select "**********"
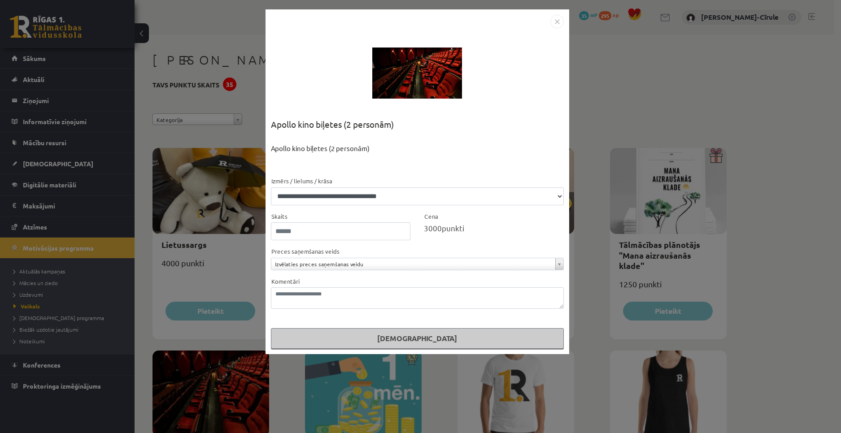
click at [557, 24] on img "Close" at bounding box center [556, 21] width 13 height 13
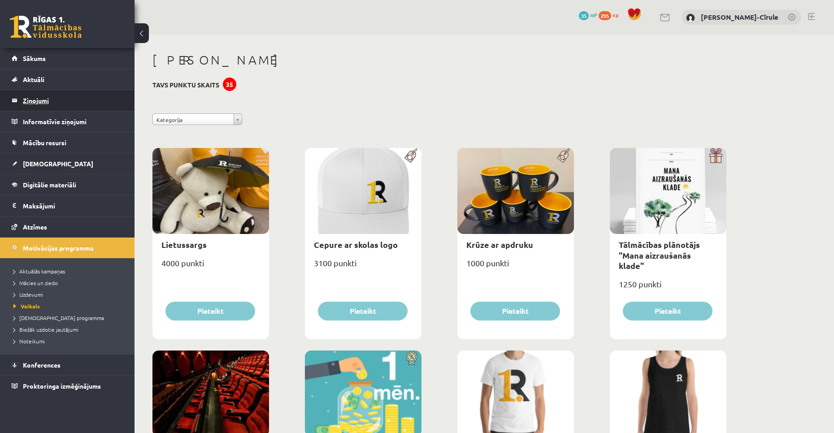
click at [62, 99] on legend "Ziņojumi 0" at bounding box center [73, 100] width 100 height 21
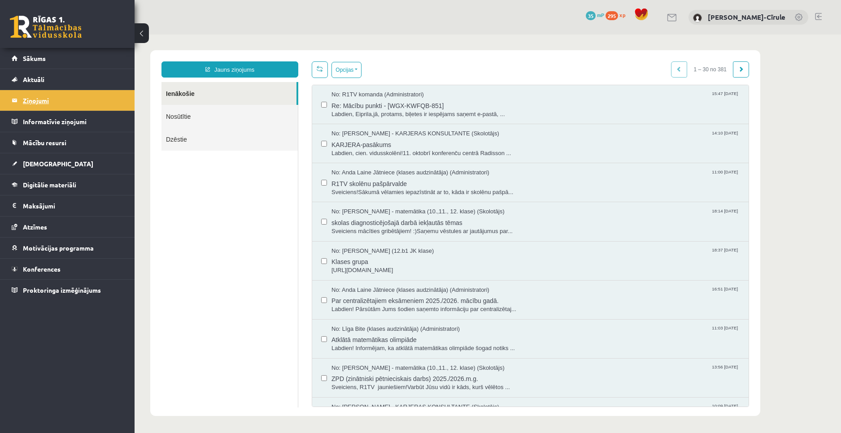
click at [55, 97] on legend "Ziņojumi 0" at bounding box center [73, 100] width 100 height 21
click at [56, 95] on legend "Ziņojumi 0" at bounding box center [73, 100] width 100 height 21
click at [75, 186] on span "Digitālie materiāli" at bounding box center [49, 185] width 53 height 8
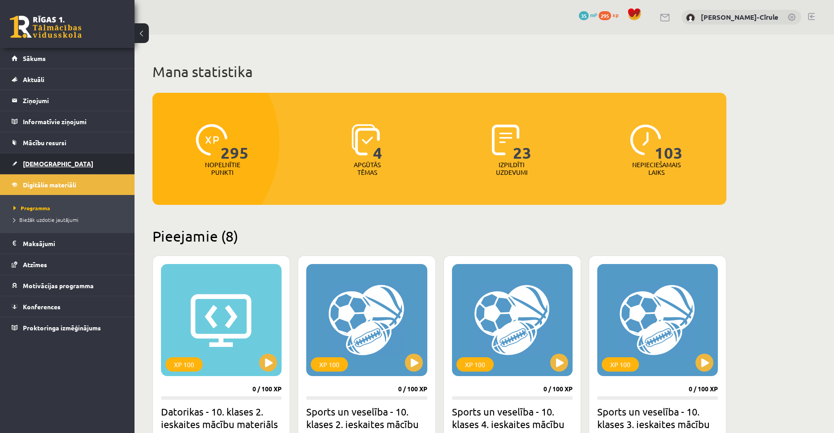
click at [70, 155] on link "[DEMOGRAPHIC_DATA]" at bounding box center [68, 163] width 112 height 21
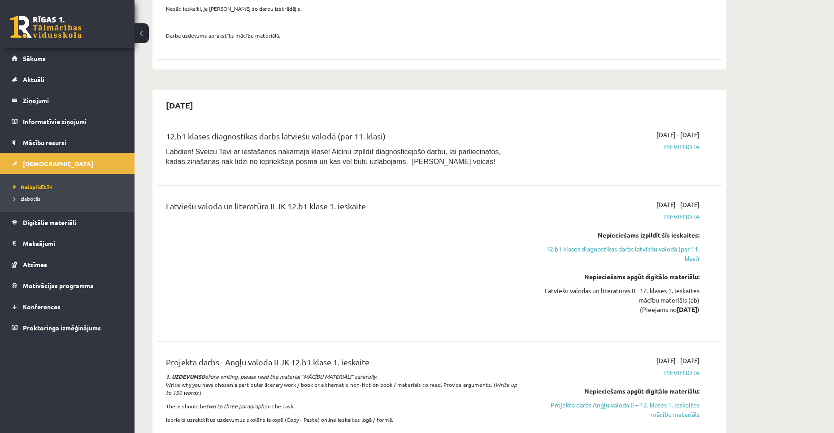
scroll to position [179, 0]
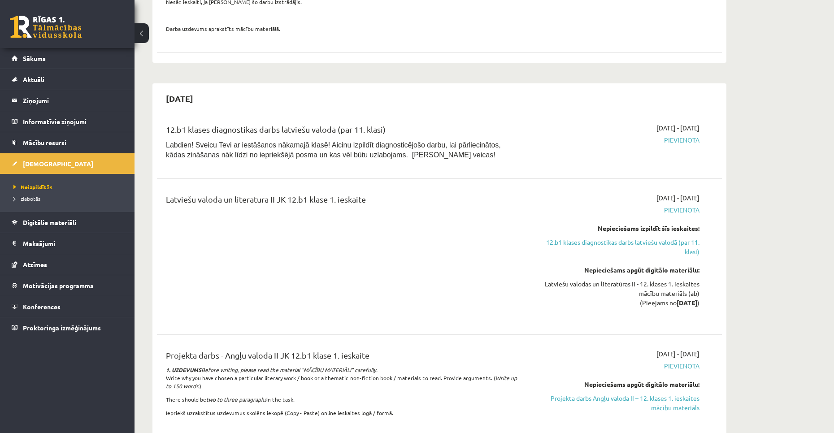
drag, startPoint x: 152, startPoint y: 221, endPoint x: 141, endPoint y: 209, distance: 17.1
drag, startPoint x: 141, startPoint y: 209, endPoint x: 325, endPoint y: 254, distance: 189.6
click at [325, 255] on div "Latviešu valoda un literatūra II JK 12.b1 klase 1. ieskaite" at bounding box center [341, 256] width 364 height 127
click at [26, 164] on span "[DEMOGRAPHIC_DATA]" at bounding box center [58, 164] width 70 height 8
